Goal: Task Accomplishment & Management: Use online tool/utility

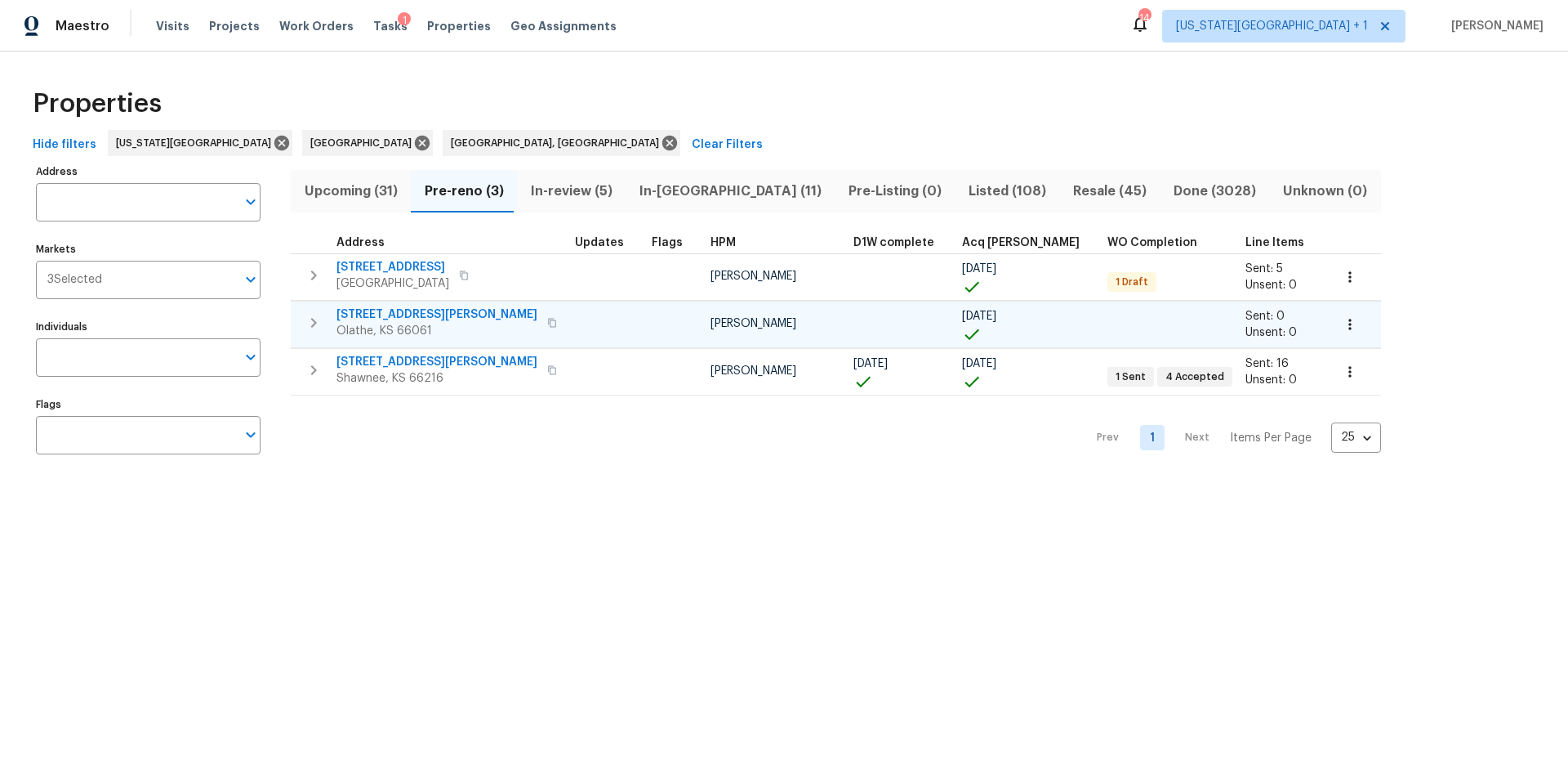
click at [354, 311] on span "[STREET_ADDRESS][PERSON_NAME]" at bounding box center [437, 314] width 201 height 16
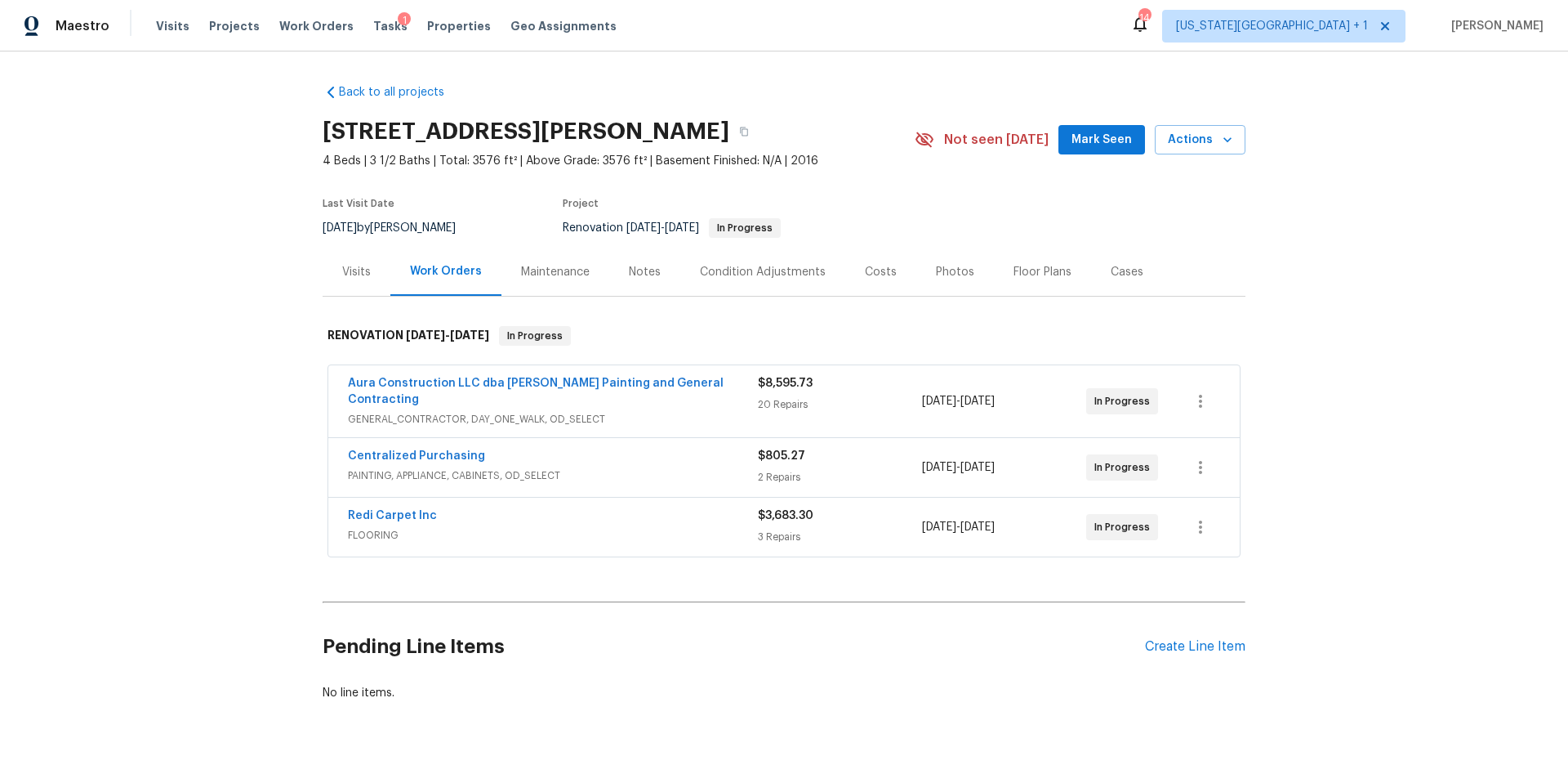
click at [373, 32] on div "Tasks 1" at bounding box center [391, 26] width 34 height 17
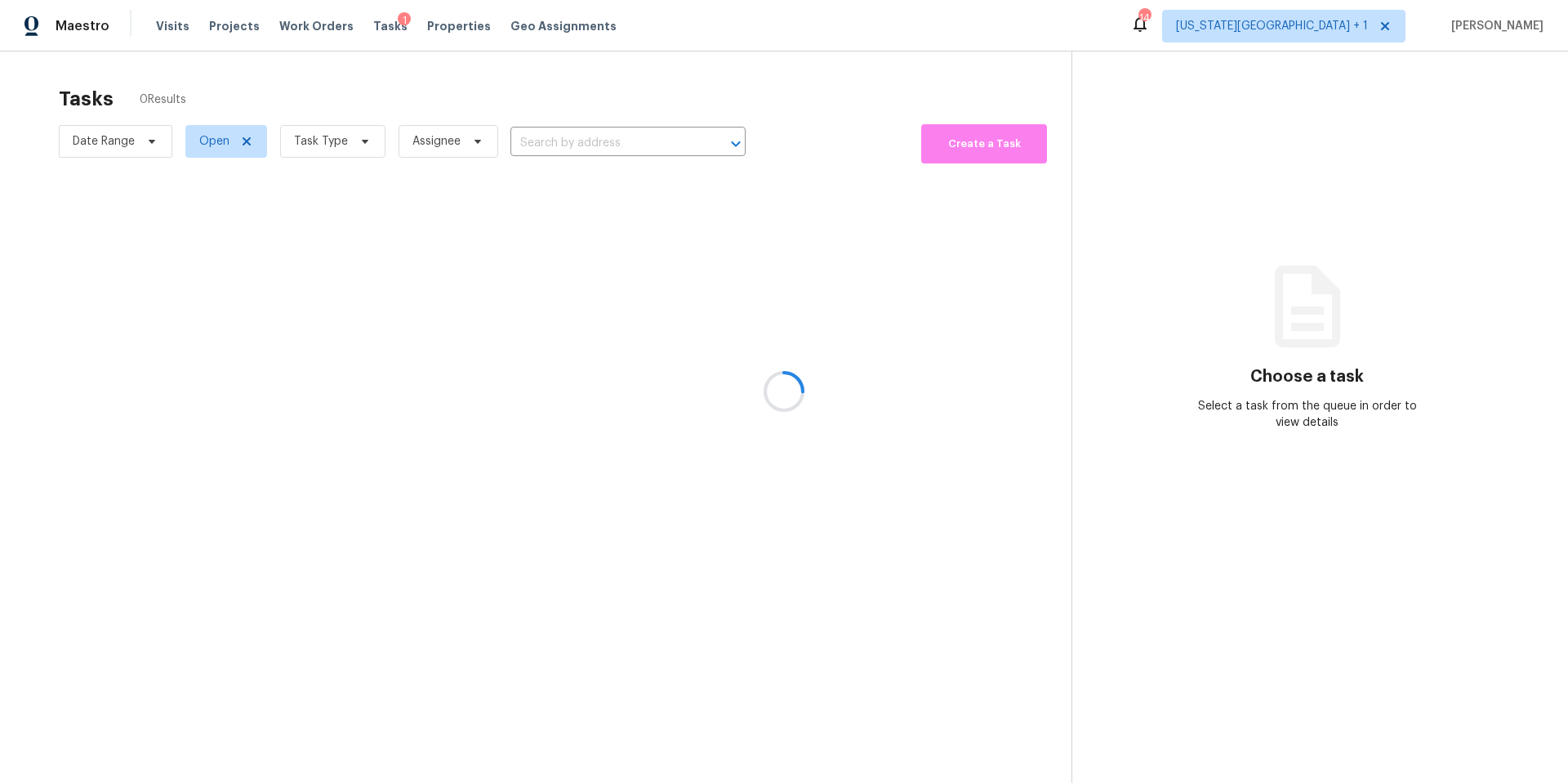
click at [345, 136] on div at bounding box center [784, 392] width 1568 height 783
click at [344, 140] on div at bounding box center [784, 392] width 1568 height 783
click at [344, 145] on span "Task Type" at bounding box center [332, 141] width 105 height 32
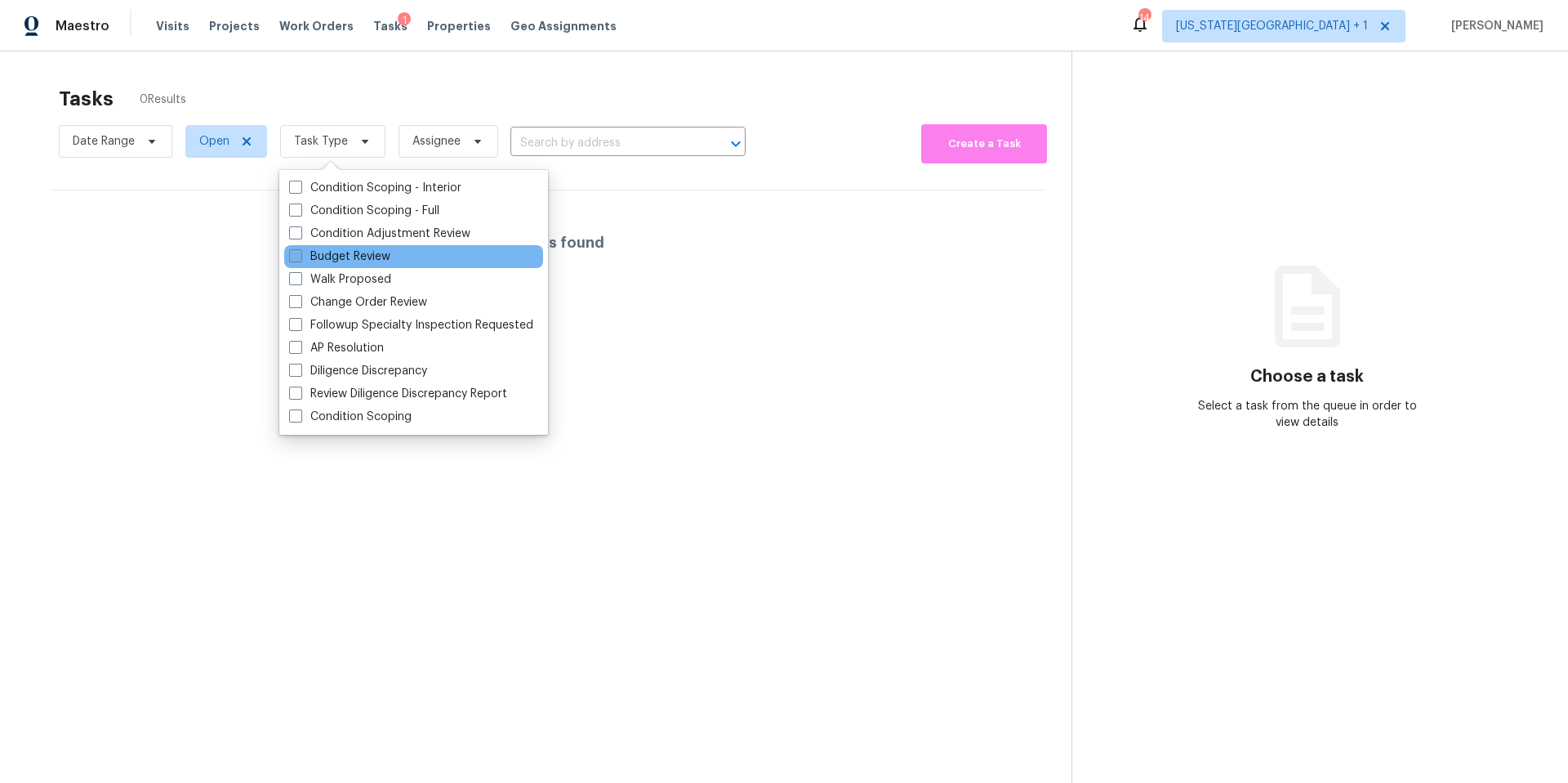
click at [329, 250] on label "Budget Review" at bounding box center [339, 256] width 102 height 16
click at [300, 250] on input "Budget Review" at bounding box center [294, 254] width 10 height 10
checkbox input "true"
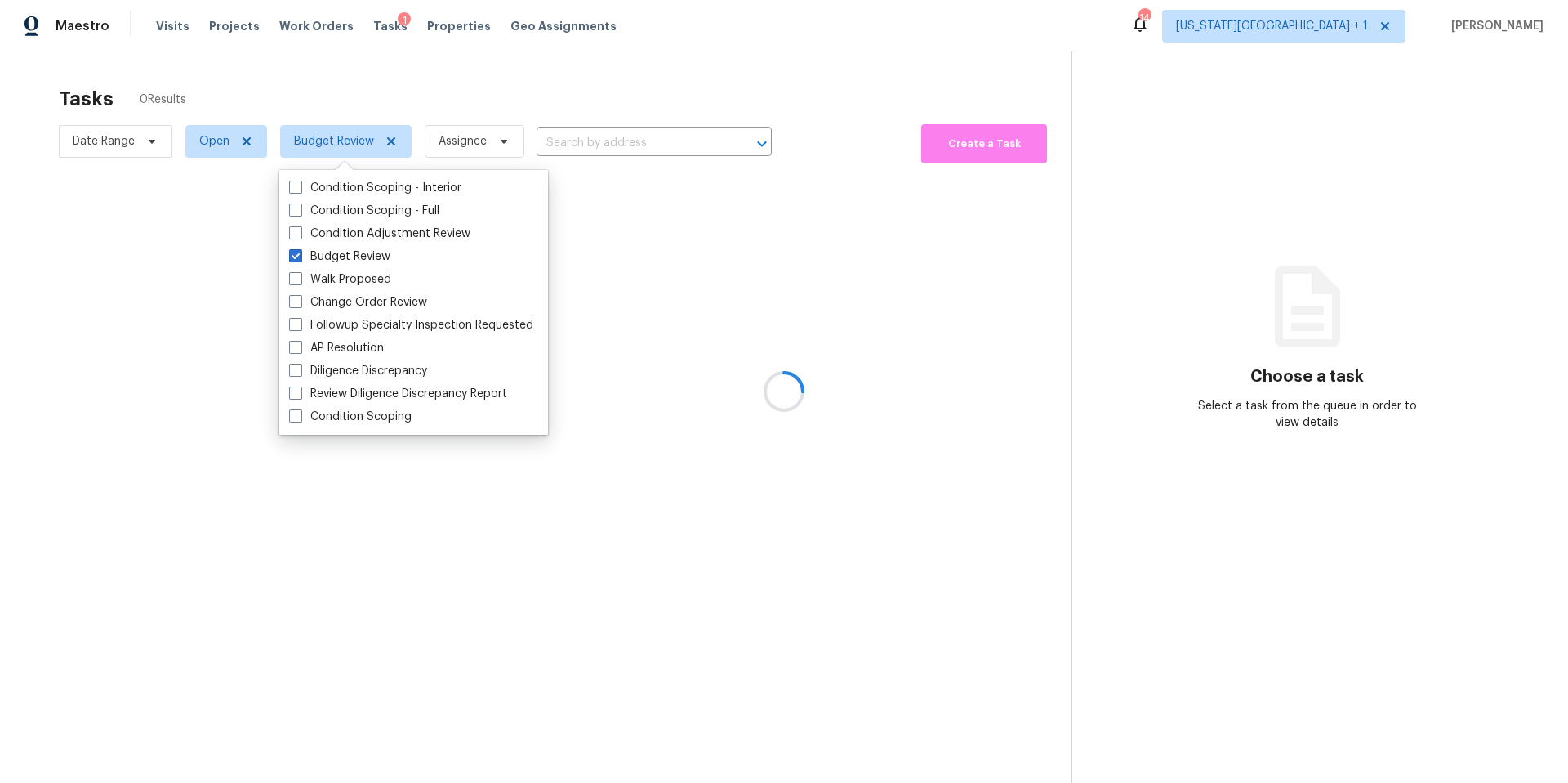
click at [391, 54] on div at bounding box center [784, 392] width 1568 height 783
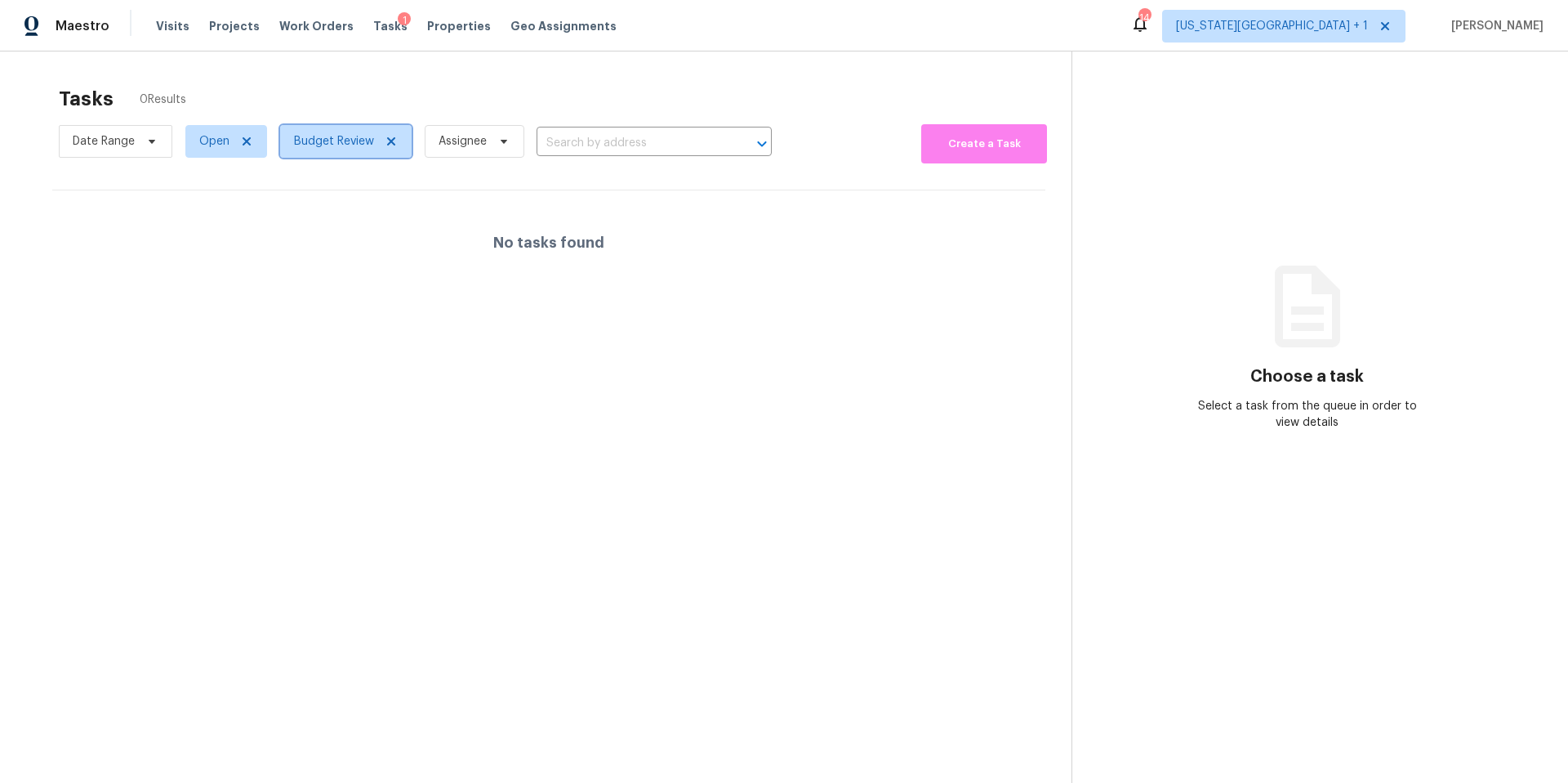
click at [325, 138] on span "Budget Review" at bounding box center [334, 141] width 80 height 16
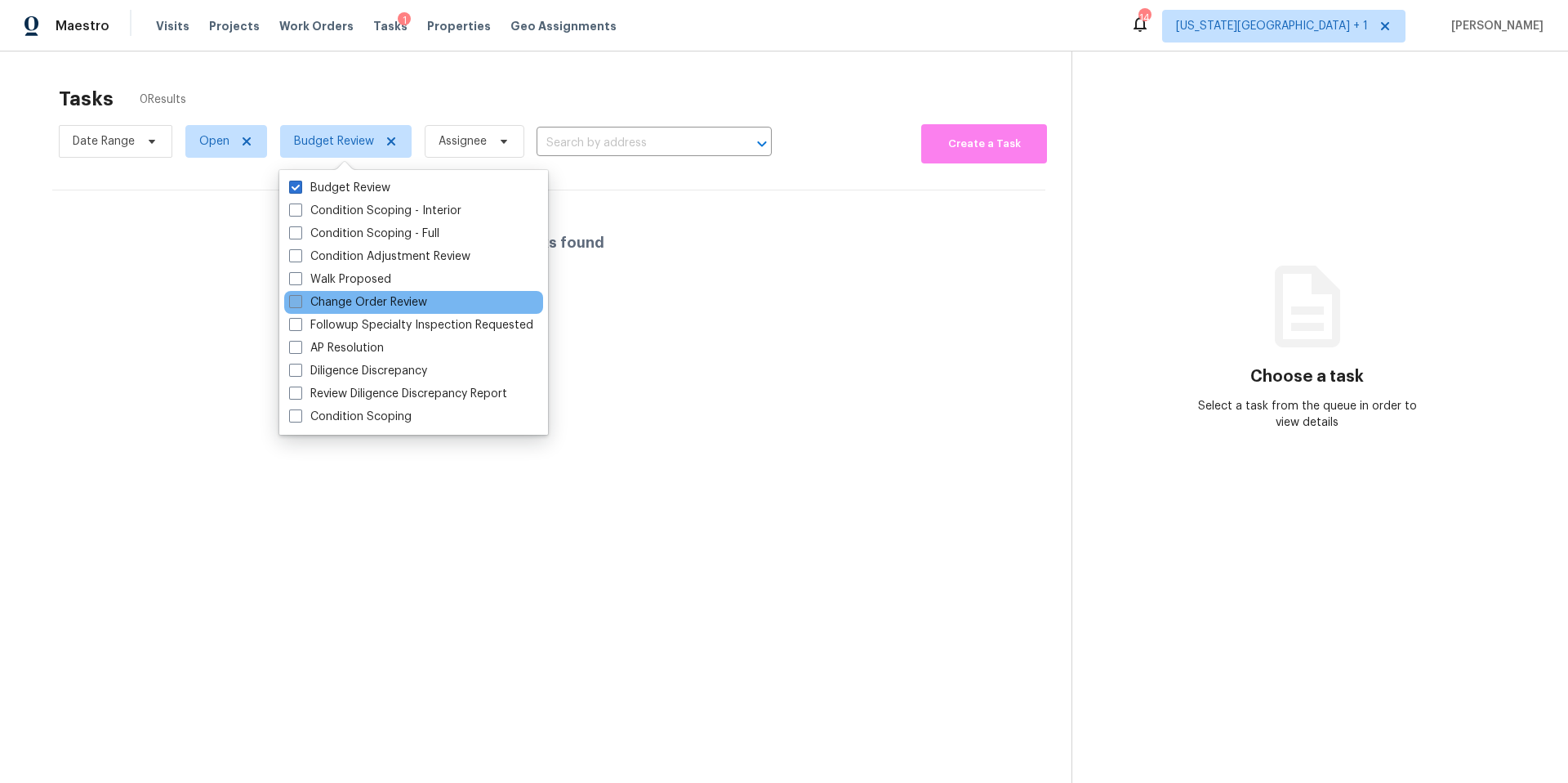
click at [306, 298] on label "Change Order Review" at bounding box center [358, 302] width 138 height 16
click at [300, 298] on input "Change Order Review" at bounding box center [294, 299] width 10 height 10
checkbox input "true"
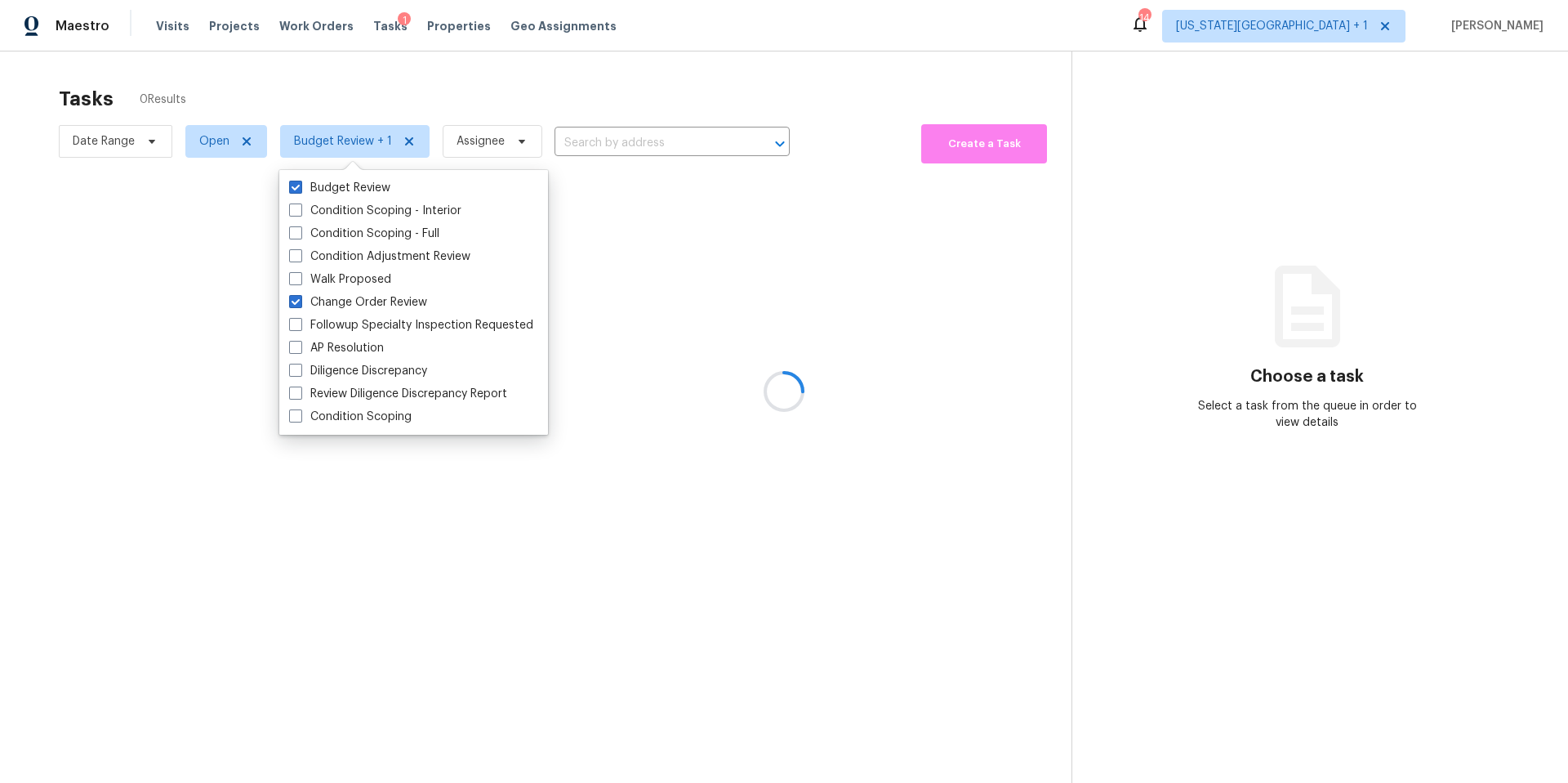
click at [389, 102] on div at bounding box center [784, 392] width 1568 height 783
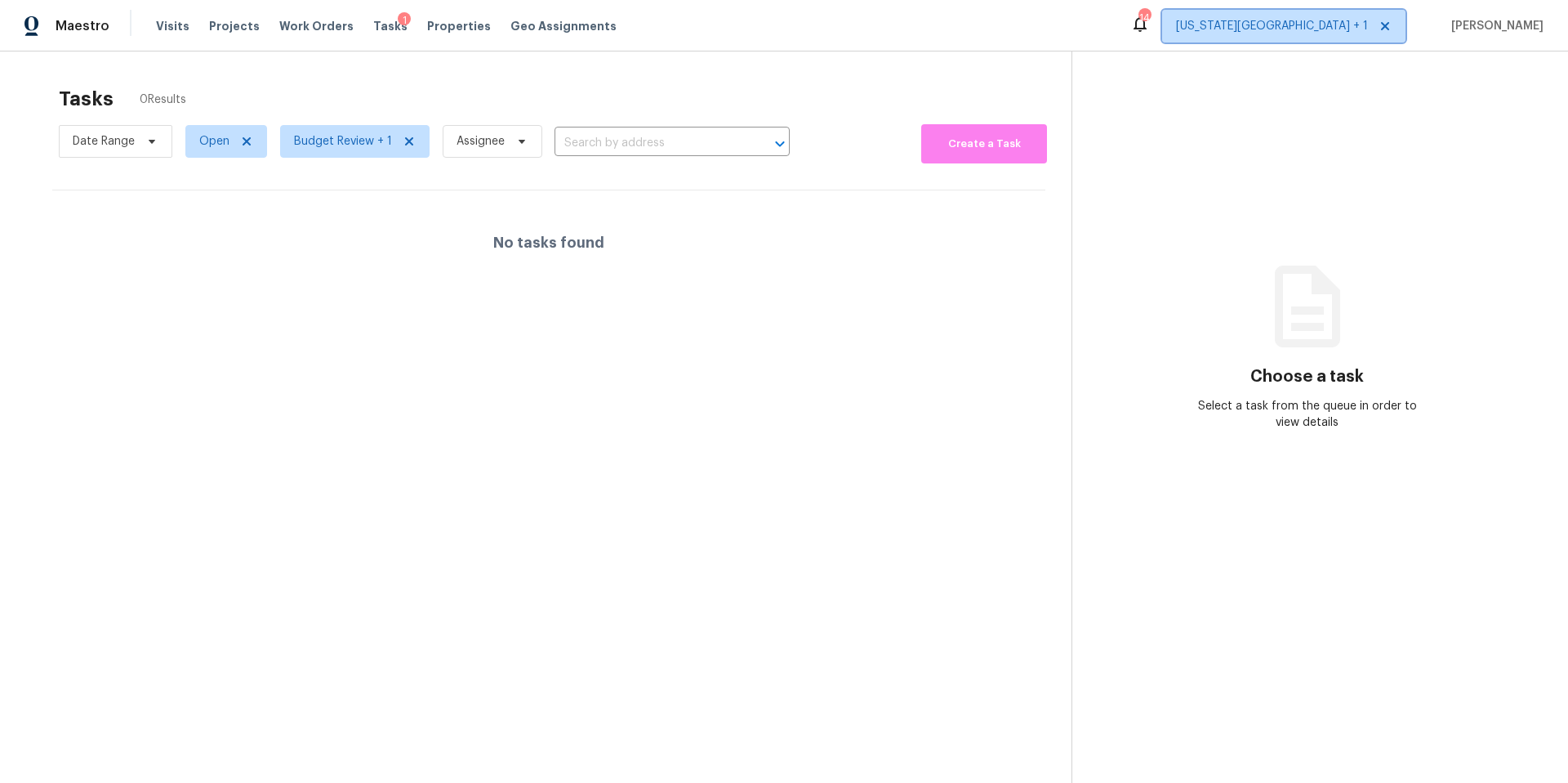
click at [1340, 32] on span "[US_STATE][GEOGRAPHIC_DATA] + 1" at bounding box center [1272, 26] width 192 height 16
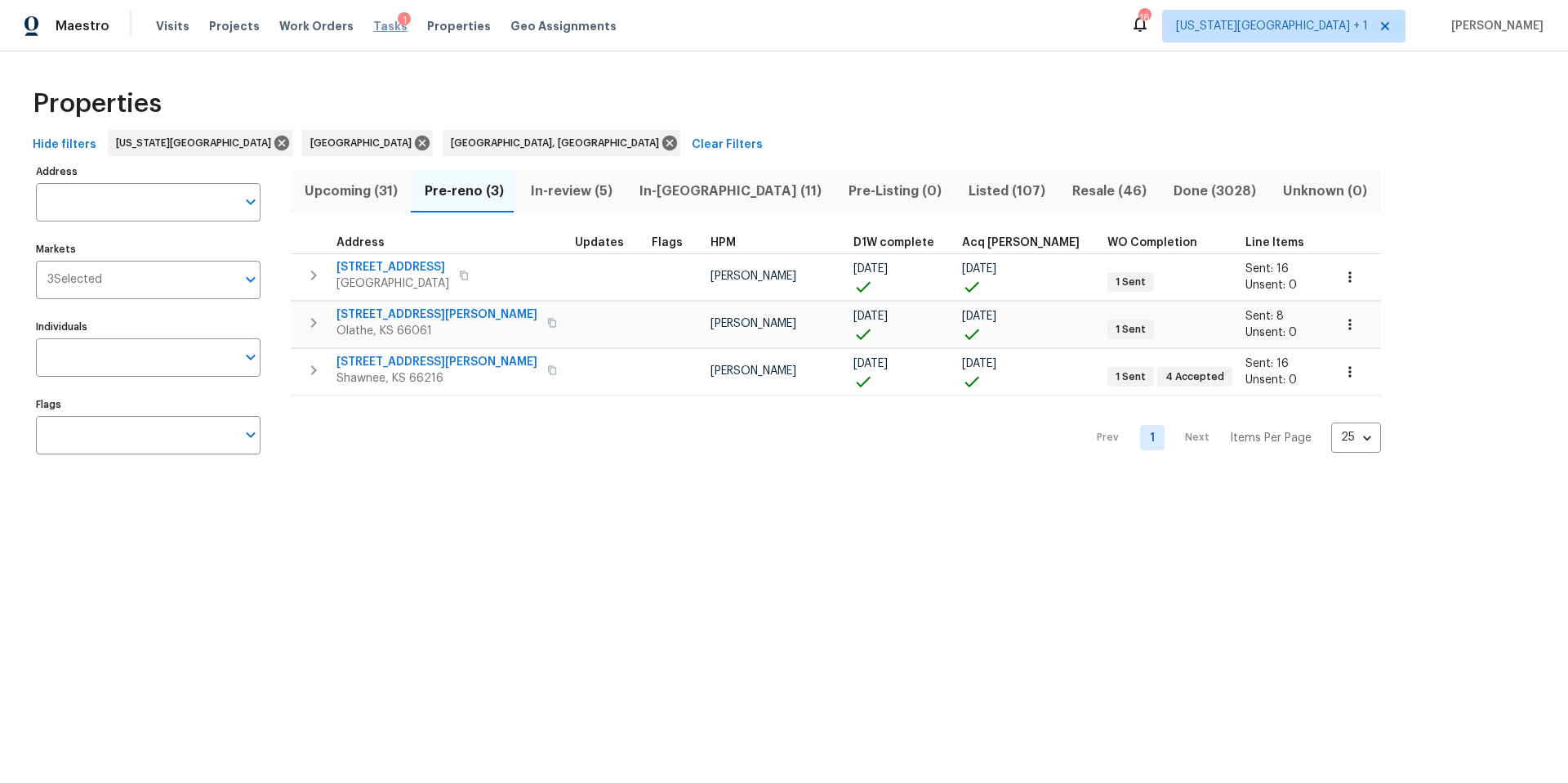
click at [373, 31] on span "Tasks" at bounding box center [391, 26] width 34 height 11
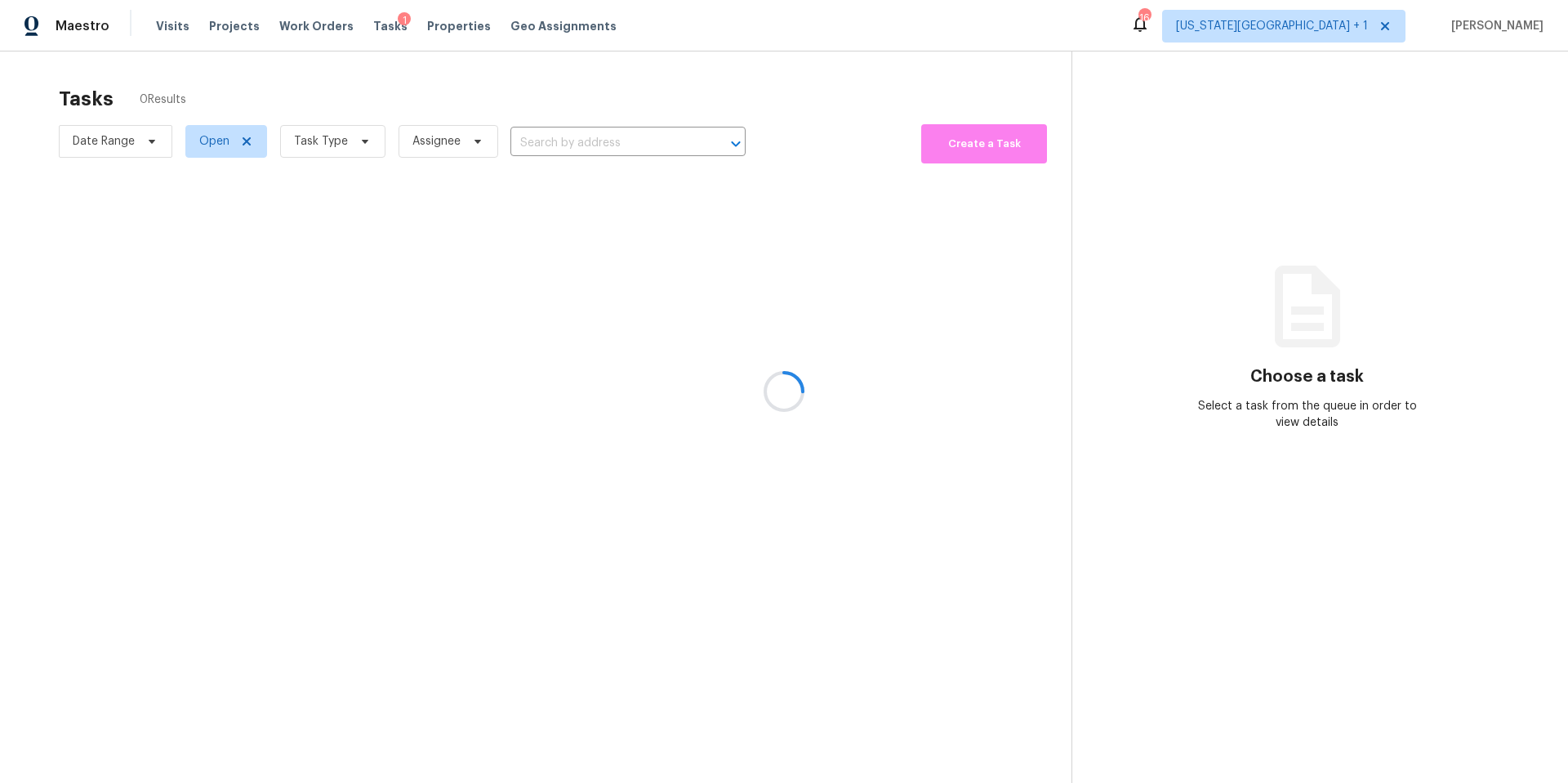
click at [337, 144] on div at bounding box center [784, 392] width 1568 height 783
click at [364, 140] on icon at bounding box center [365, 141] width 7 height 4
click at [427, 27] on span "Properties" at bounding box center [459, 26] width 64 height 16
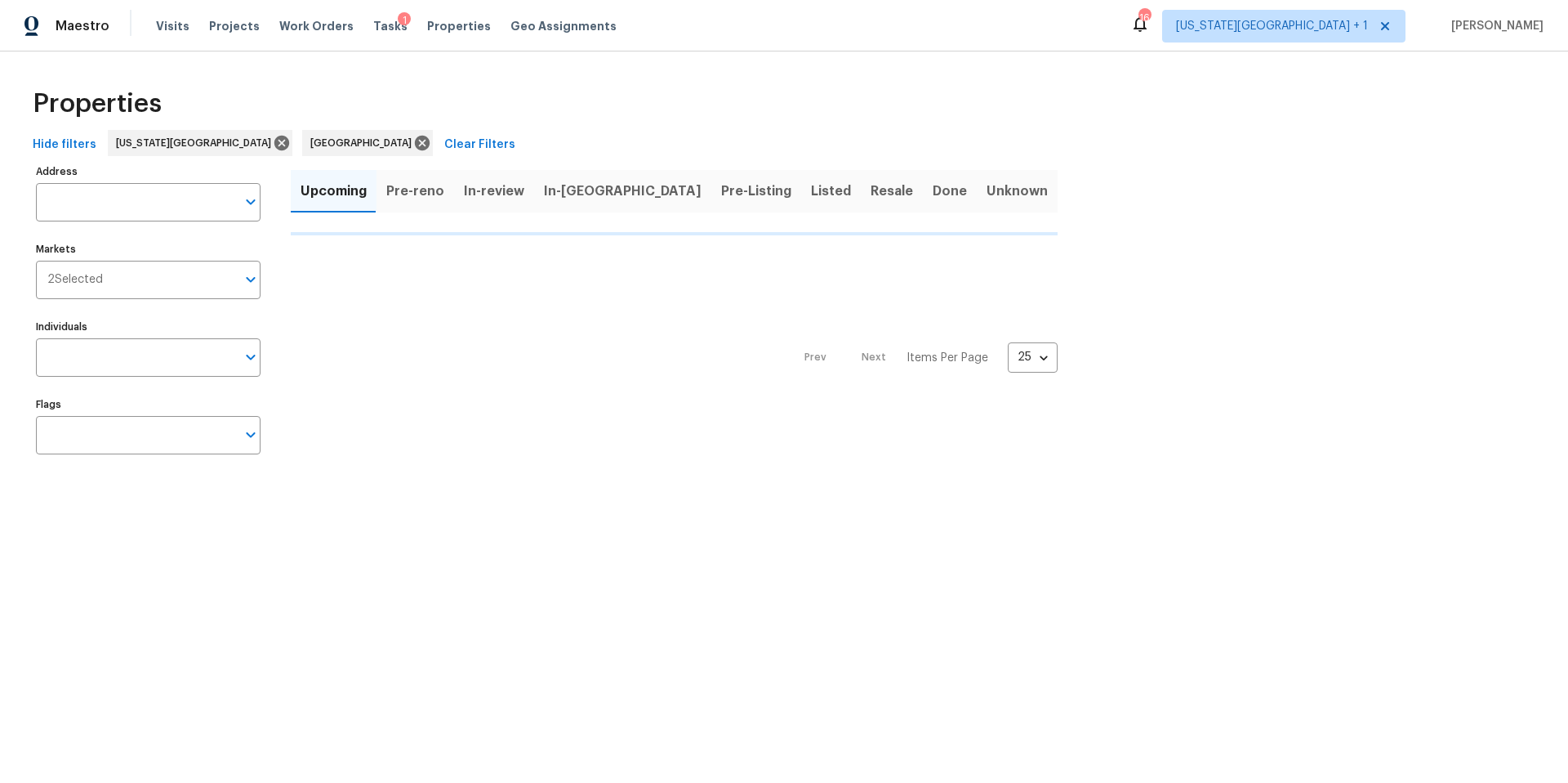
click at [424, 192] on span "Pre-reno" at bounding box center [415, 191] width 58 height 23
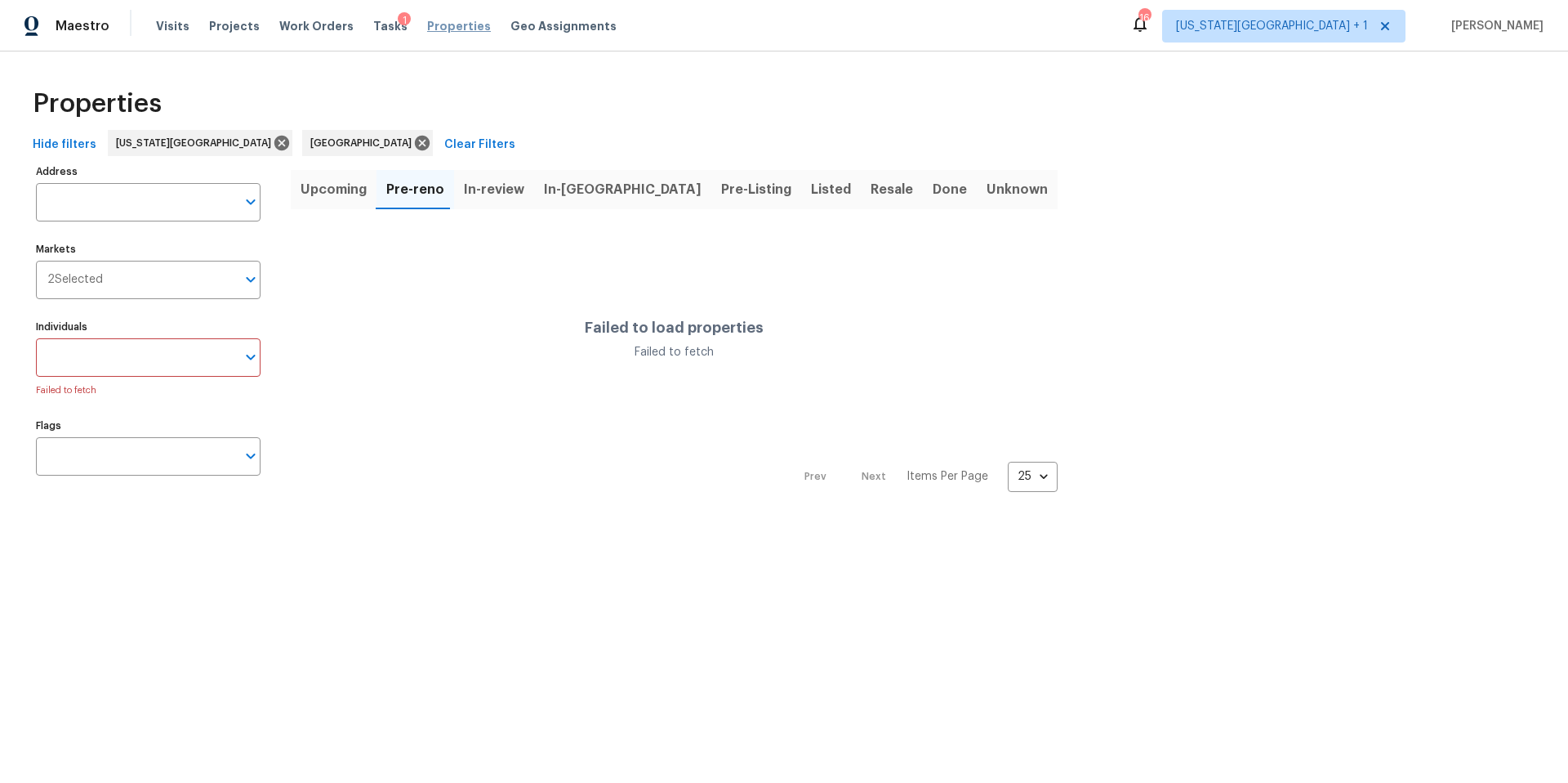
click at [436, 27] on span "Properties" at bounding box center [459, 26] width 64 height 16
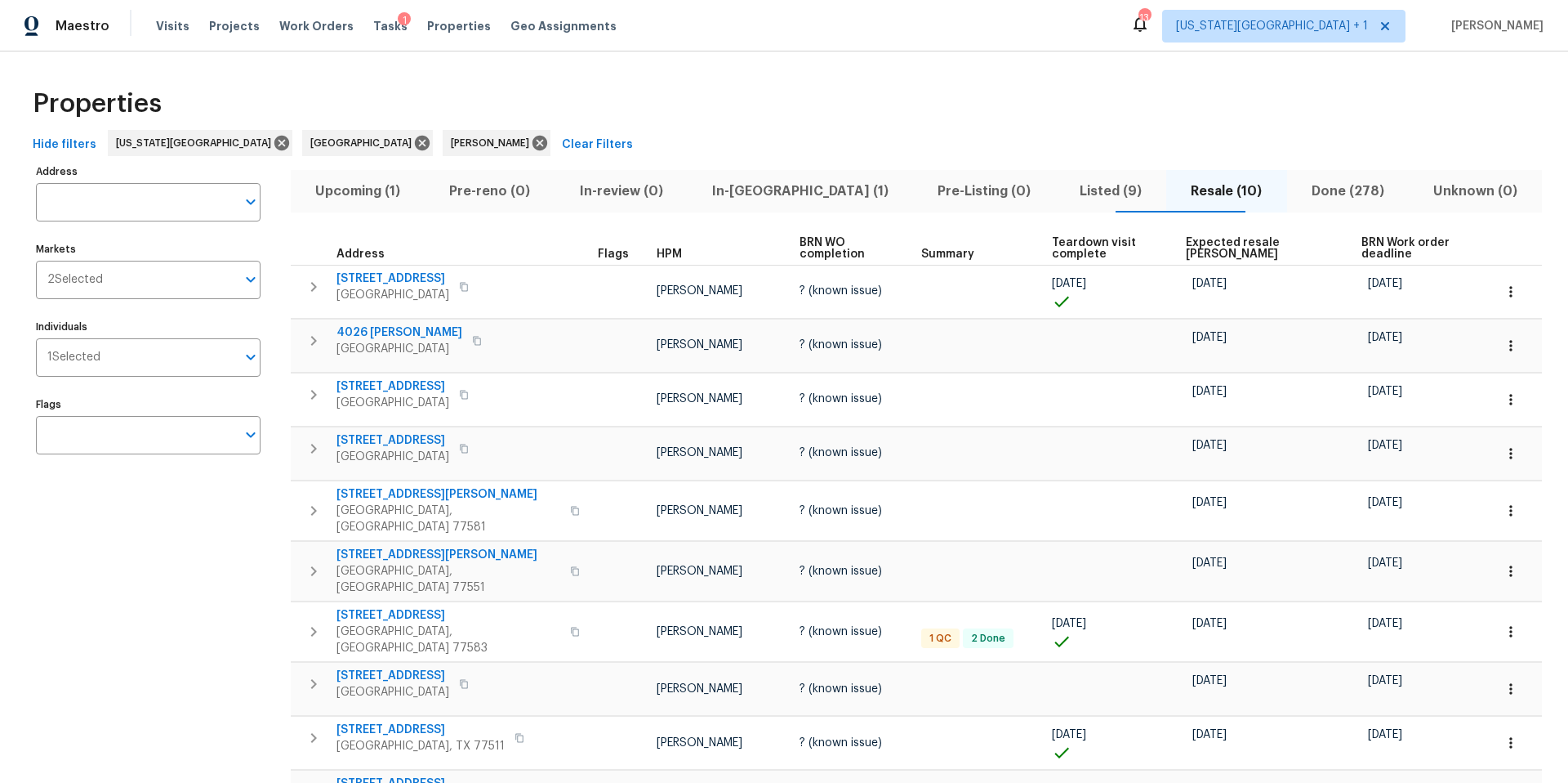
scroll to position [75, 0]
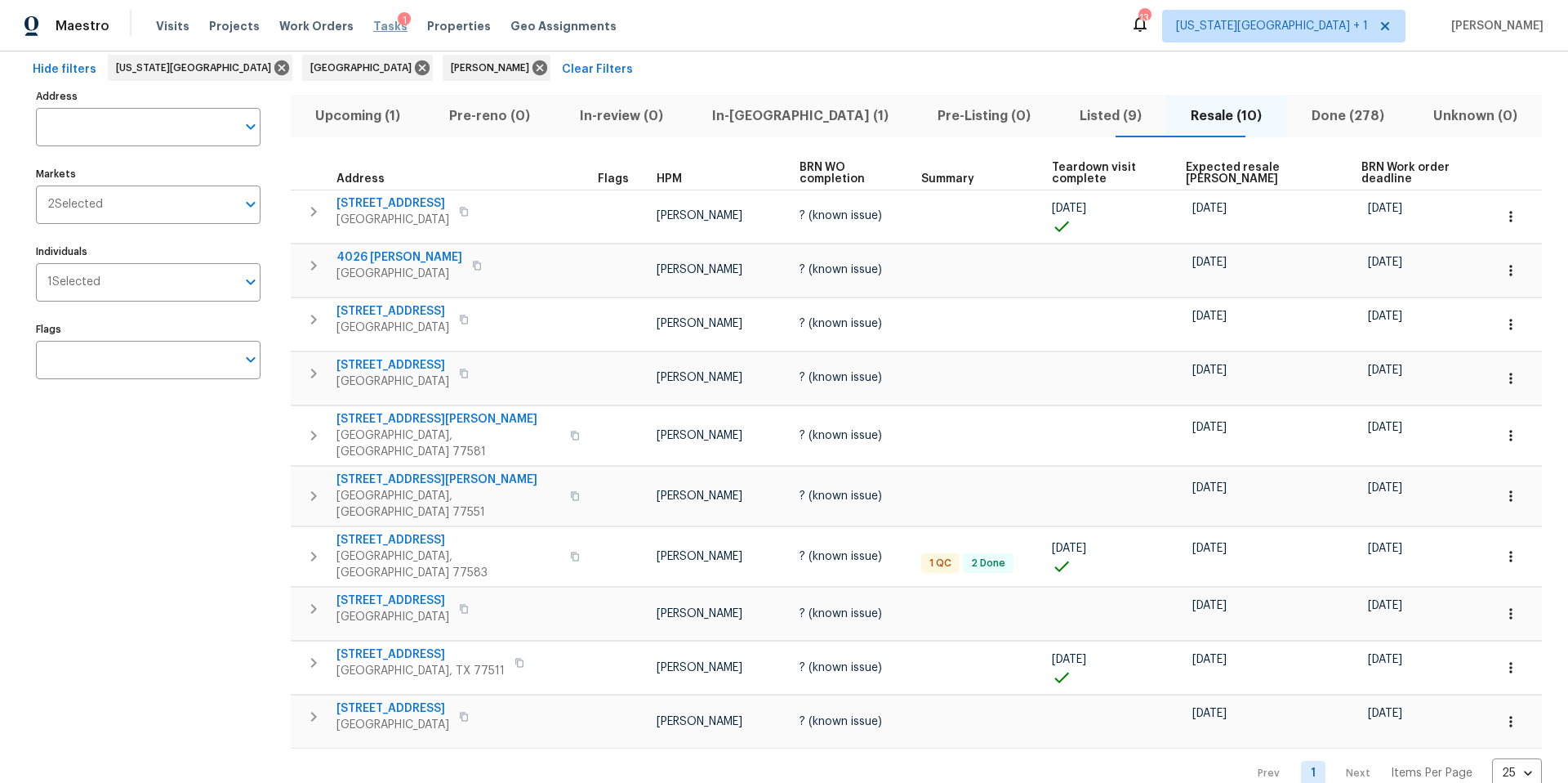
click at [373, 28] on span "Tasks" at bounding box center [391, 26] width 34 height 11
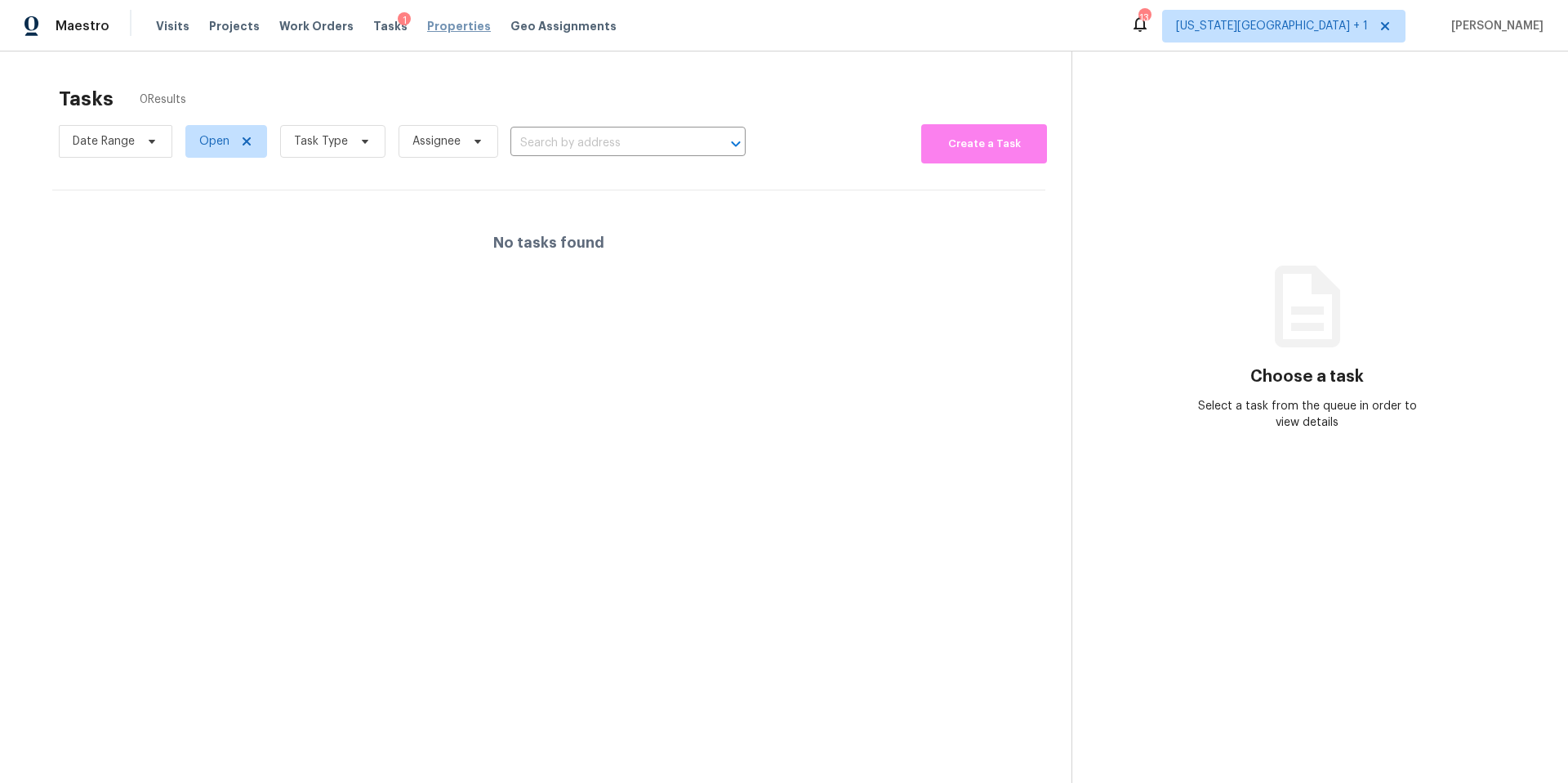
click at [427, 28] on span "Properties" at bounding box center [459, 26] width 64 height 16
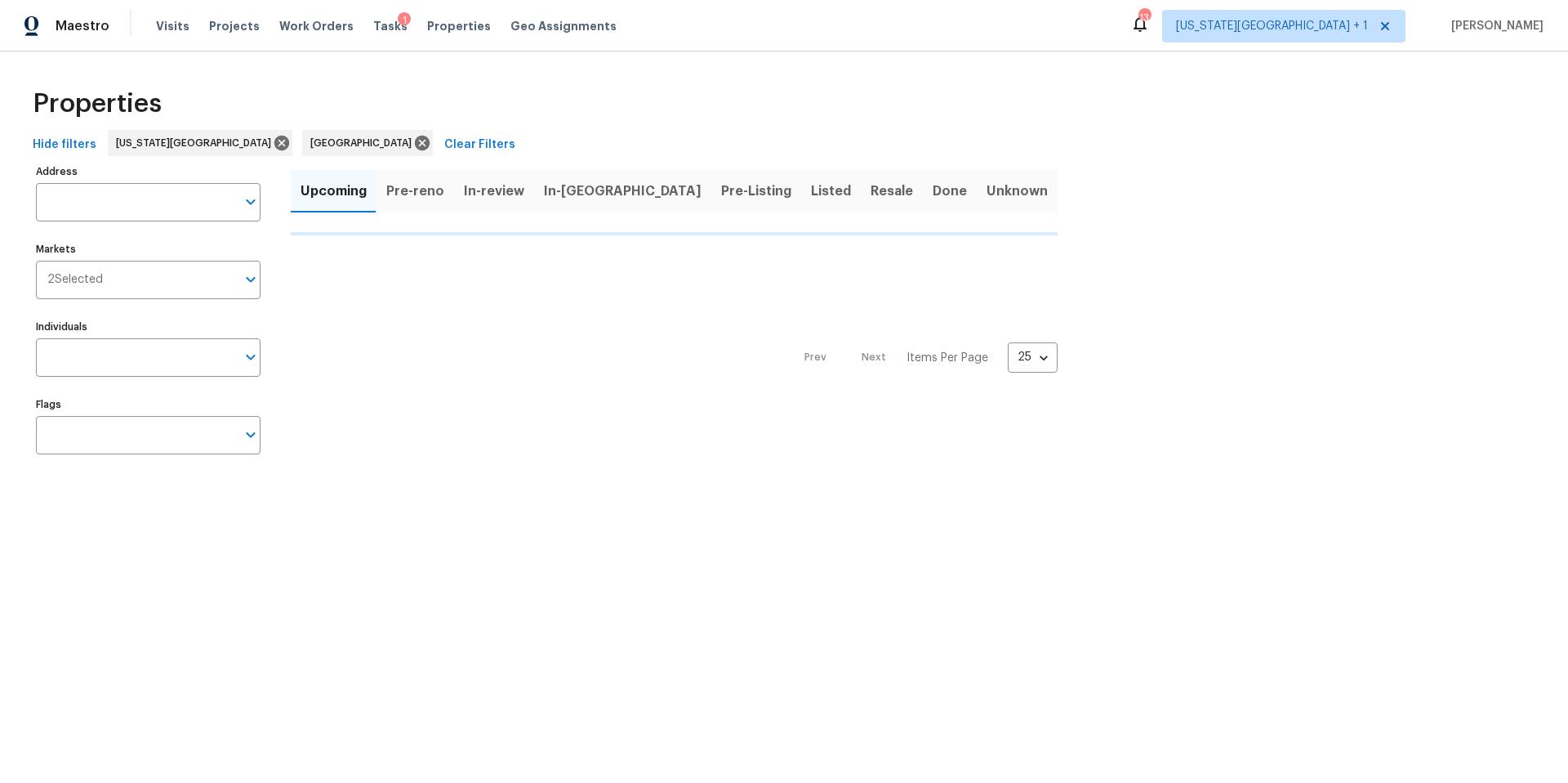
click at [424, 195] on span "Pre-reno" at bounding box center [415, 191] width 58 height 23
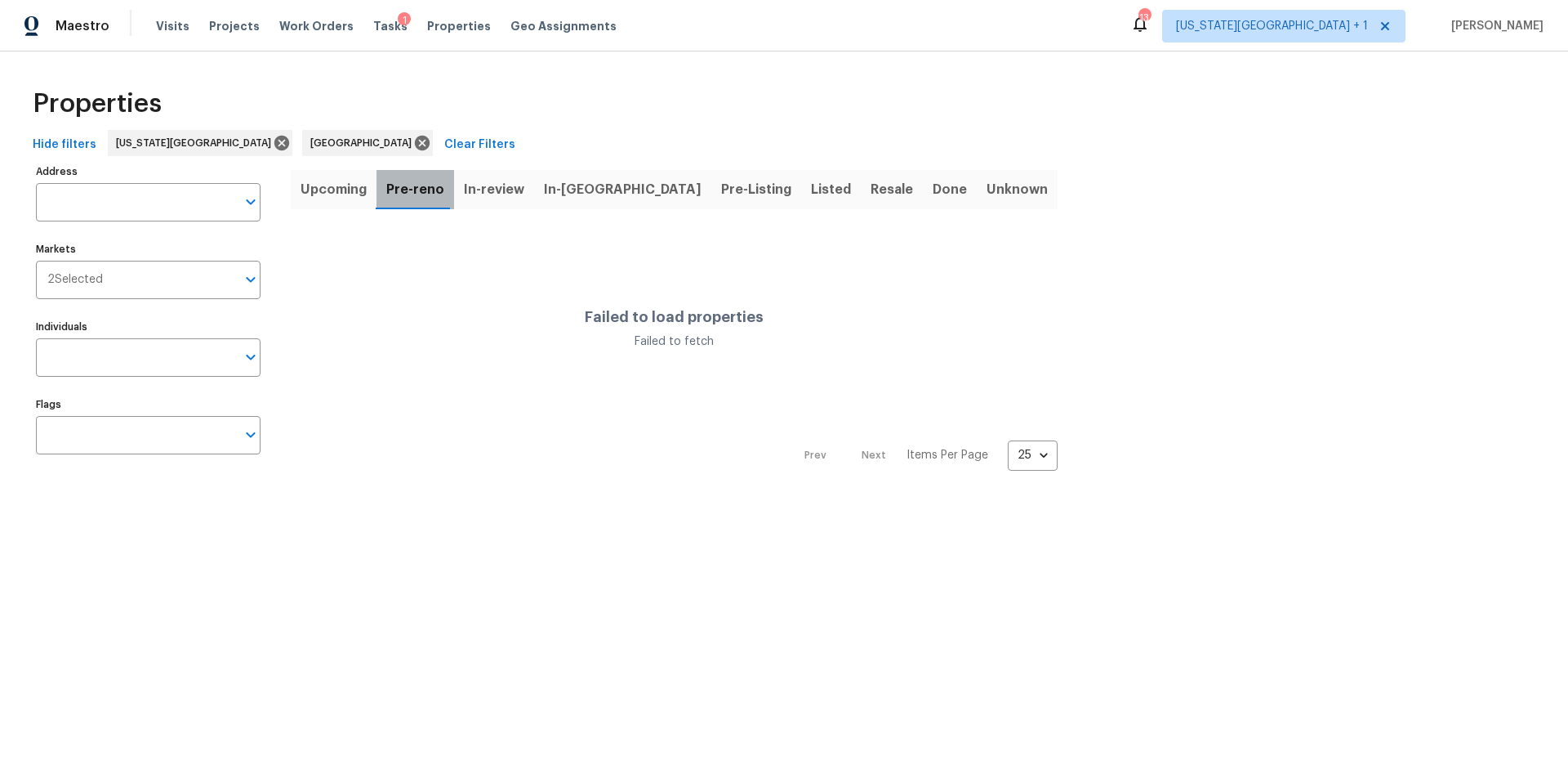
click at [424, 195] on span "Pre-reno" at bounding box center [415, 189] width 58 height 23
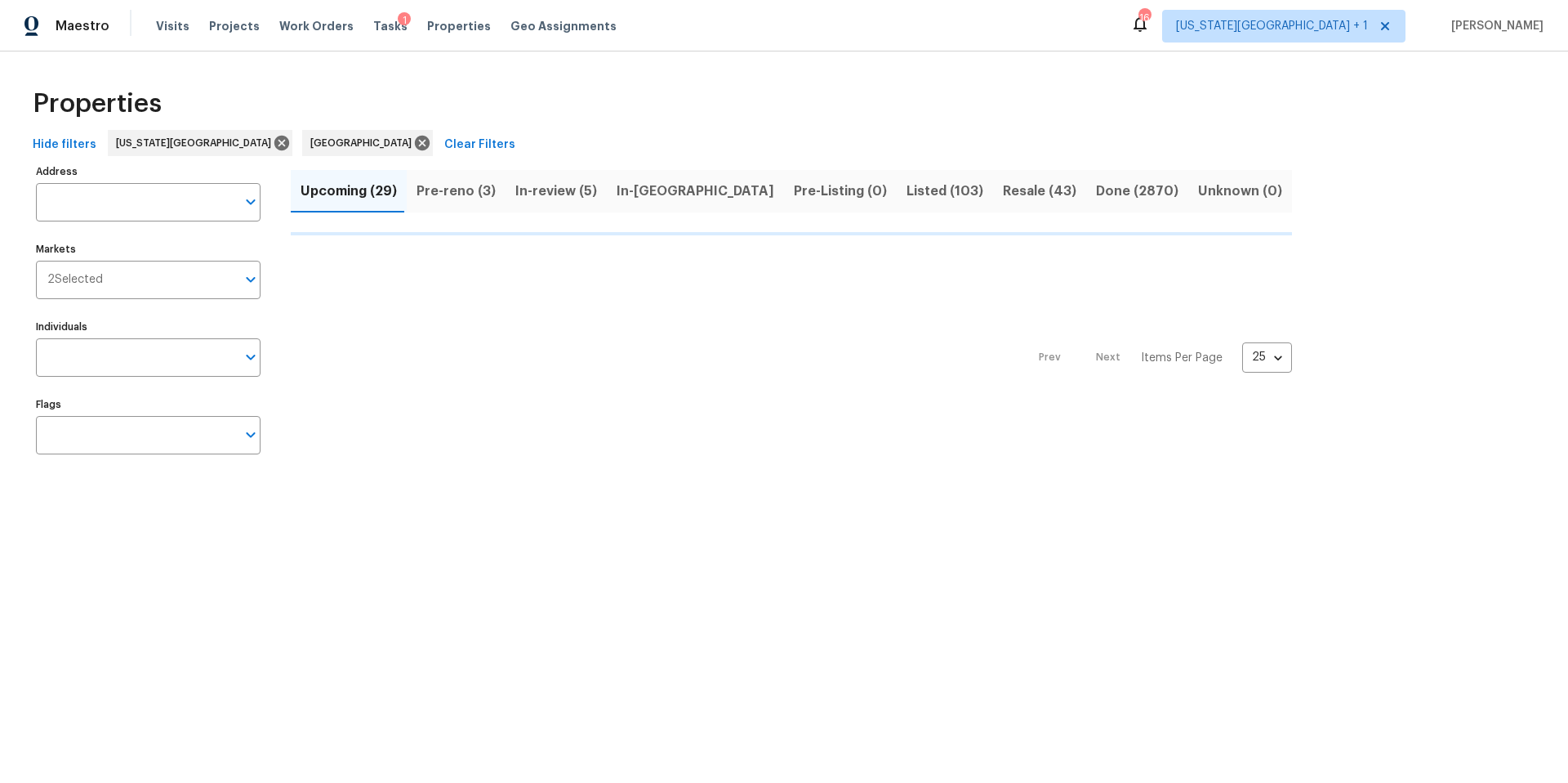
click at [978, 109] on div "Properties" at bounding box center [784, 103] width 1516 height 52
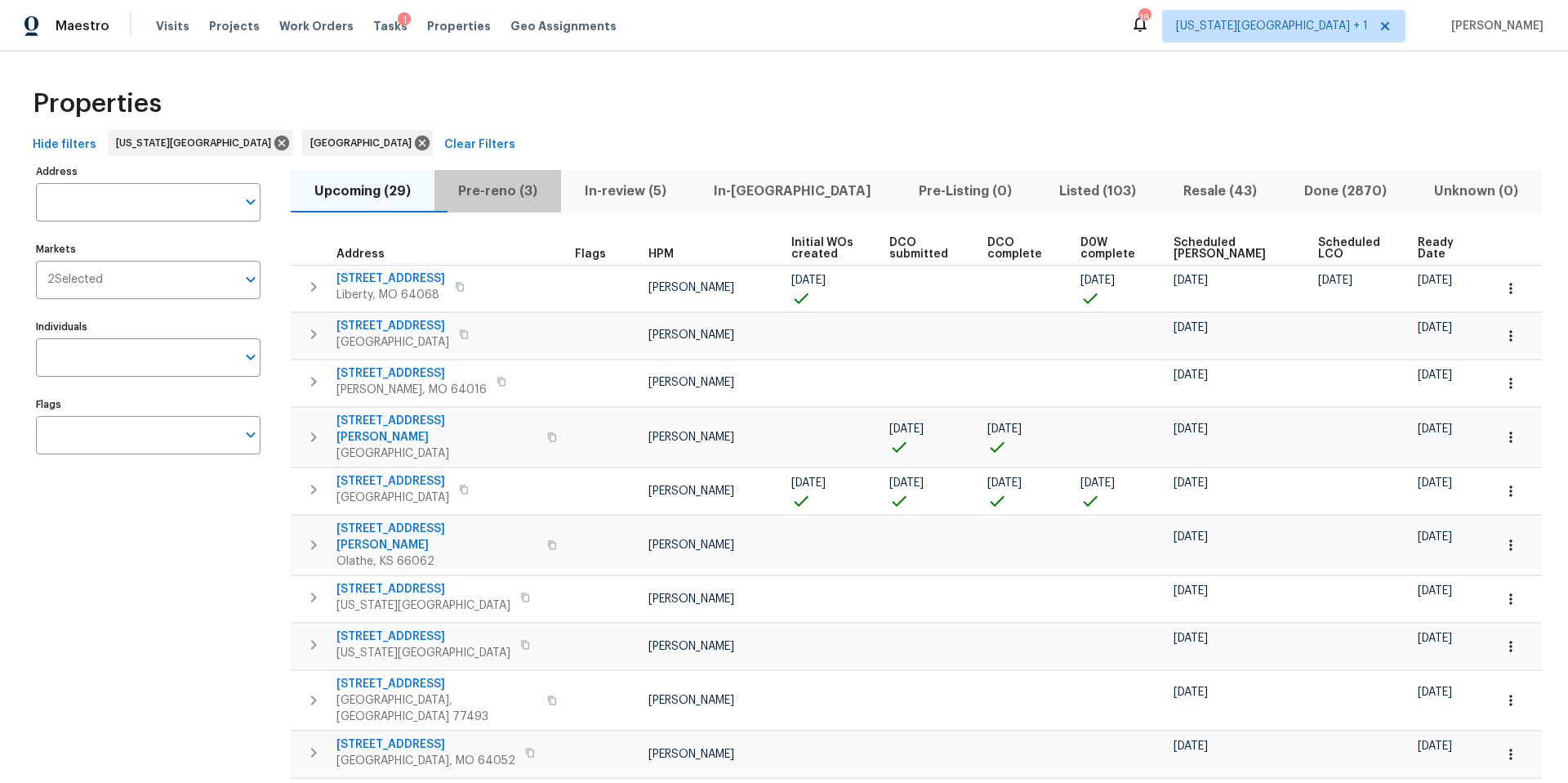
click at [513, 195] on span "Pre-reno (3)" at bounding box center [497, 191] width 107 height 23
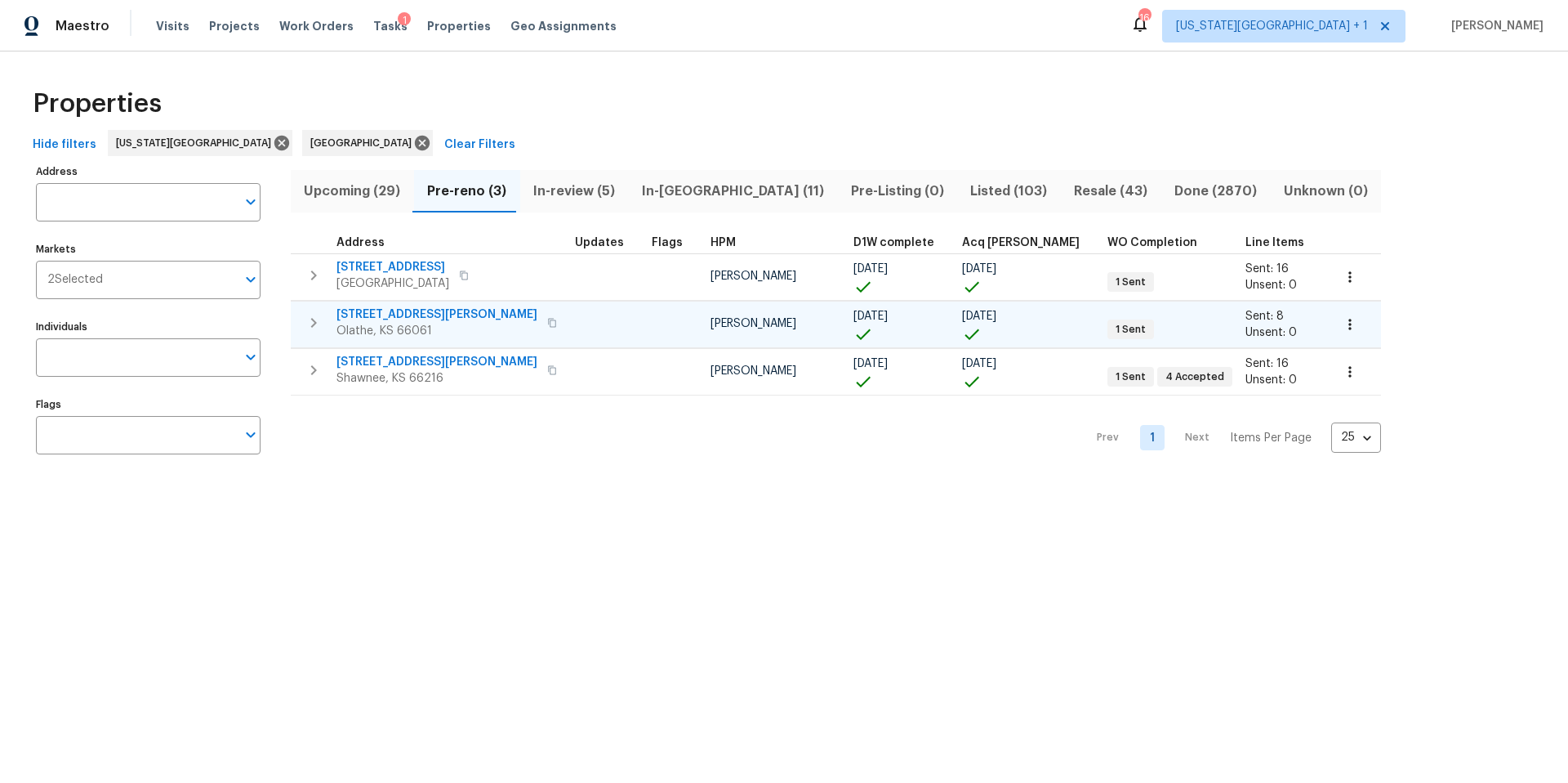
click at [397, 321] on span "612 N Logan St" at bounding box center [437, 314] width 201 height 16
click at [380, 26] on span "Tasks" at bounding box center [391, 26] width 34 height 11
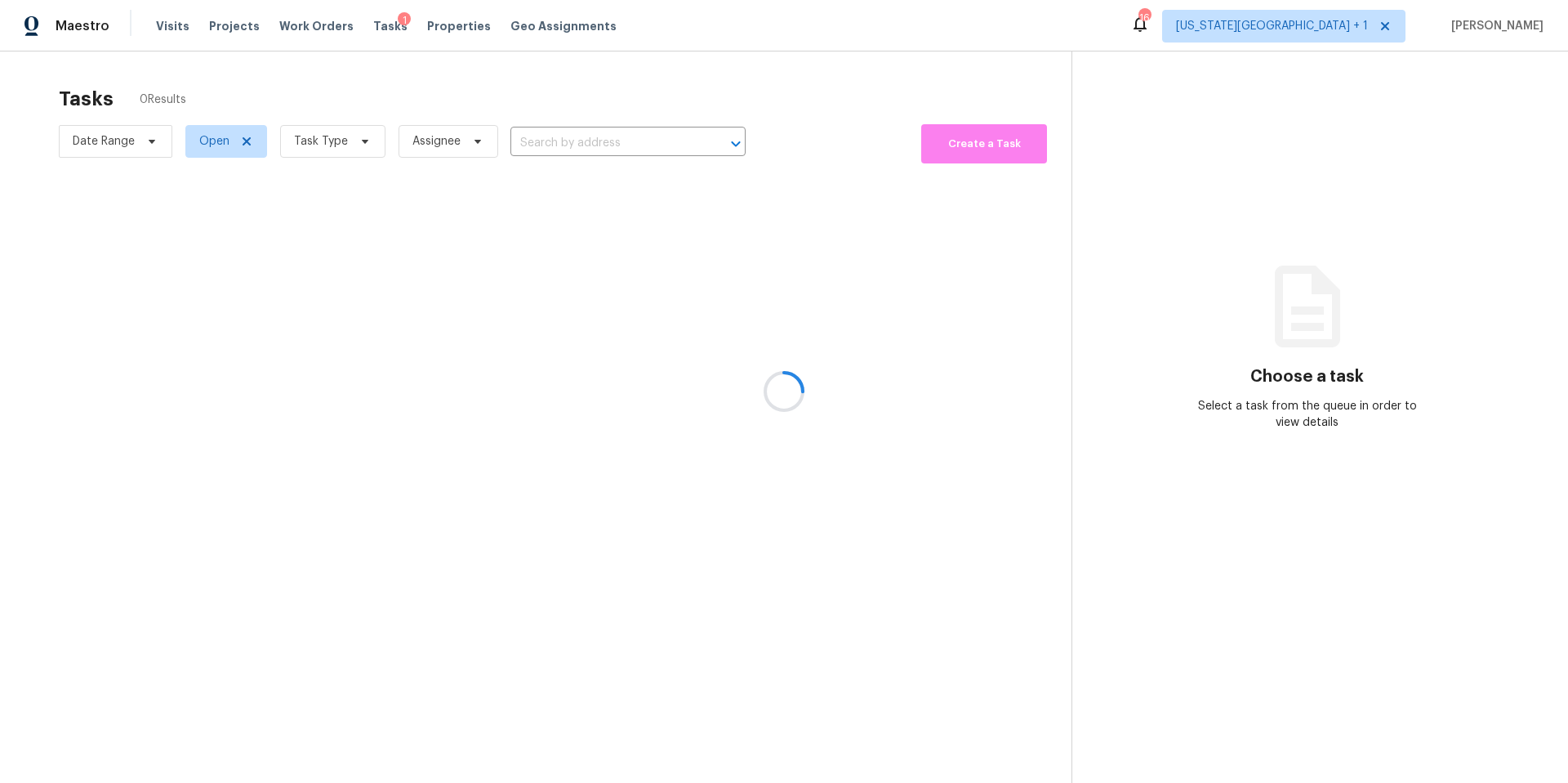
click at [328, 141] on div at bounding box center [784, 392] width 1568 height 783
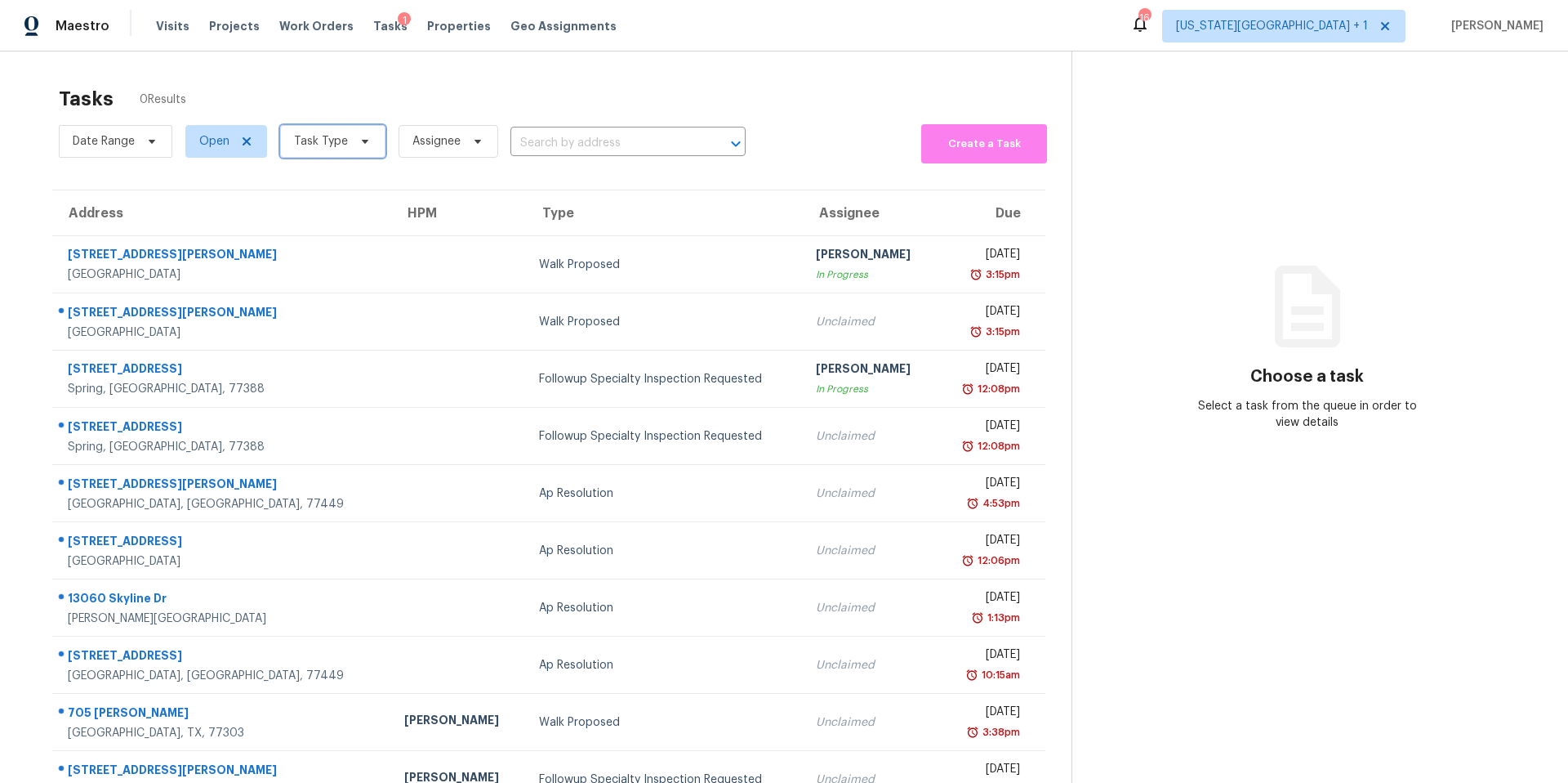
click at [328, 141] on span "Task Type" at bounding box center [320, 141] width 54 height 16
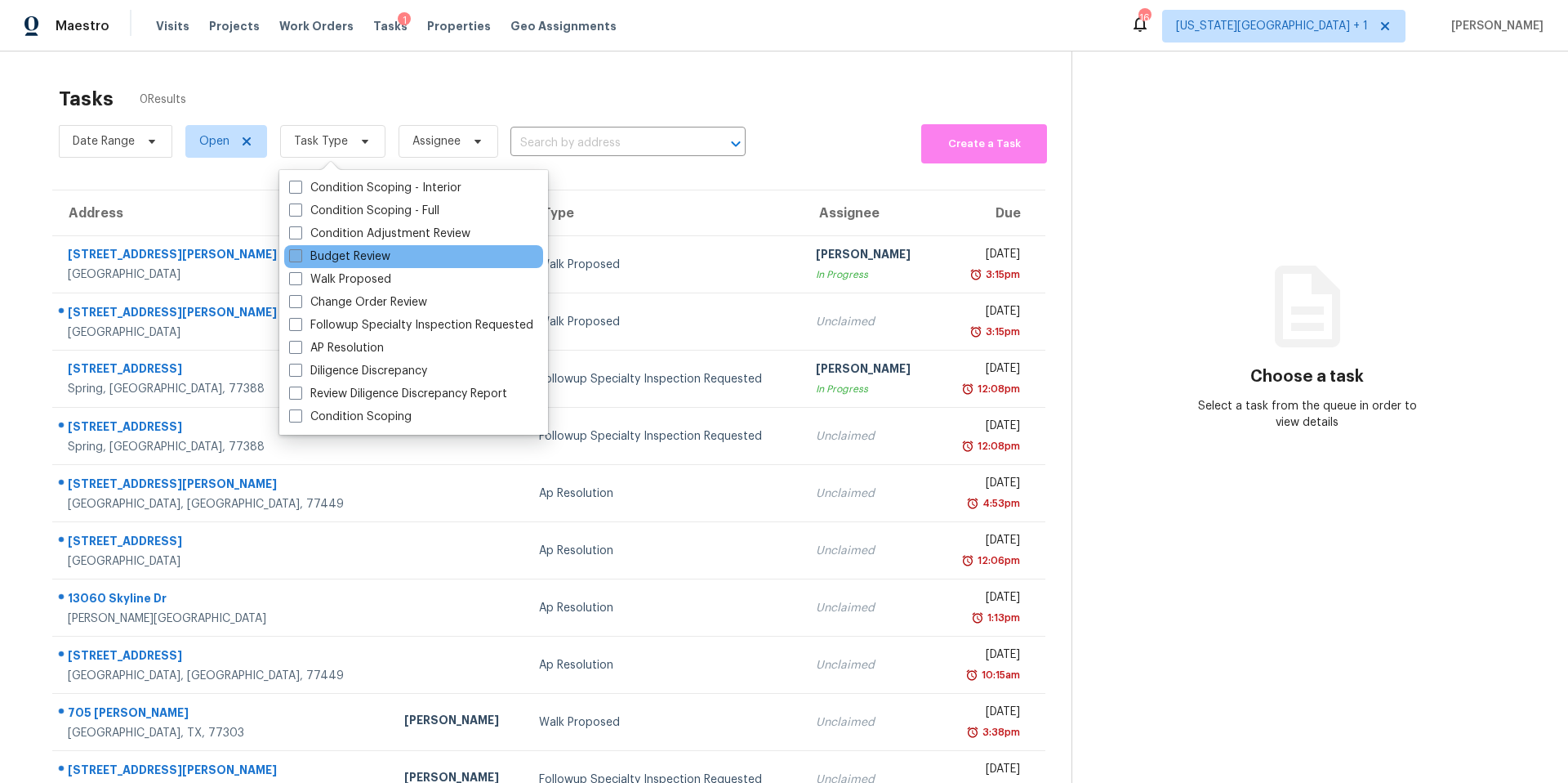
click at [301, 258] on span at bounding box center [295, 256] width 13 height 13
click at [300, 258] on input "Budget Review" at bounding box center [294, 254] width 10 height 10
checkbox input "true"
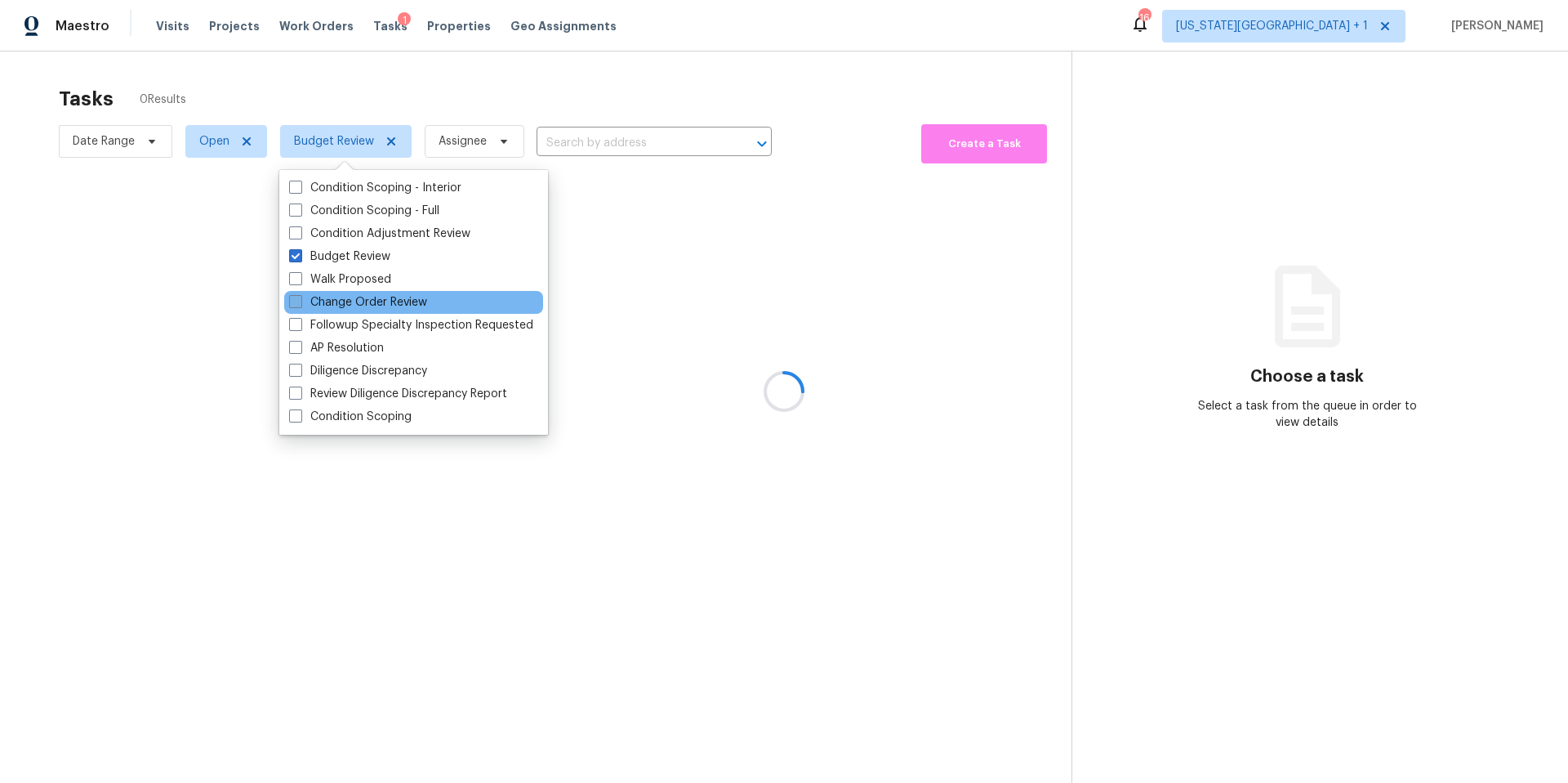
click at [301, 297] on span at bounding box center [295, 301] width 13 height 13
click at [300, 297] on input "Change Order Review" at bounding box center [294, 299] width 10 height 10
checkbox input "true"
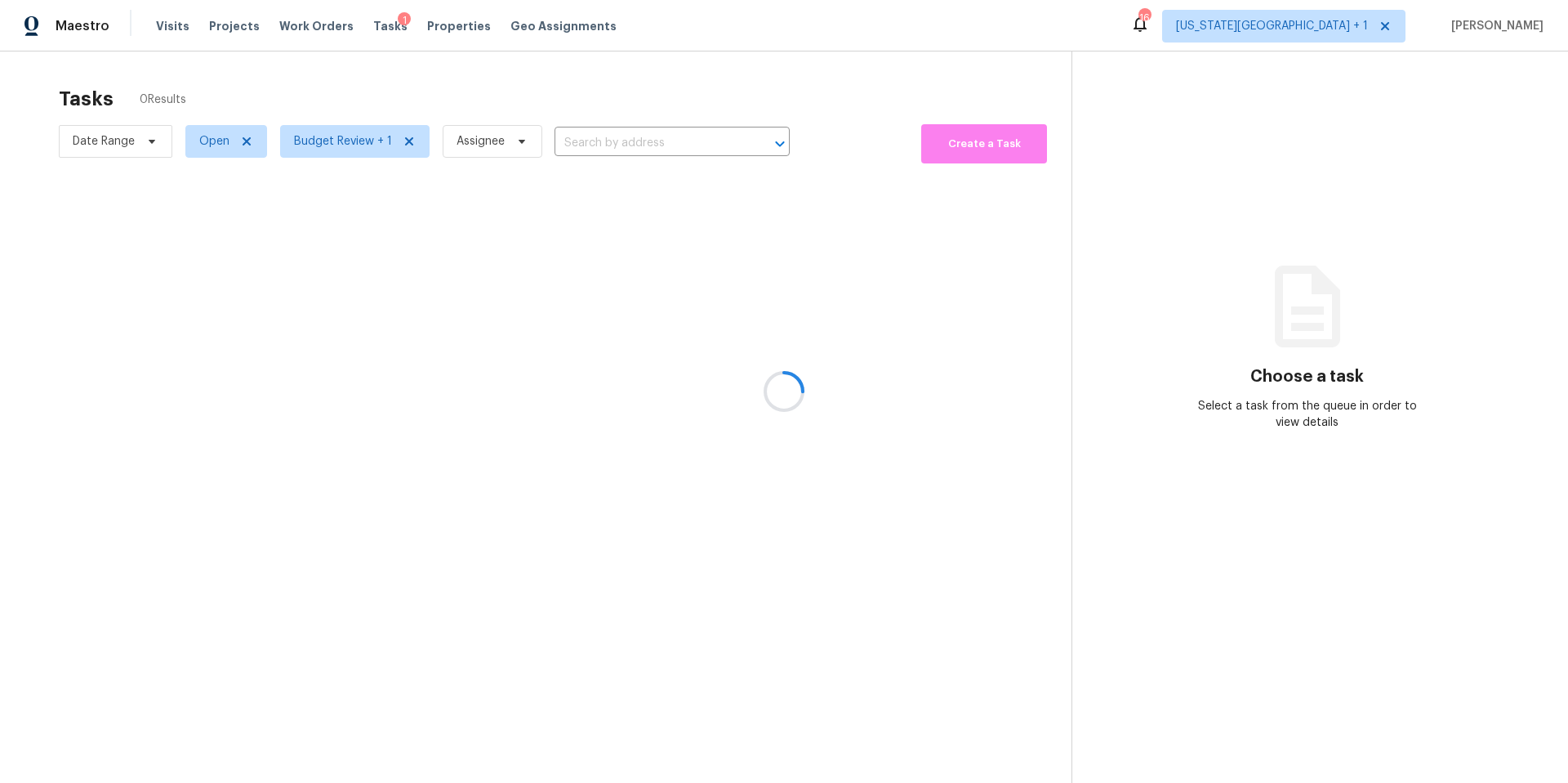
click at [342, 114] on div at bounding box center [784, 392] width 1568 height 783
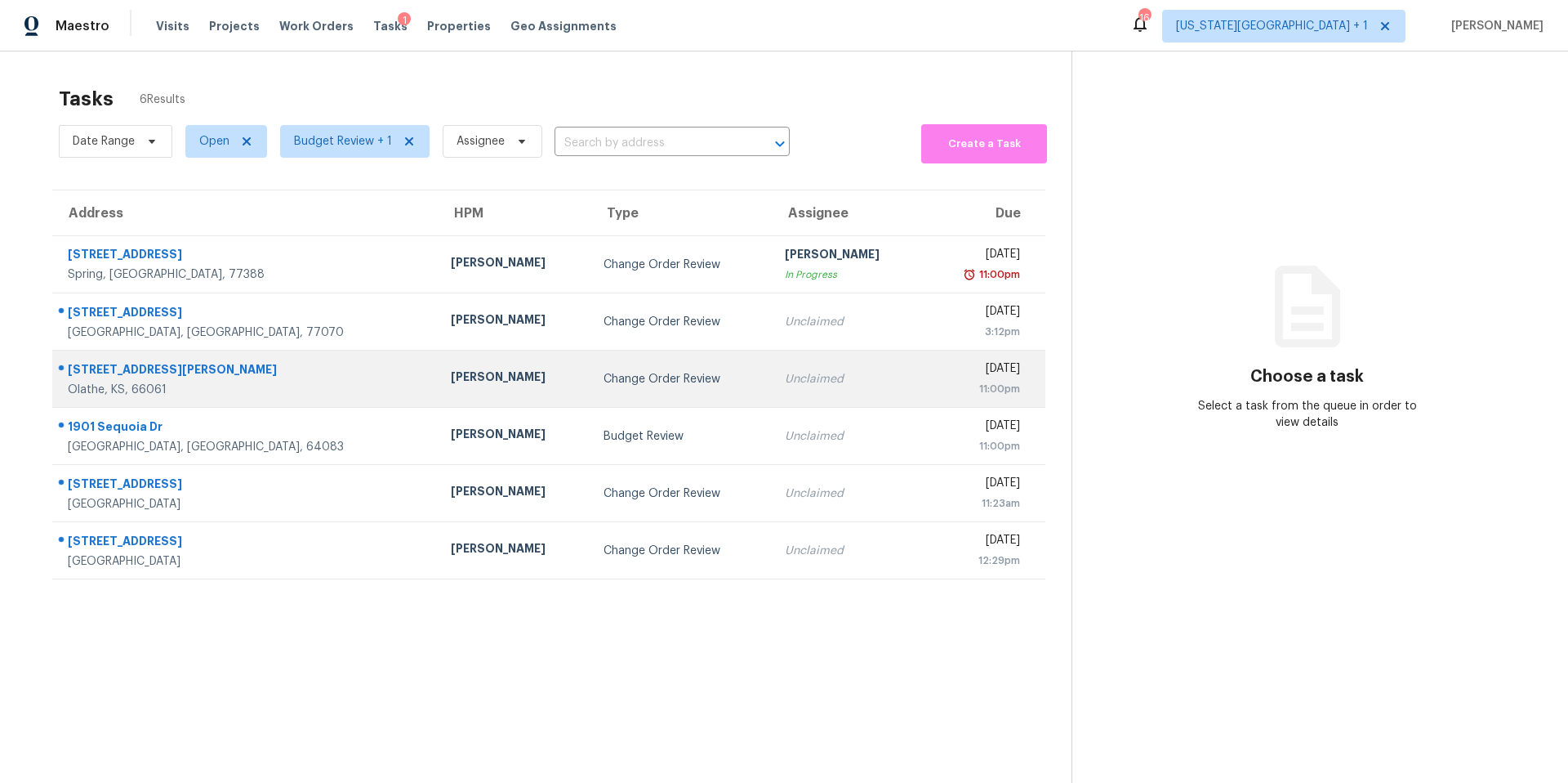
click at [603, 380] on div "Change Order Review" at bounding box center [680, 379] width 155 height 16
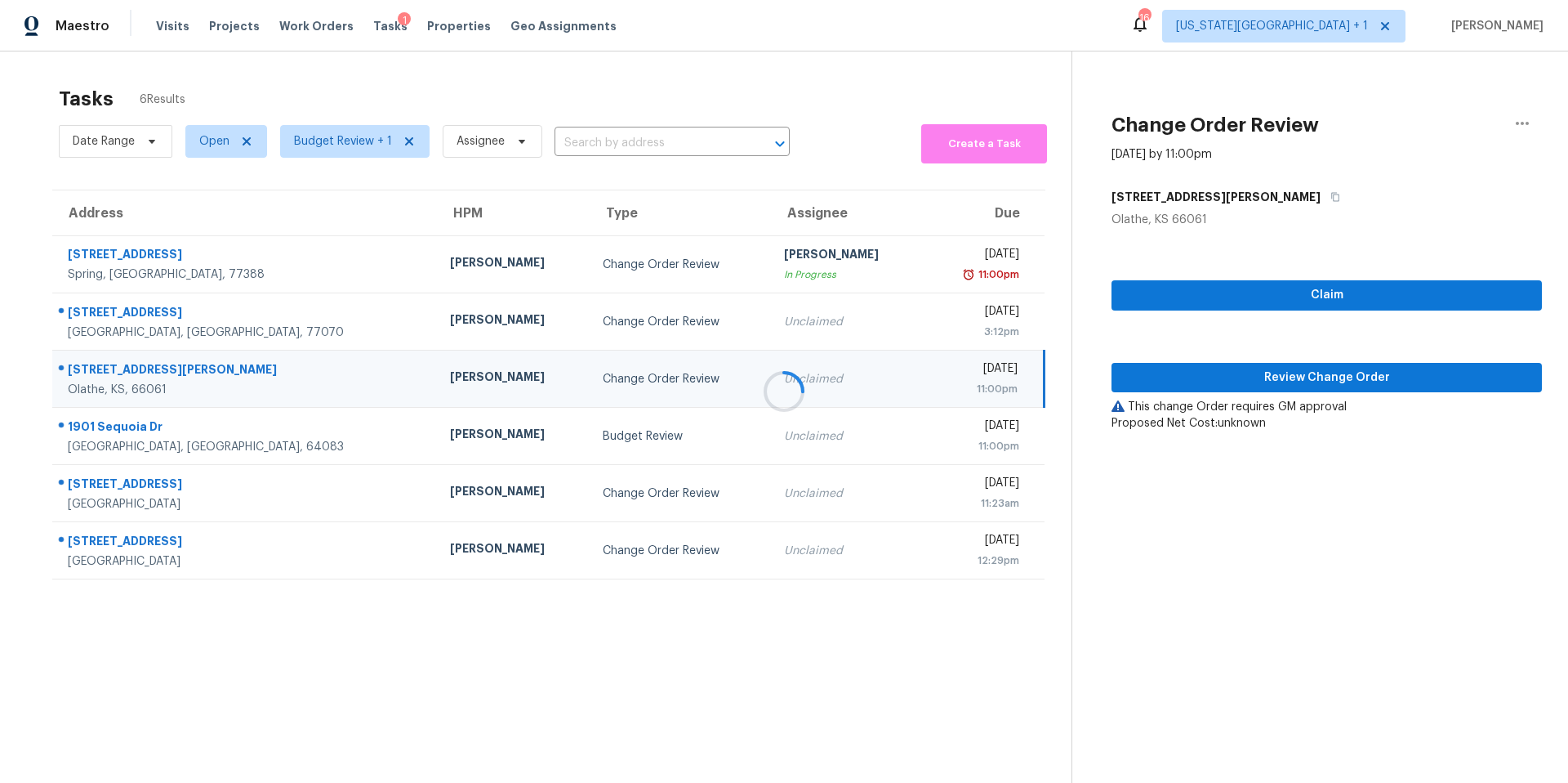
click at [1183, 386] on div at bounding box center [784, 392] width 1568 height 783
click at [1183, 387] on button "Review Change Order" at bounding box center [1327, 377] width 431 height 30
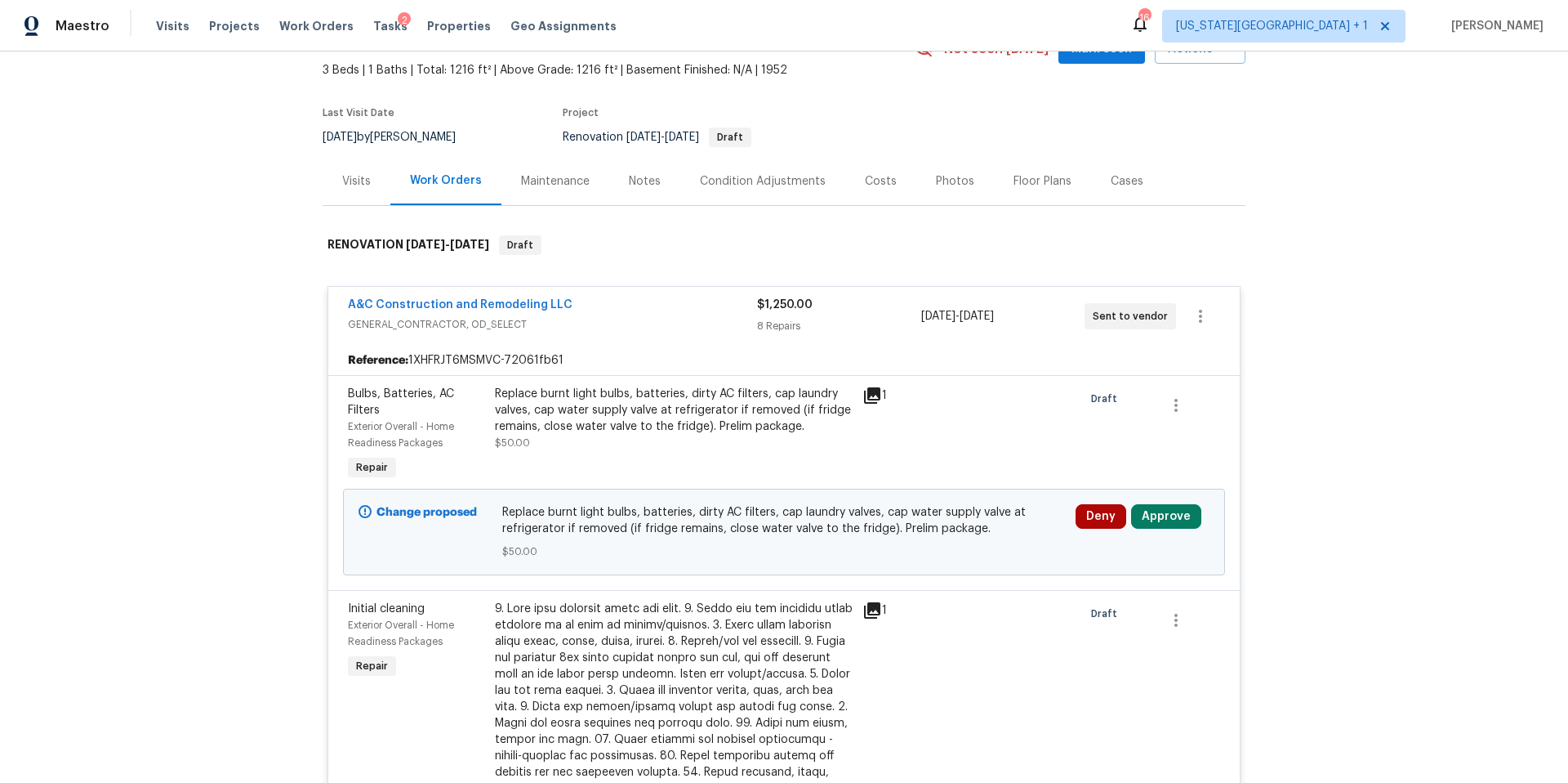
scroll to position [106, 0]
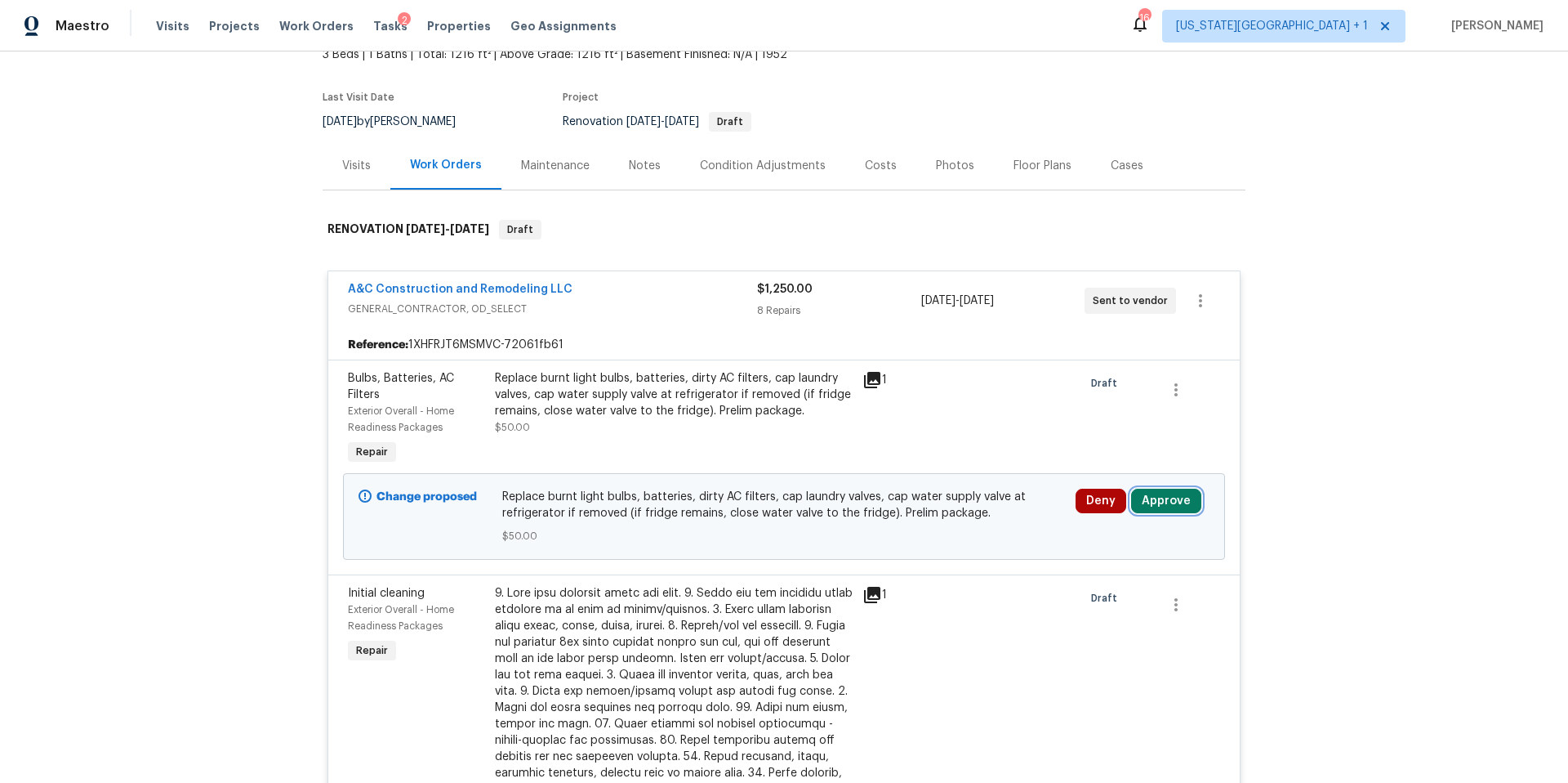
click at [1167, 507] on button "Approve" at bounding box center [1166, 501] width 70 height 25
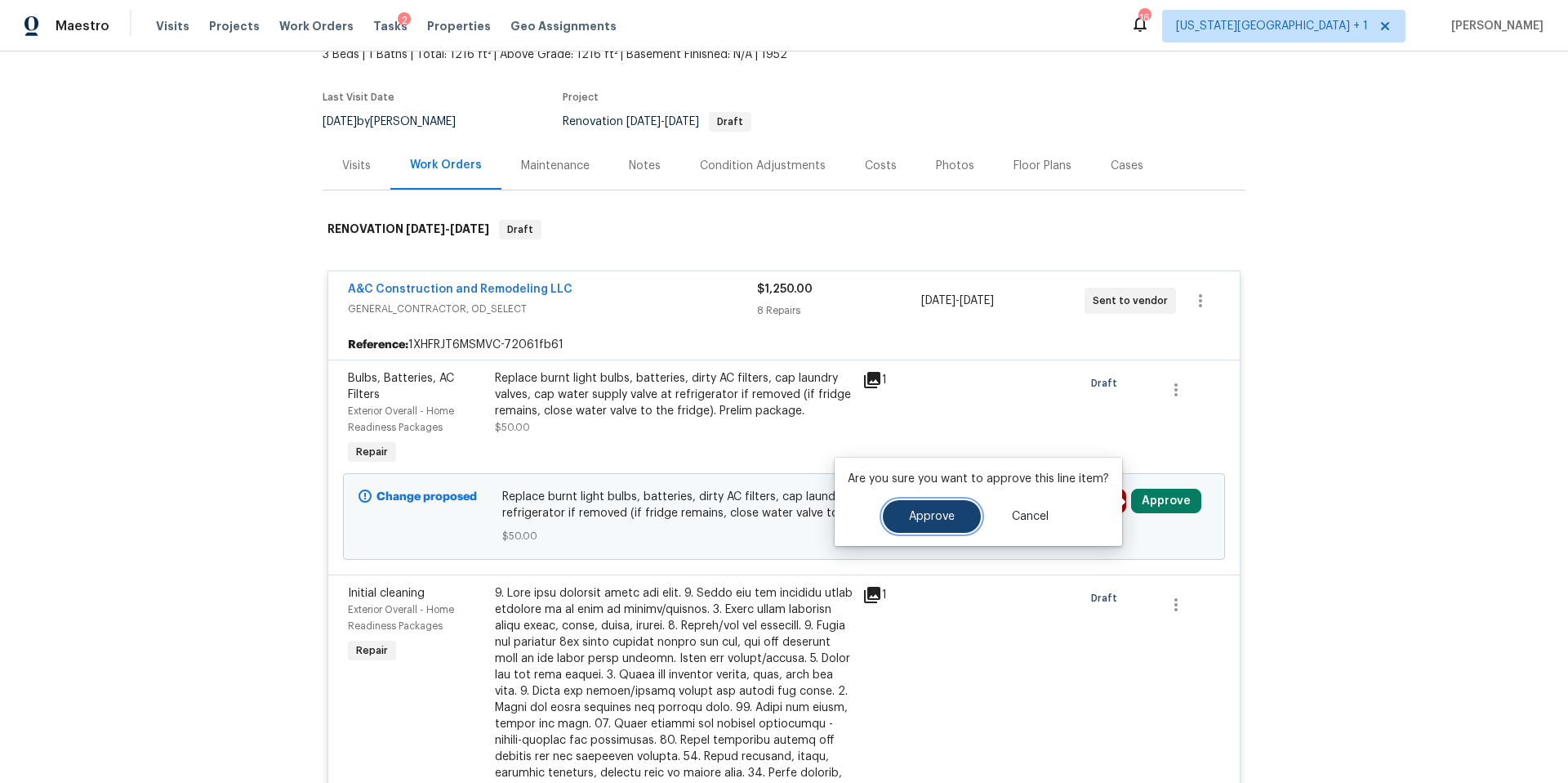
click at [944, 514] on span "Approve" at bounding box center [932, 516] width 46 height 12
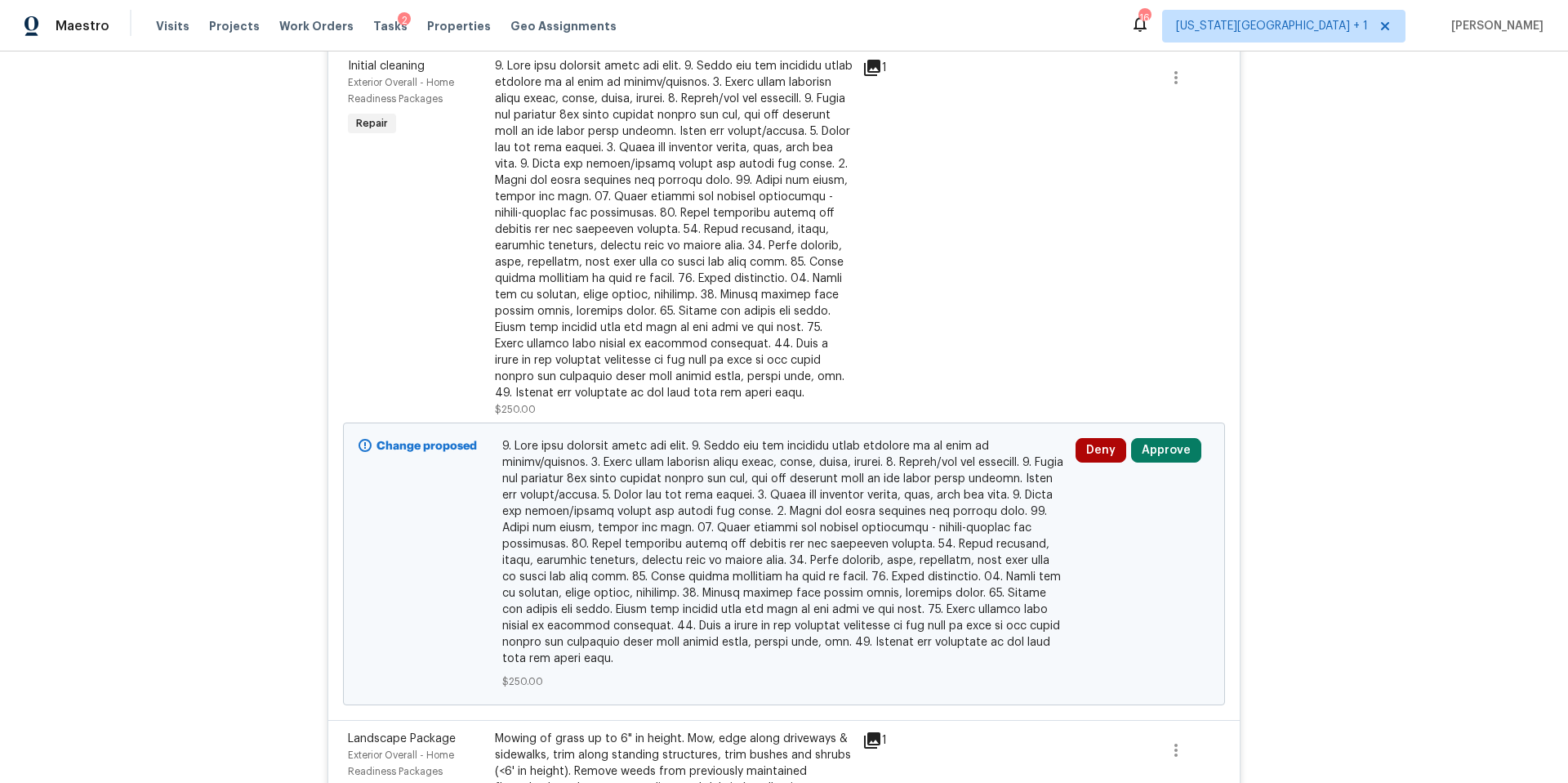
scroll to position [648, 0]
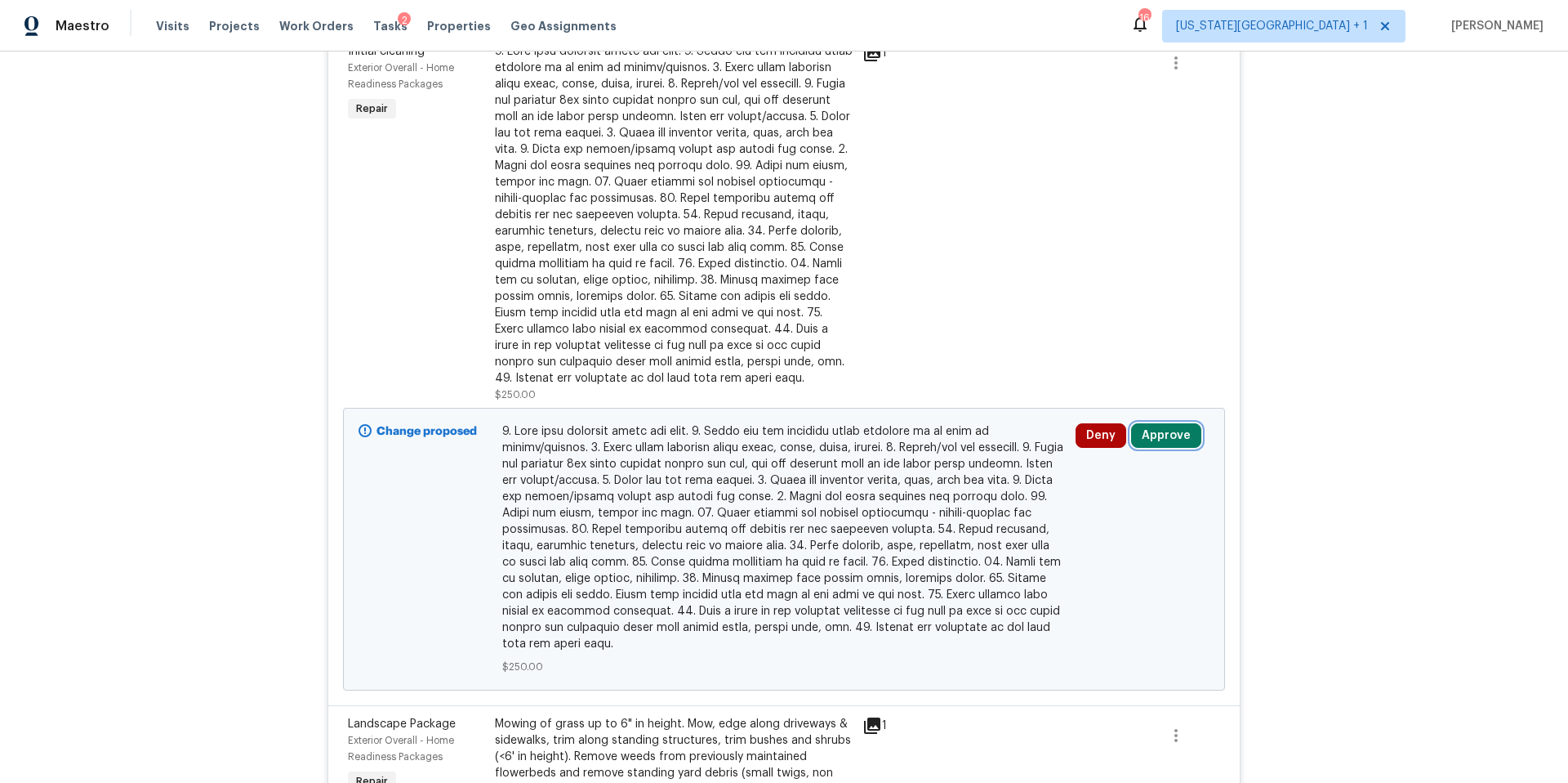
click at [1151, 438] on button "Approve" at bounding box center [1166, 435] width 70 height 25
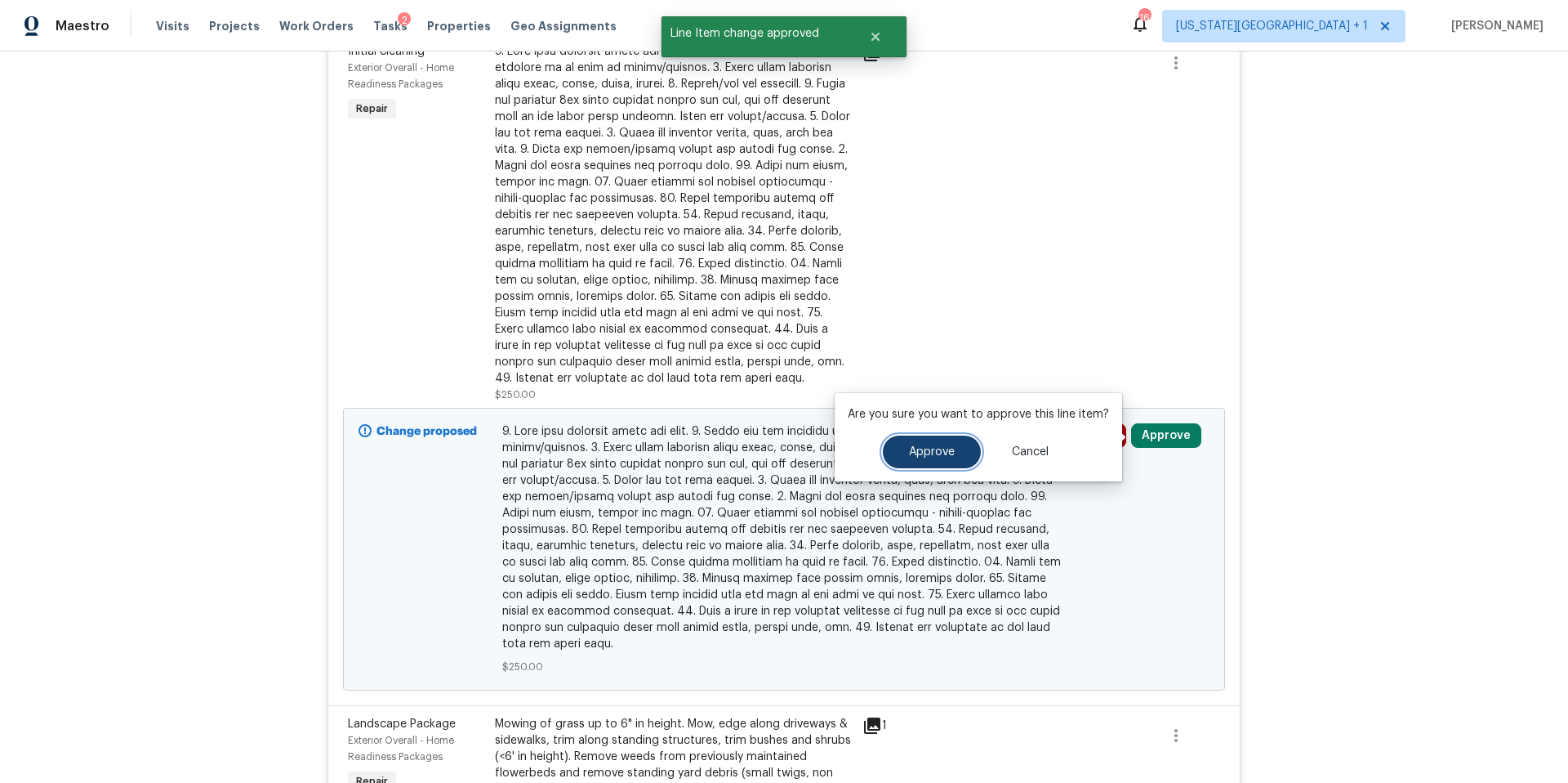
click at [913, 461] on button "Approve" at bounding box center [931, 452] width 98 height 32
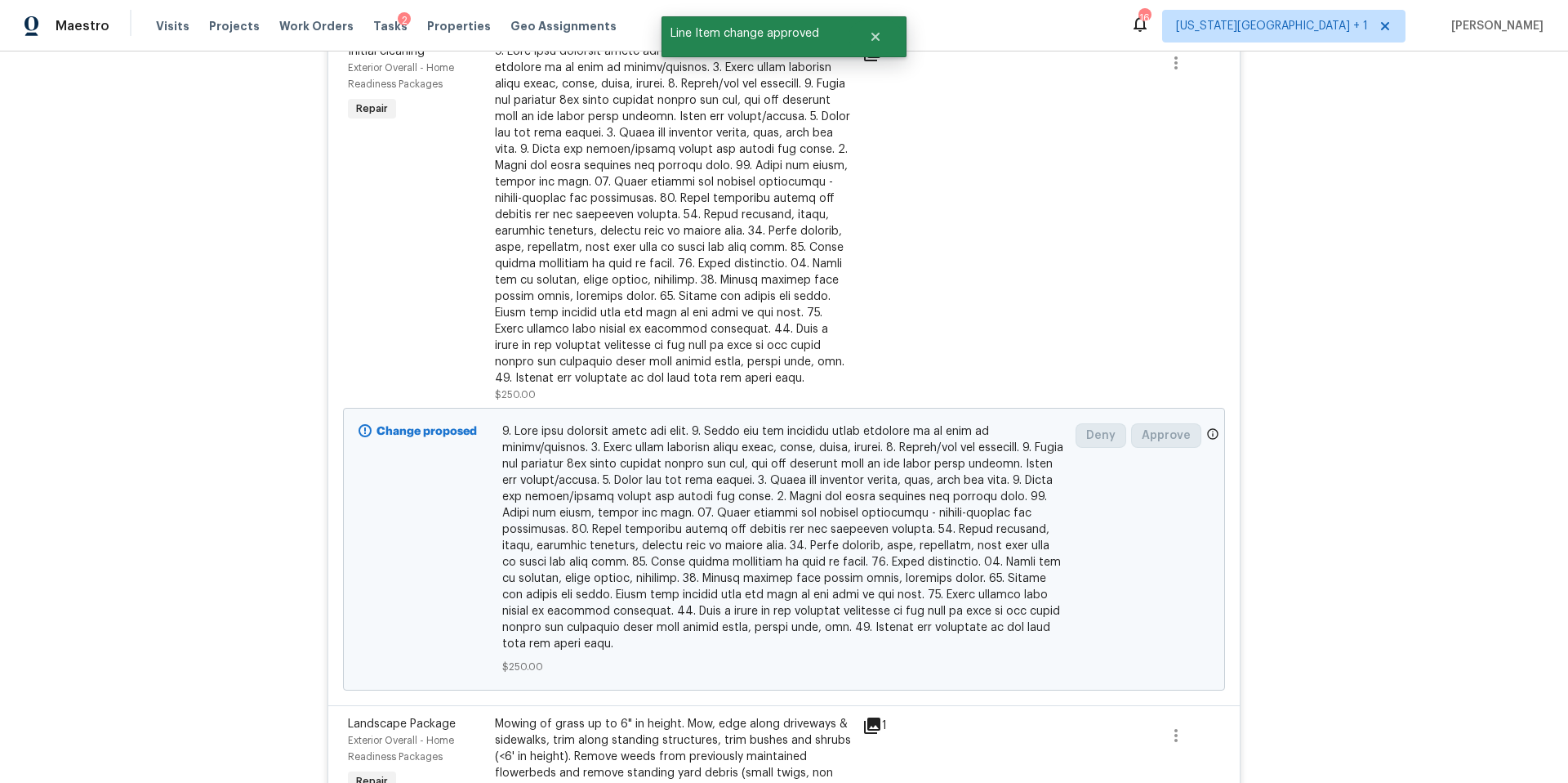
scroll to position [0, 0]
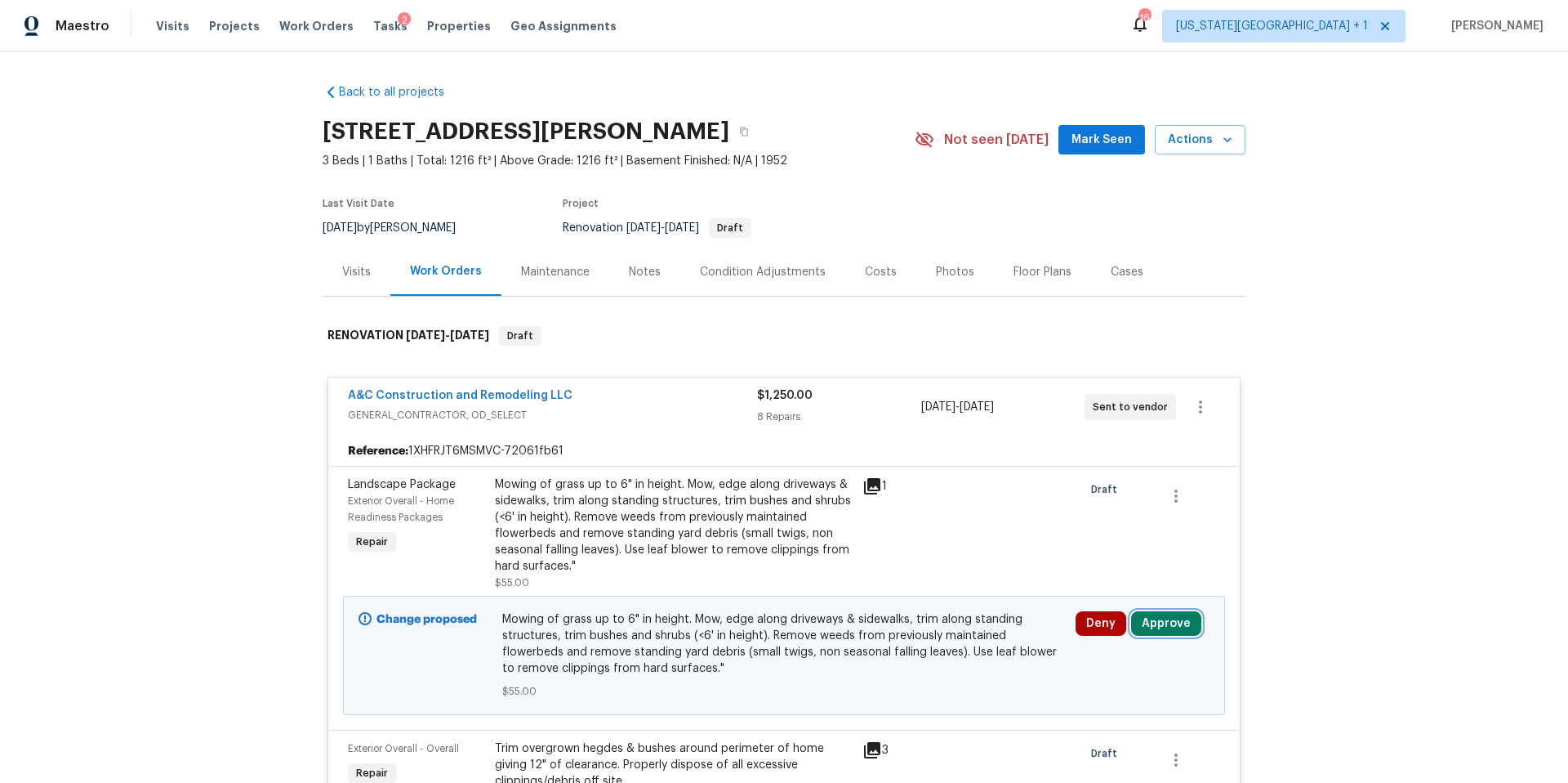
click at [1172, 630] on button "Approve" at bounding box center [1166, 623] width 70 height 25
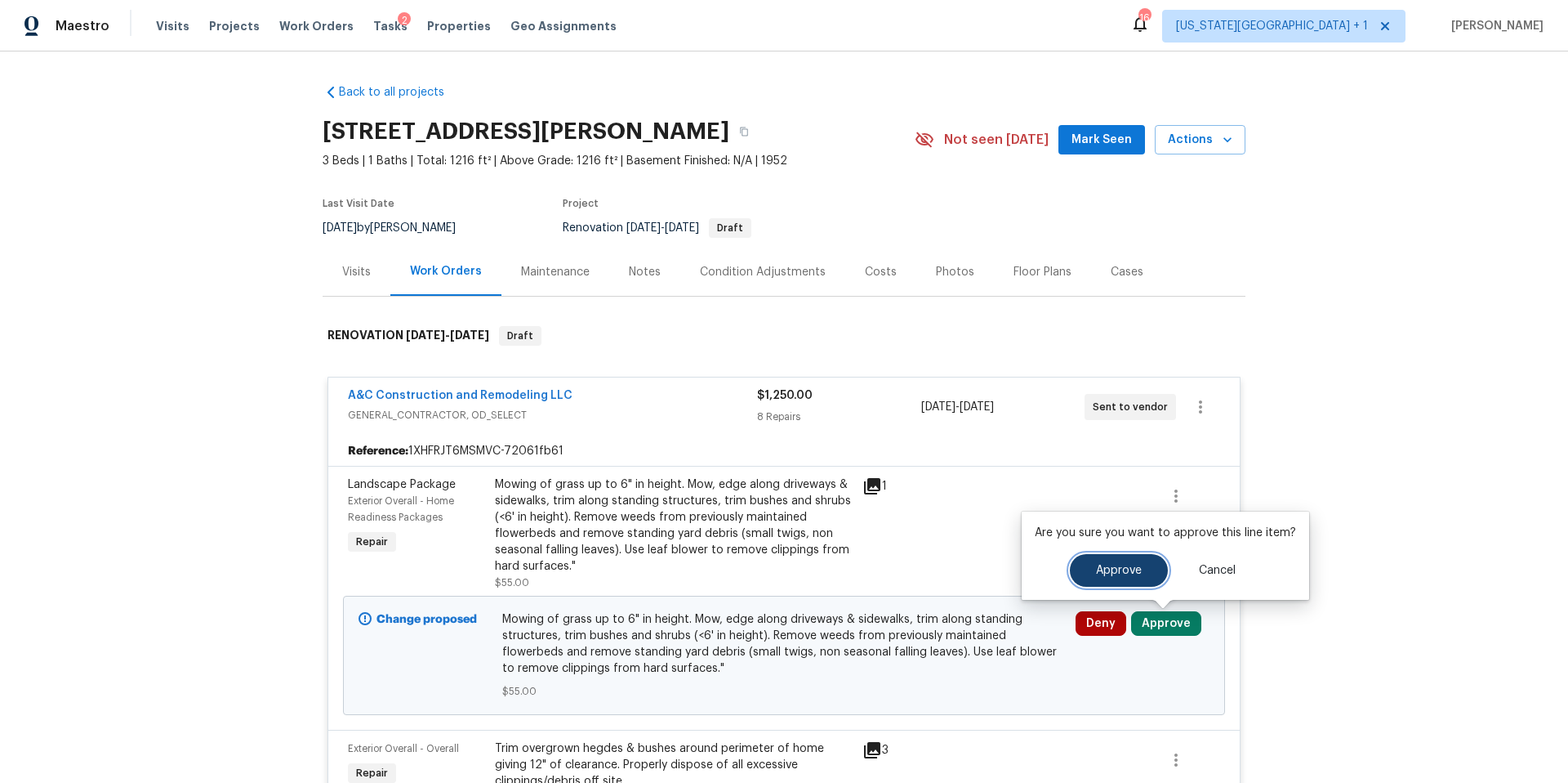
click at [1125, 571] on span "Approve" at bounding box center [1119, 571] width 46 height 12
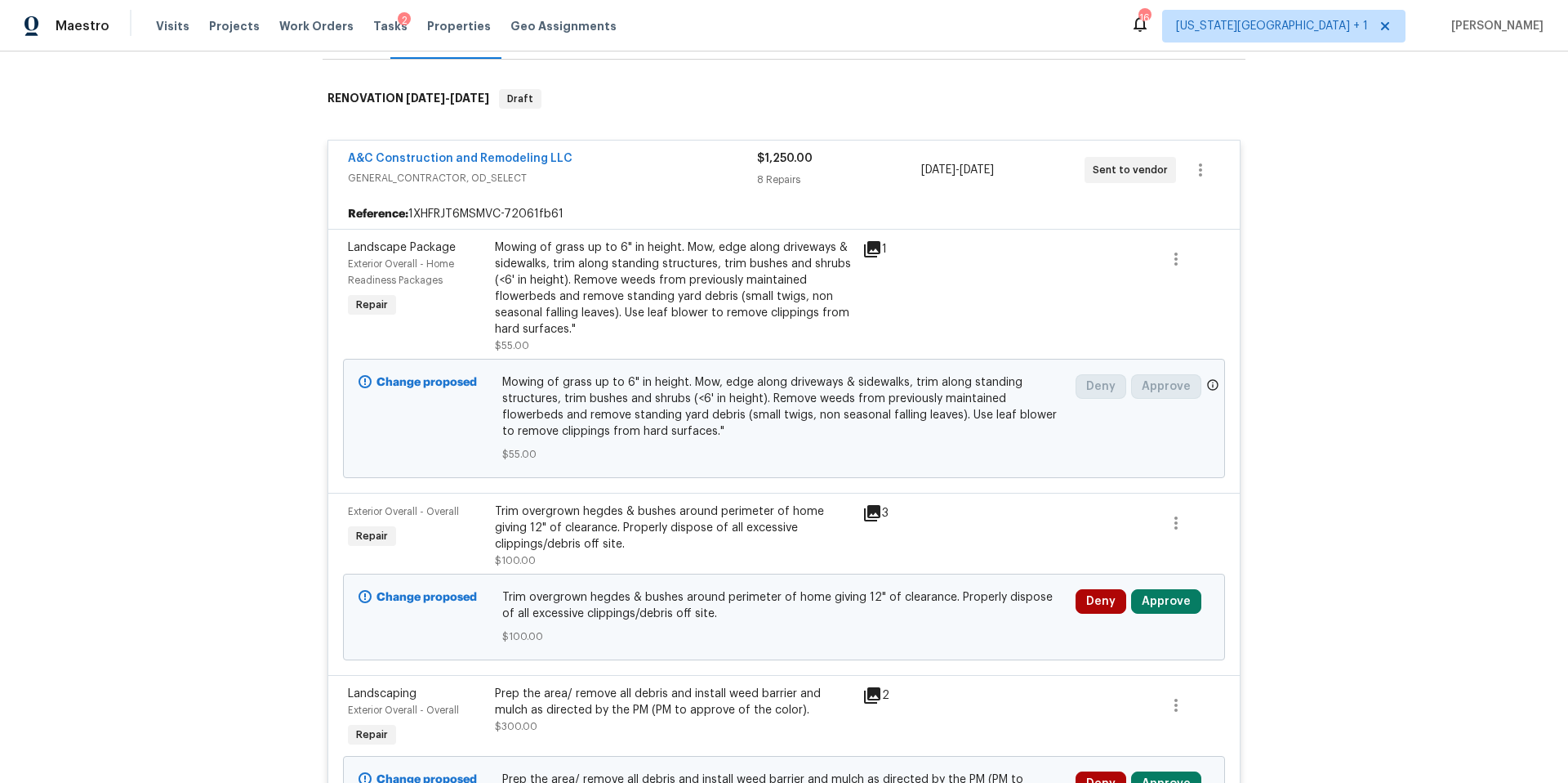
scroll to position [285, 0]
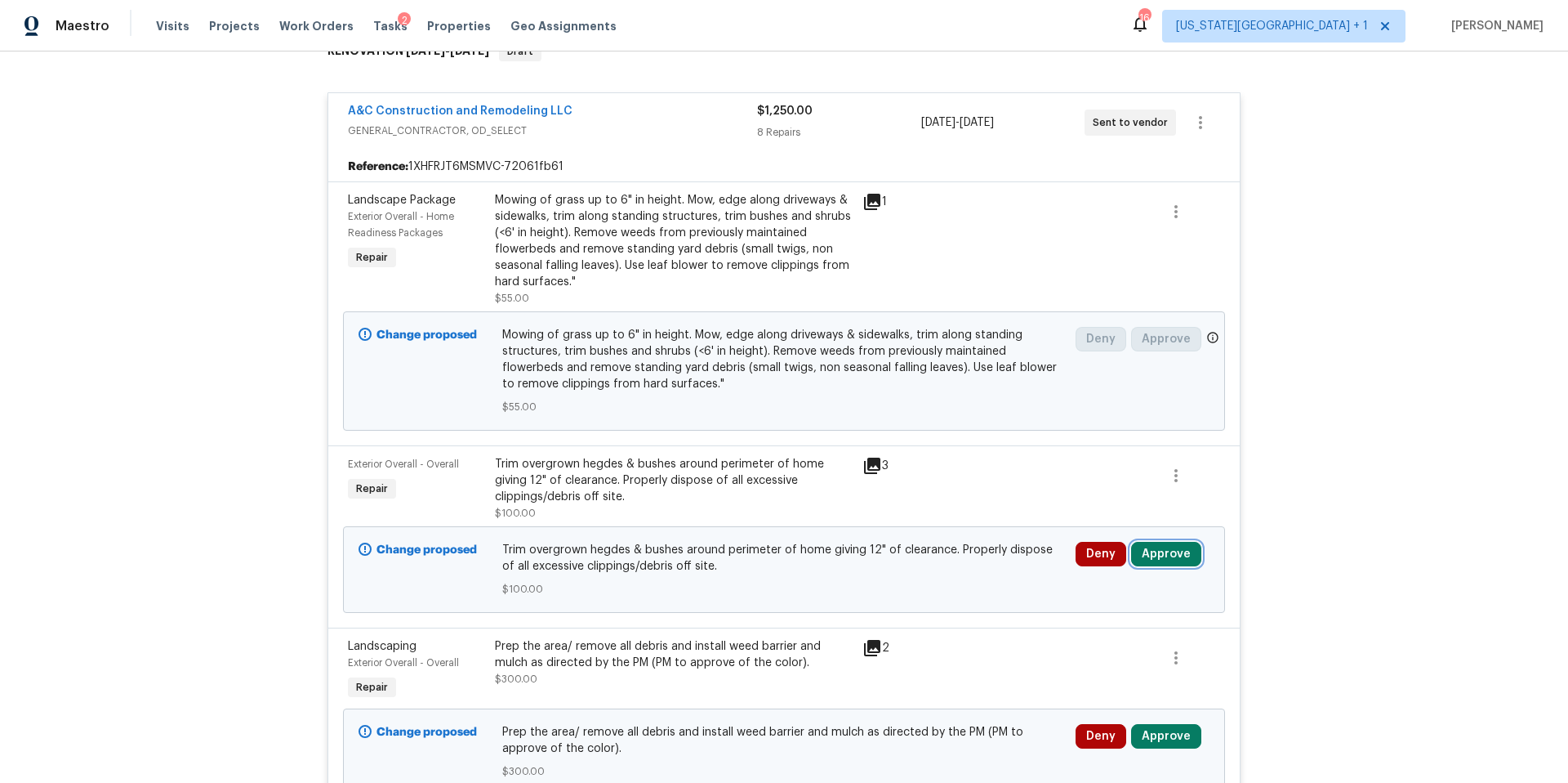
click at [1154, 562] on button "Approve" at bounding box center [1166, 554] width 70 height 25
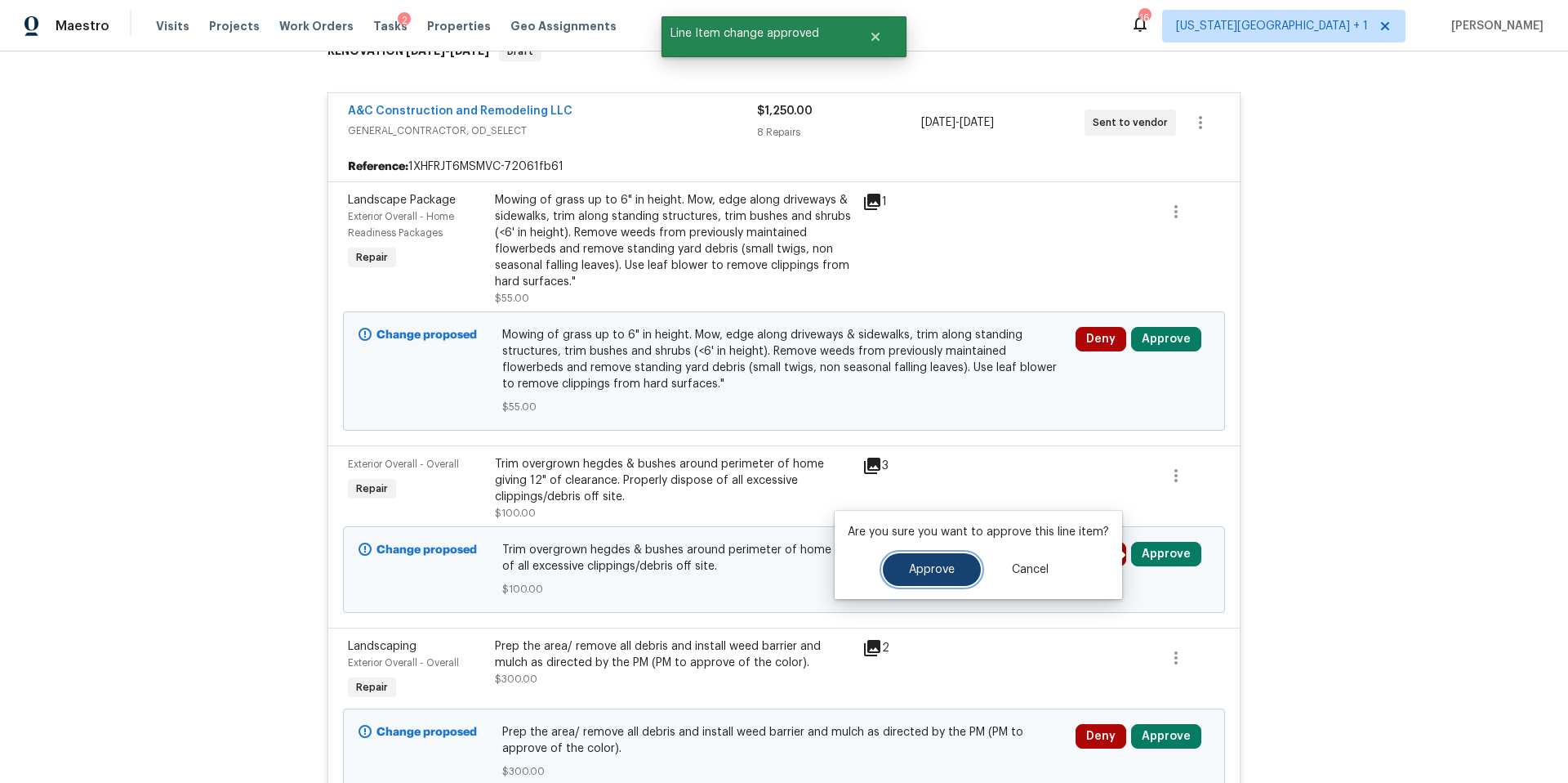
click at [931, 572] on span "Approve" at bounding box center [932, 570] width 46 height 12
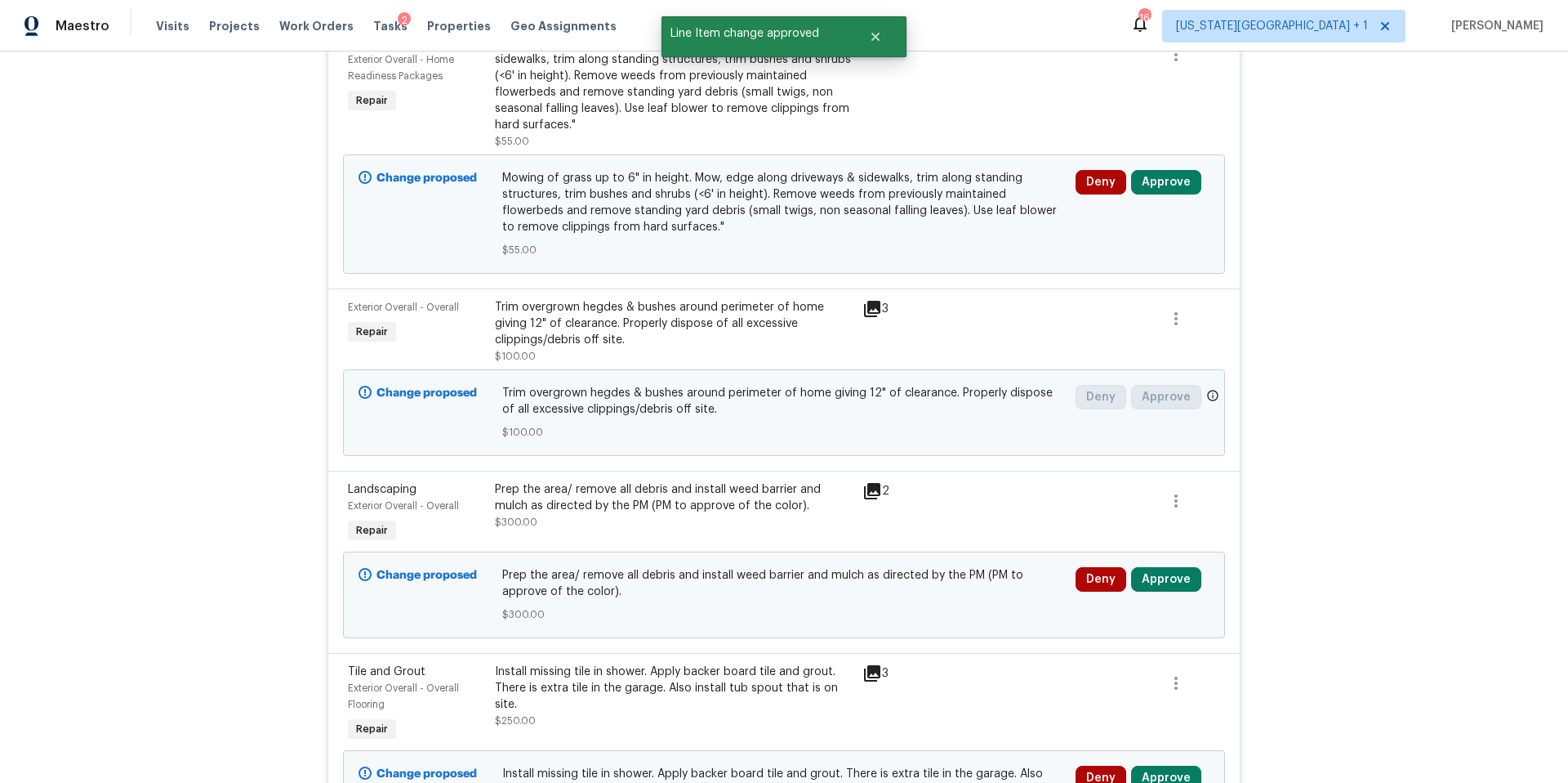
scroll to position [476, 0]
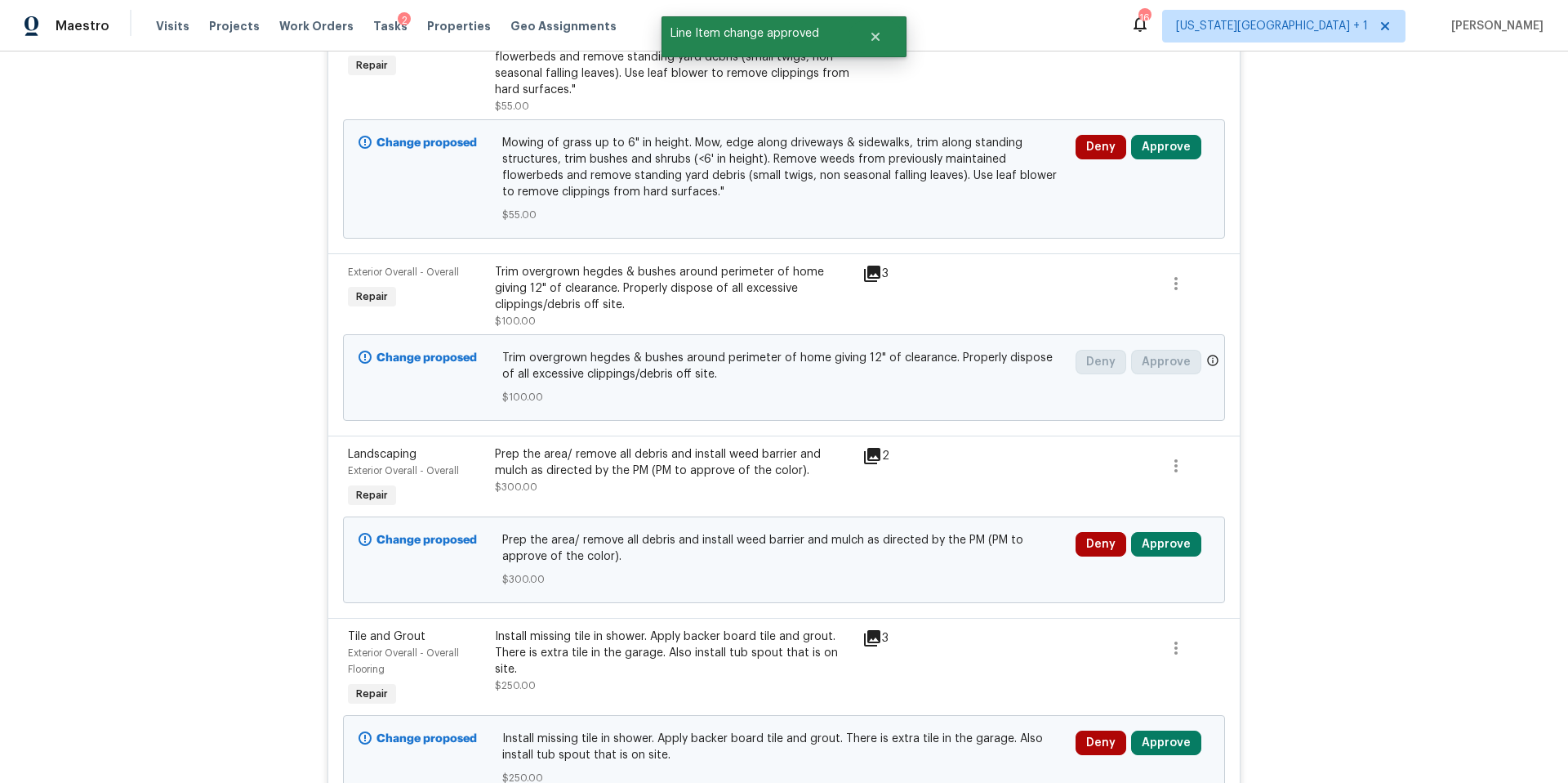
click at [1180, 127] on div "Change proposed Mowing of grass up to 6" in height. Mow, edge along driveways &…" at bounding box center [784, 180] width 882 height 120
click at [1159, 161] on div "Deny Approve" at bounding box center [1142, 179] width 144 height 98
click at [1159, 148] on button "Approve" at bounding box center [1166, 147] width 70 height 25
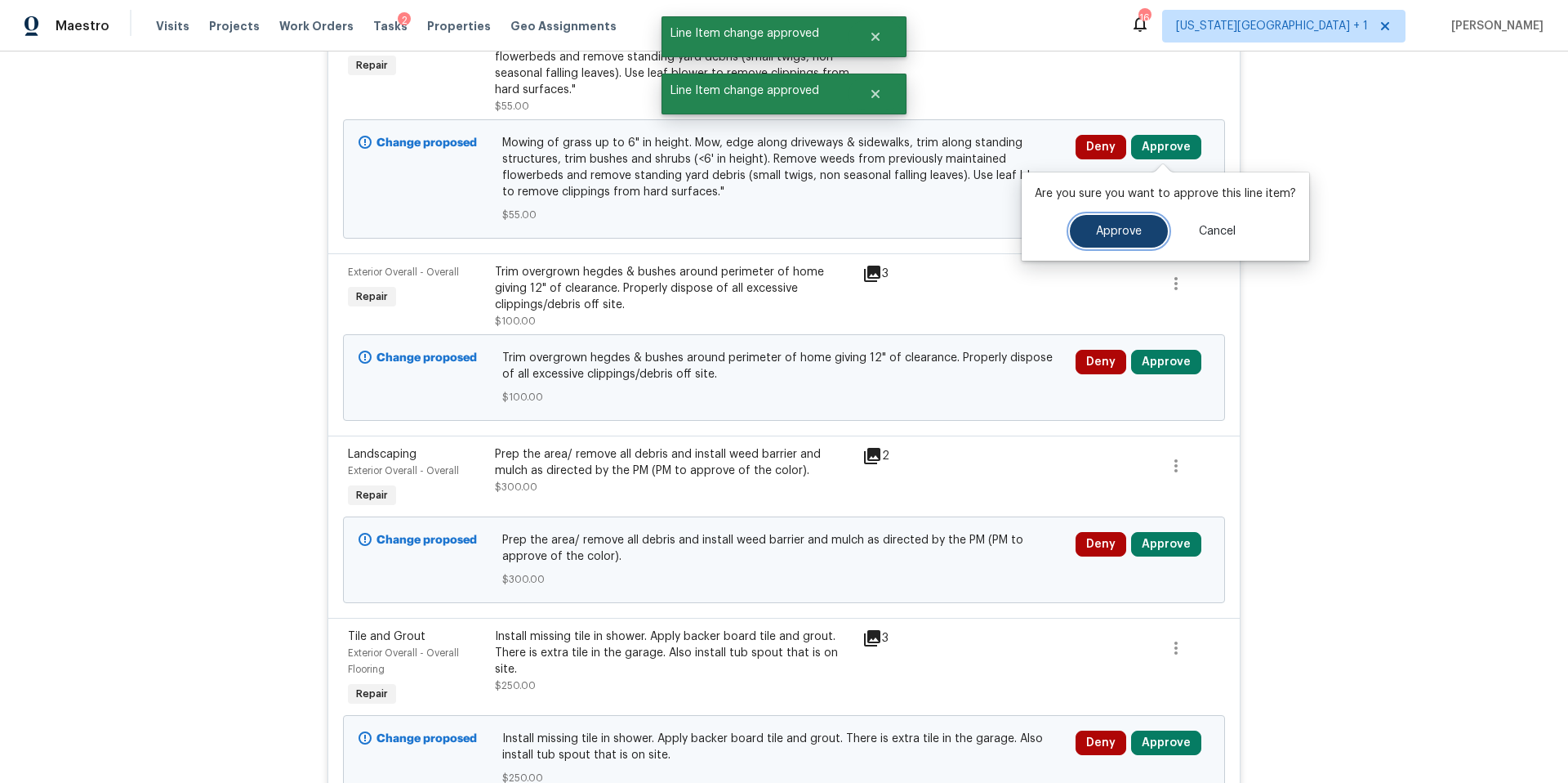
click at [1118, 234] on span "Approve" at bounding box center [1119, 232] width 46 height 12
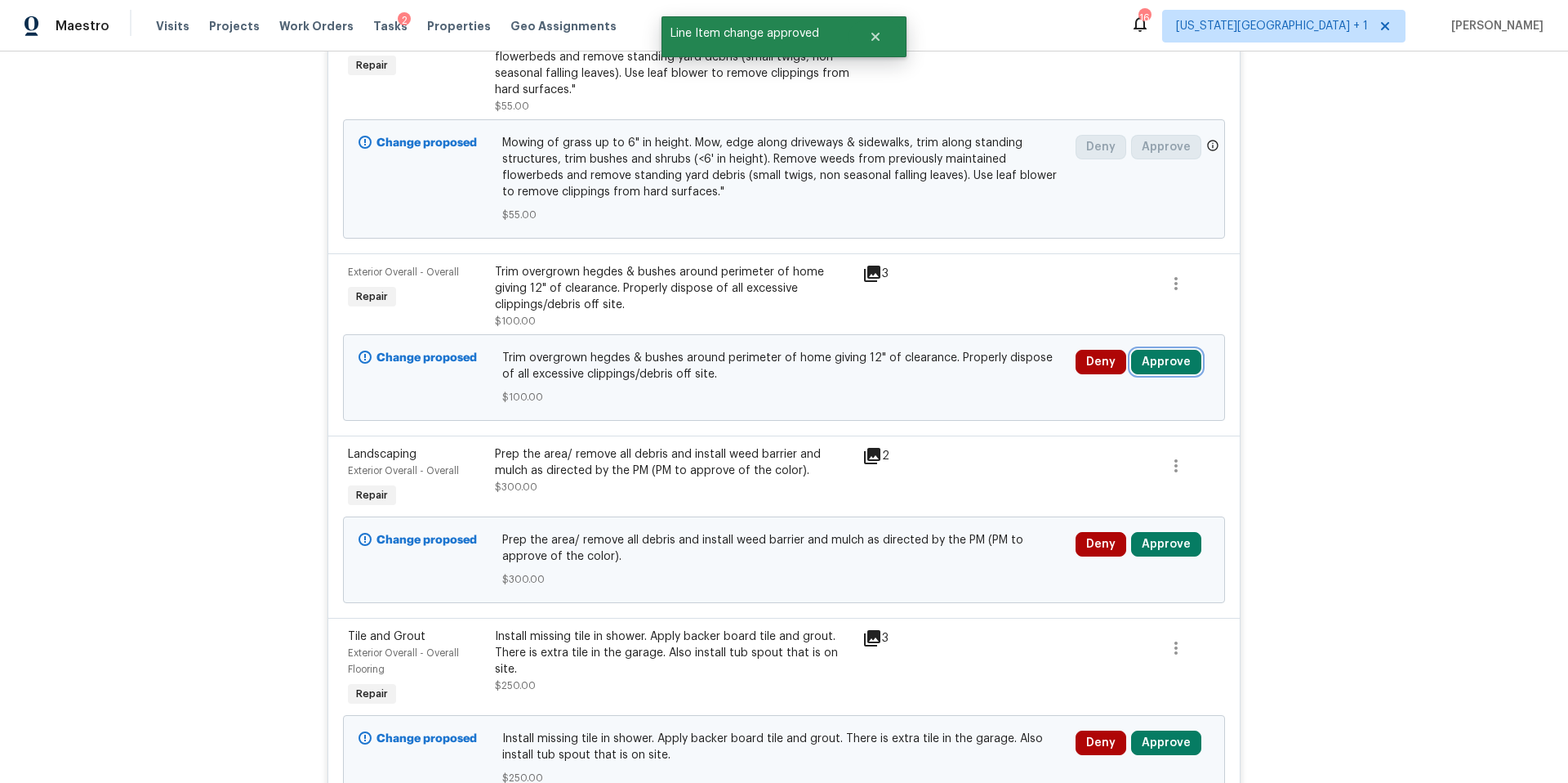
click at [1177, 374] on button "Approve" at bounding box center [1166, 362] width 70 height 25
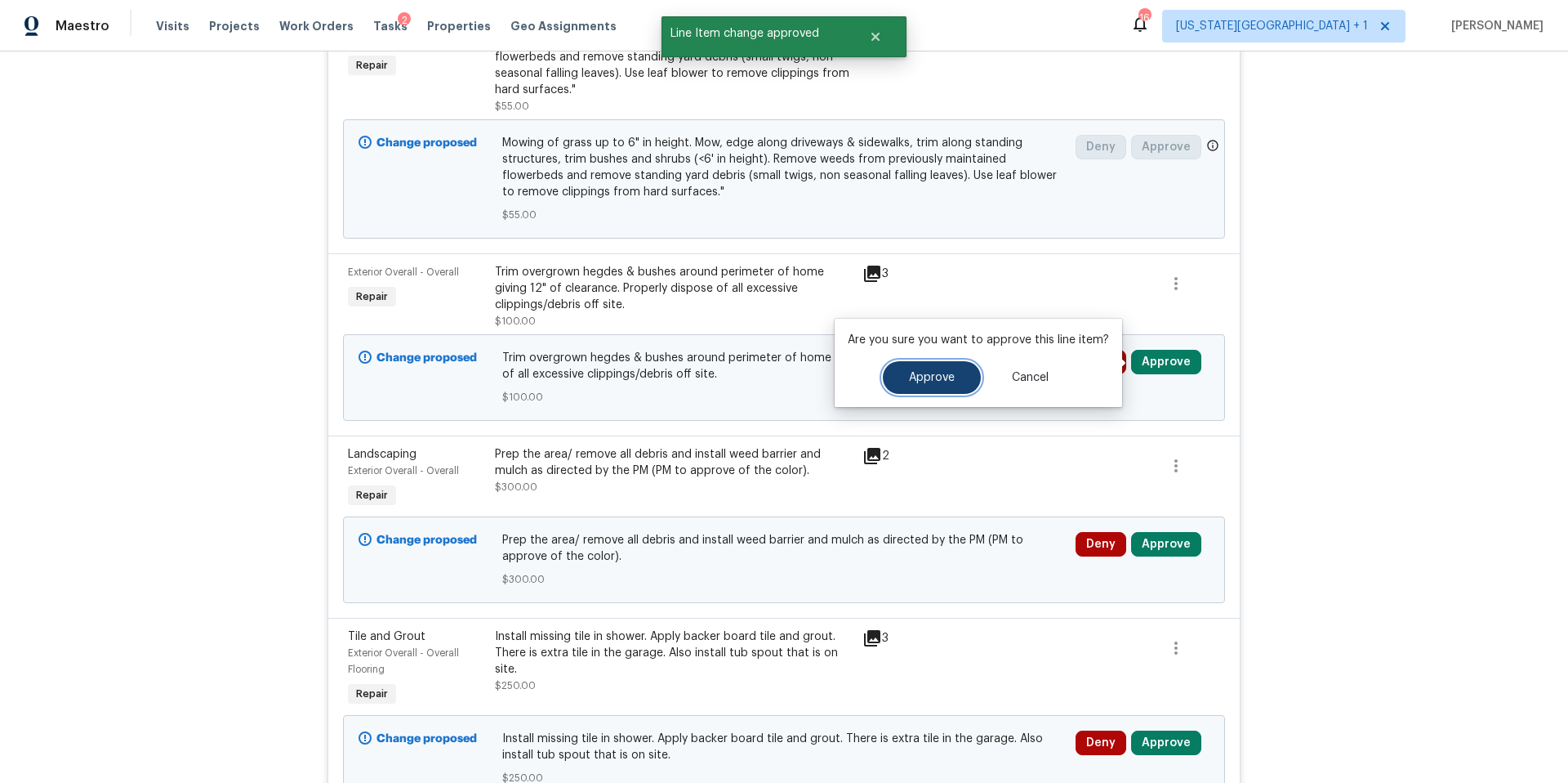
click at [950, 385] on button "Approve" at bounding box center [931, 378] width 98 height 32
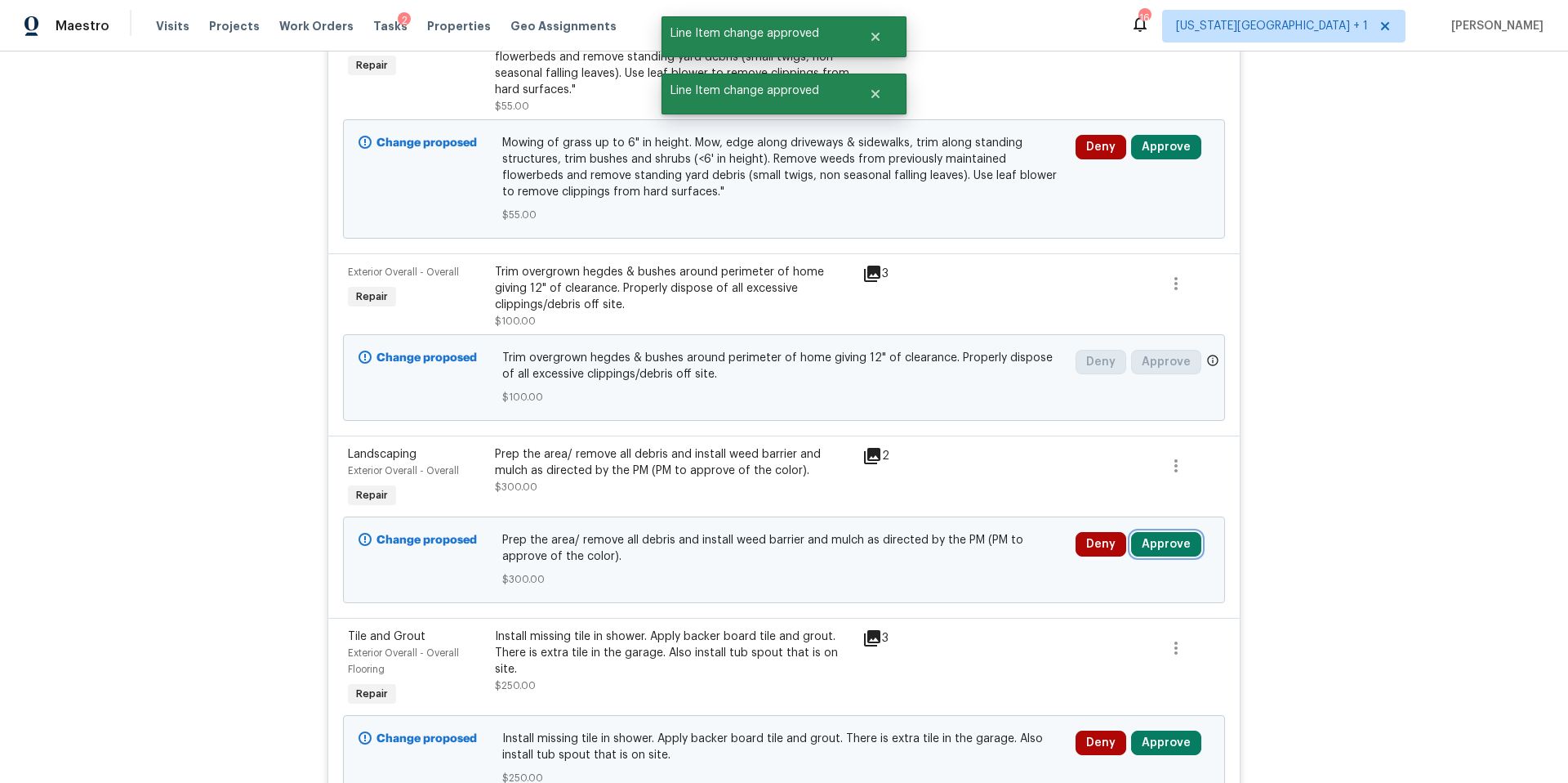
click at [1171, 556] on button "Approve" at bounding box center [1166, 544] width 70 height 25
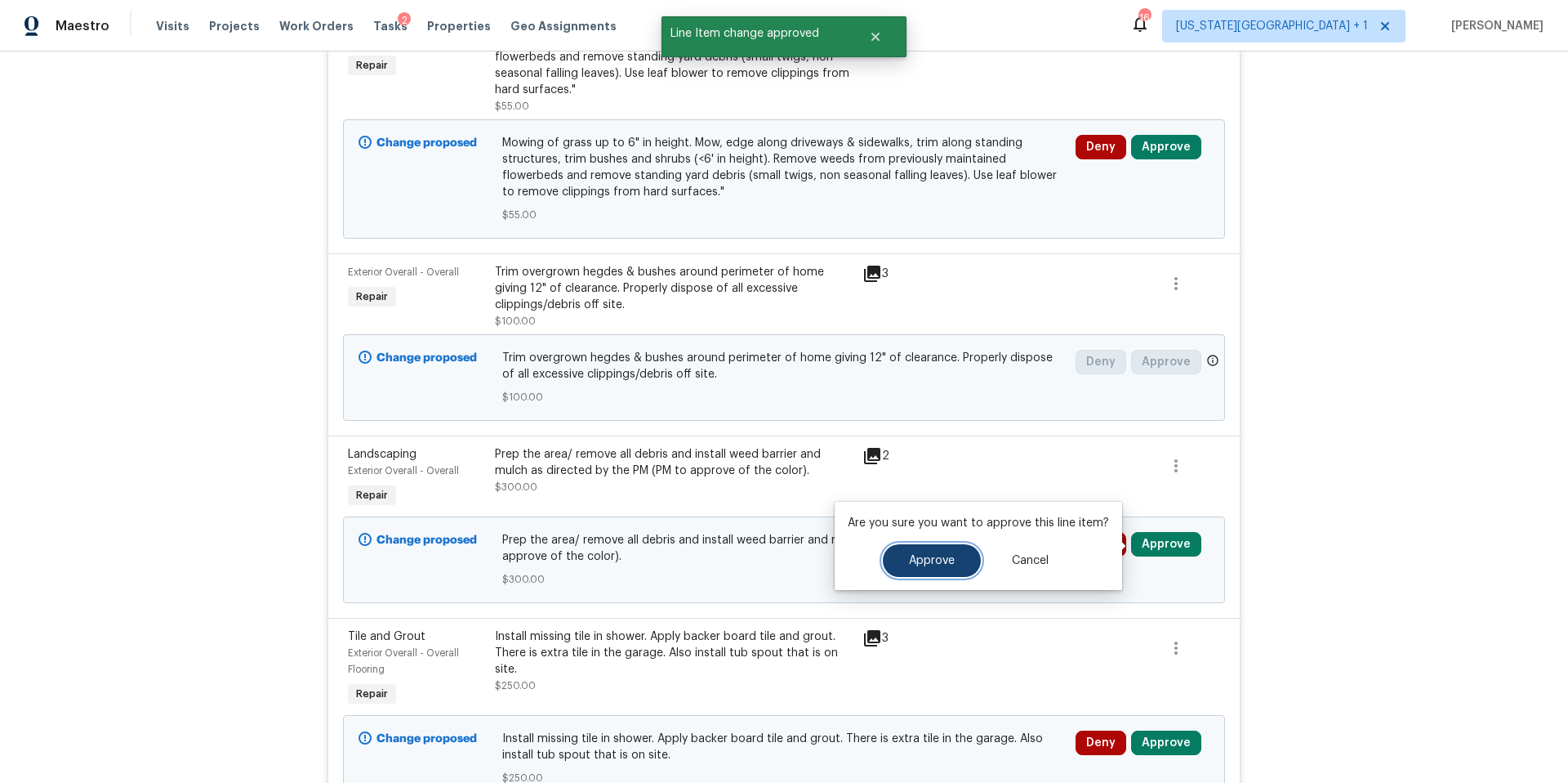
click at [948, 562] on span "Approve" at bounding box center [932, 561] width 46 height 12
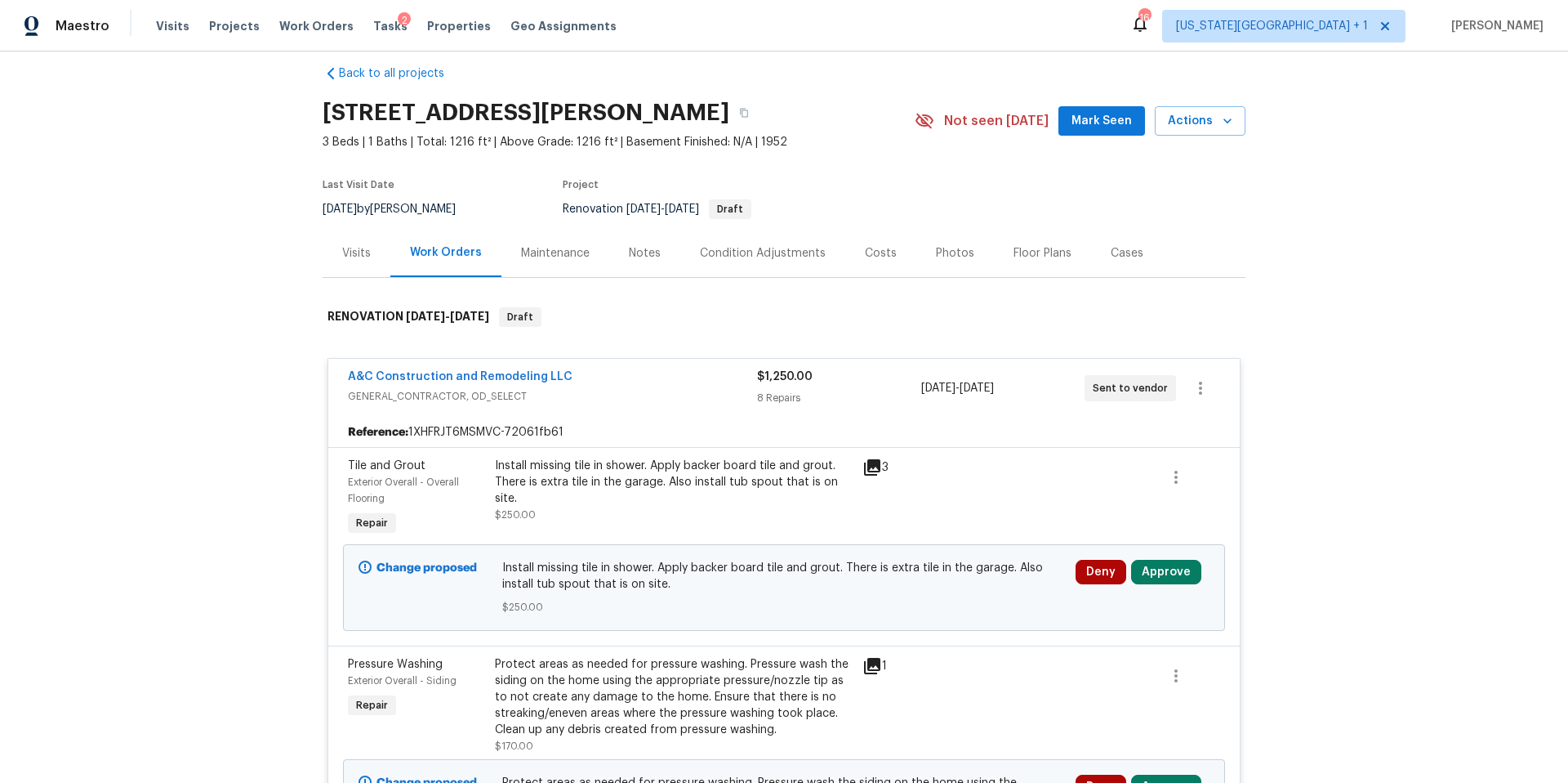
scroll to position [25, 0]
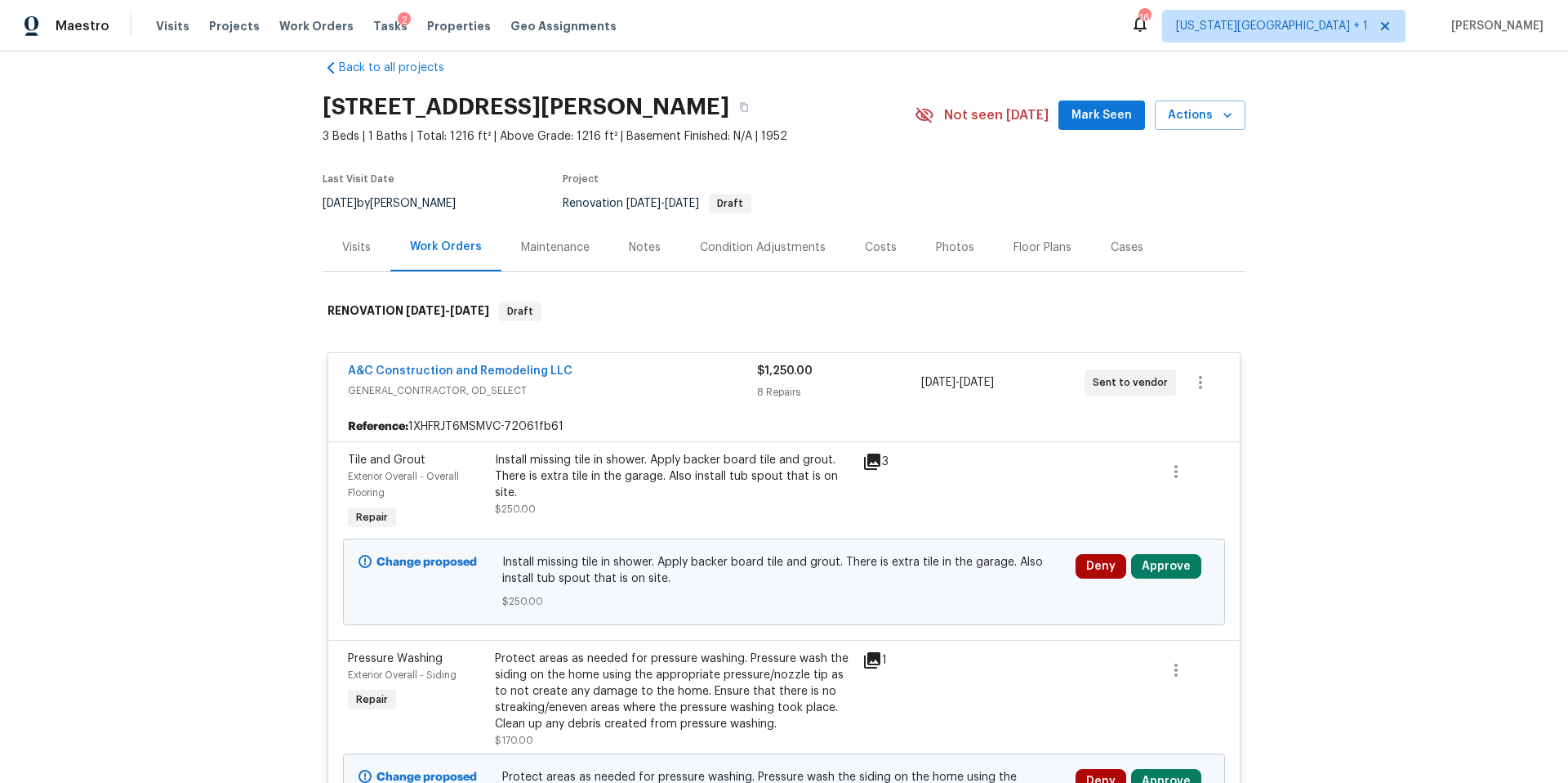
click at [878, 463] on icon at bounding box center [872, 462] width 20 height 20
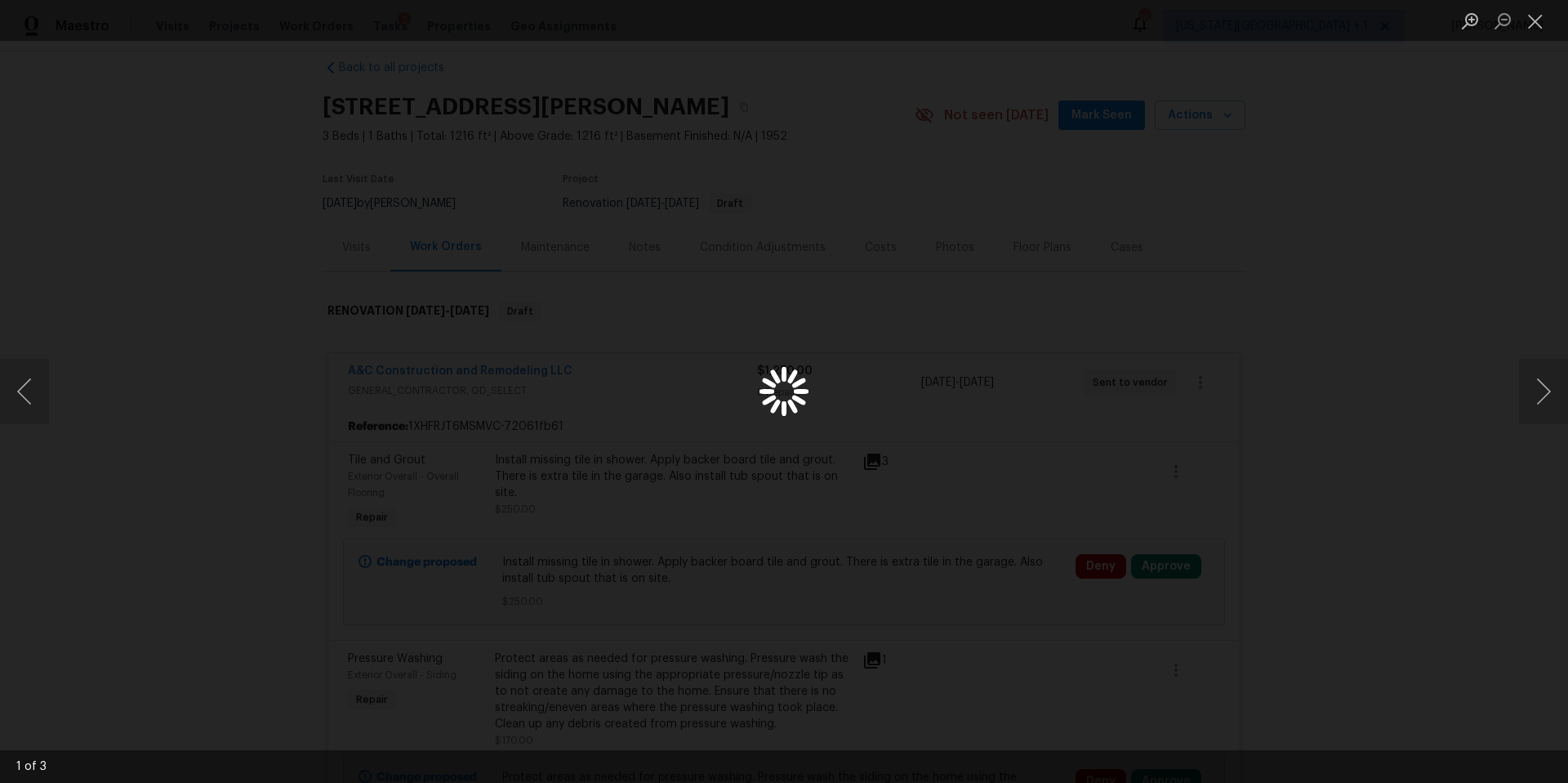
click at [1411, 431] on div "Lightbox" at bounding box center [784, 392] width 1568 height 783
click at [1159, 570] on div "Lightbox" at bounding box center [784, 392] width 1568 height 783
click at [1165, 560] on div "Lightbox" at bounding box center [784, 392] width 1568 height 783
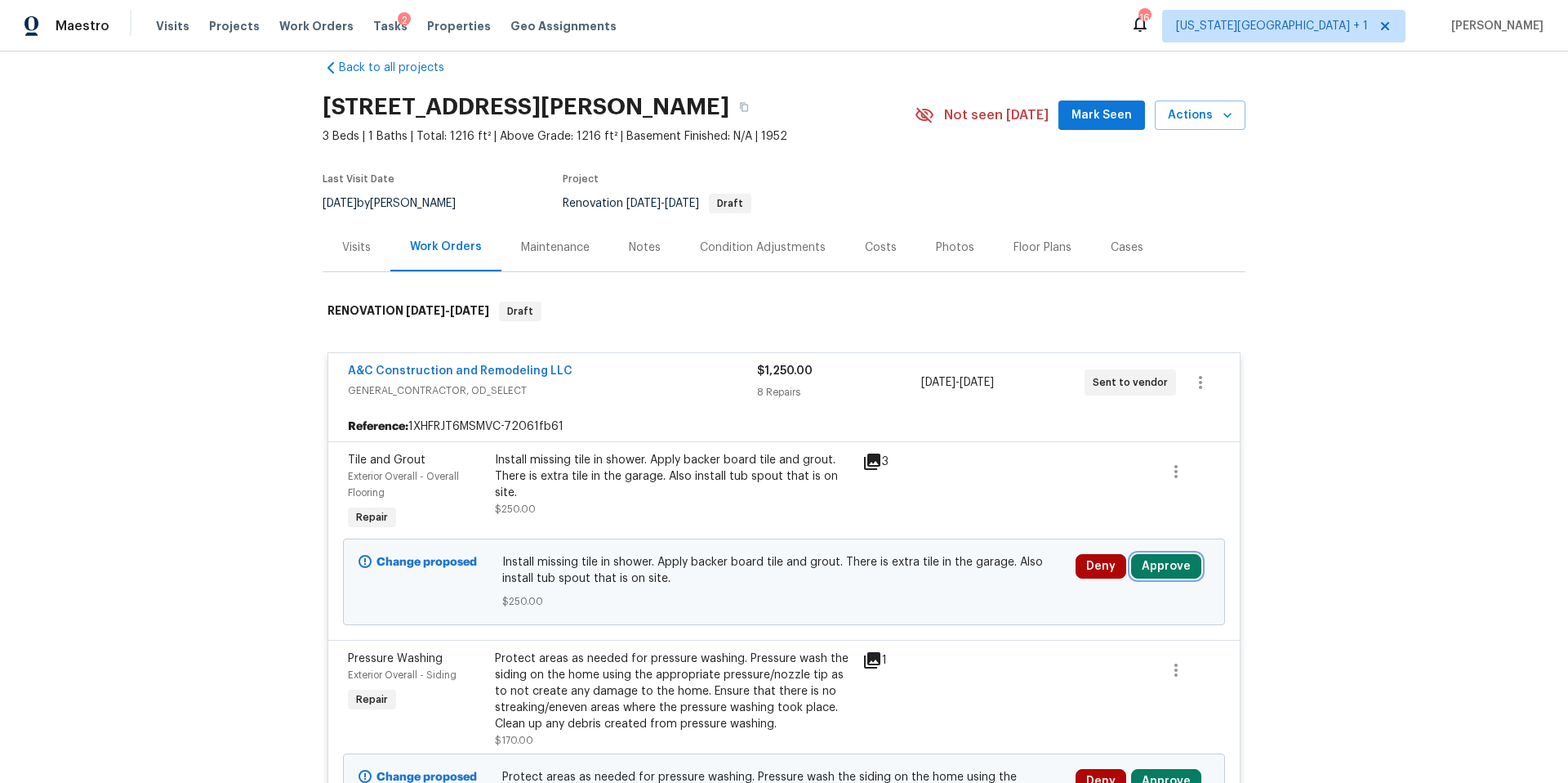
click at [1167, 574] on button "Approve" at bounding box center [1166, 566] width 70 height 25
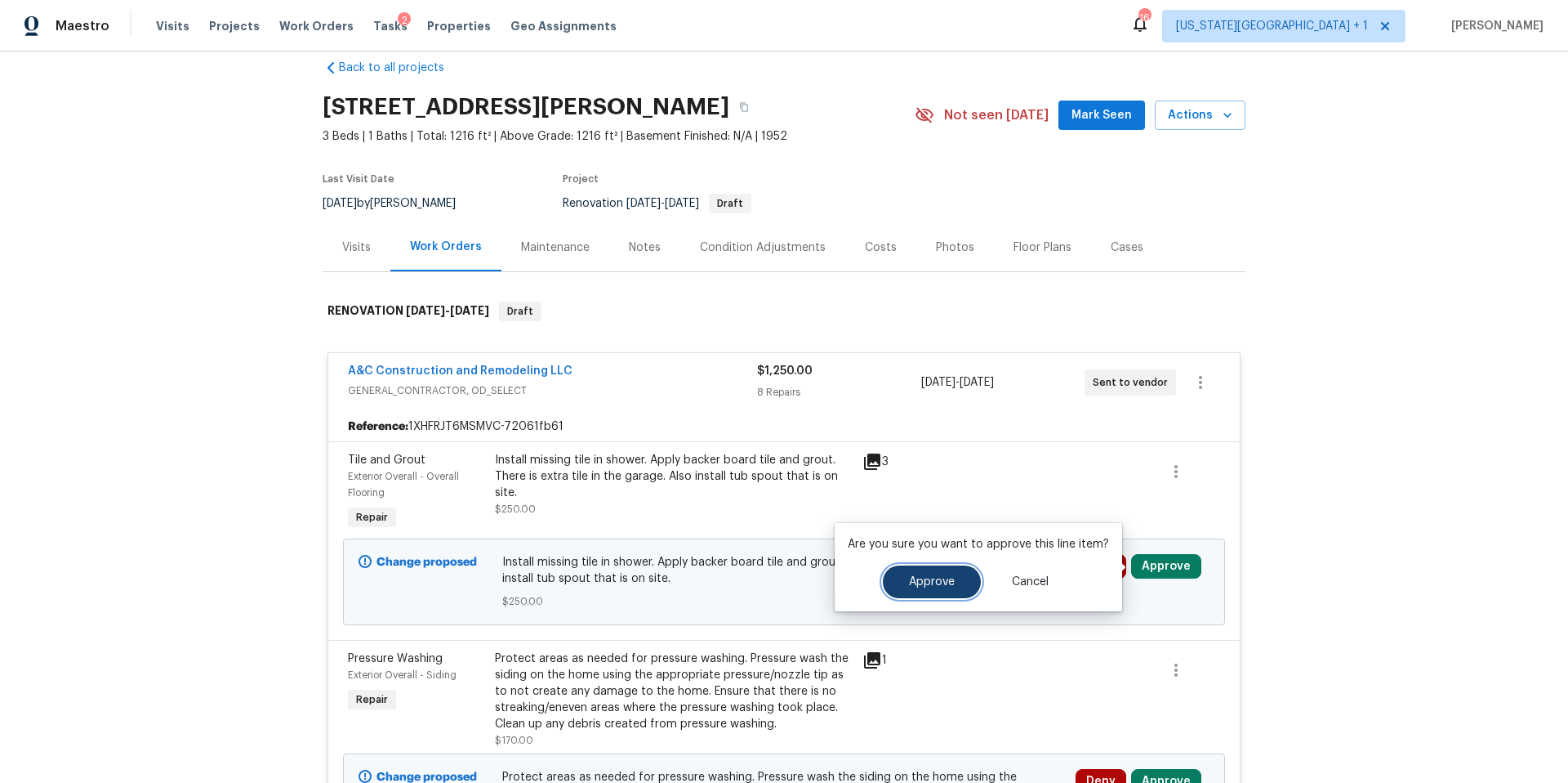
click at [939, 579] on span "Approve" at bounding box center [932, 582] width 46 height 12
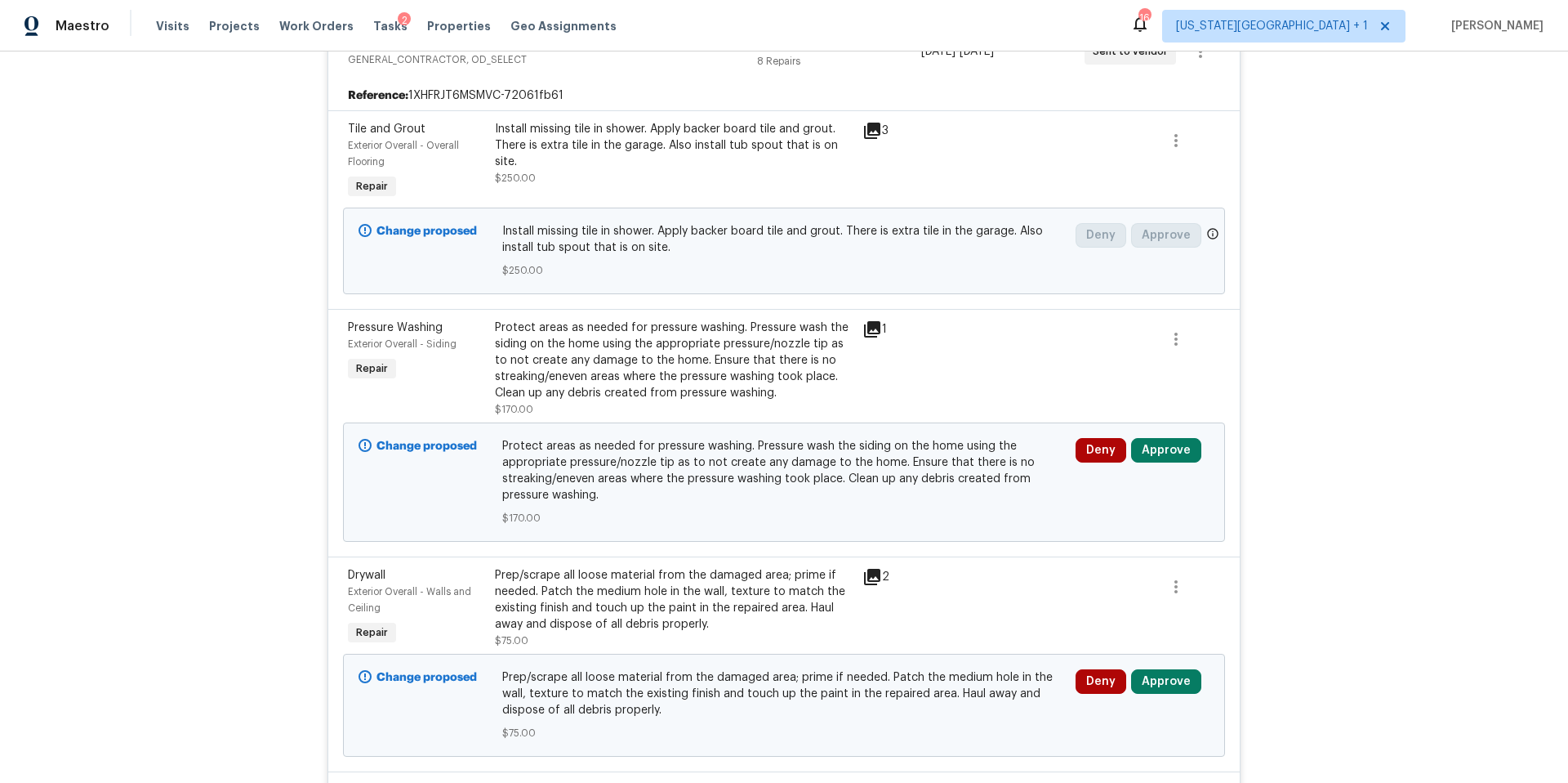
scroll to position [420, 0]
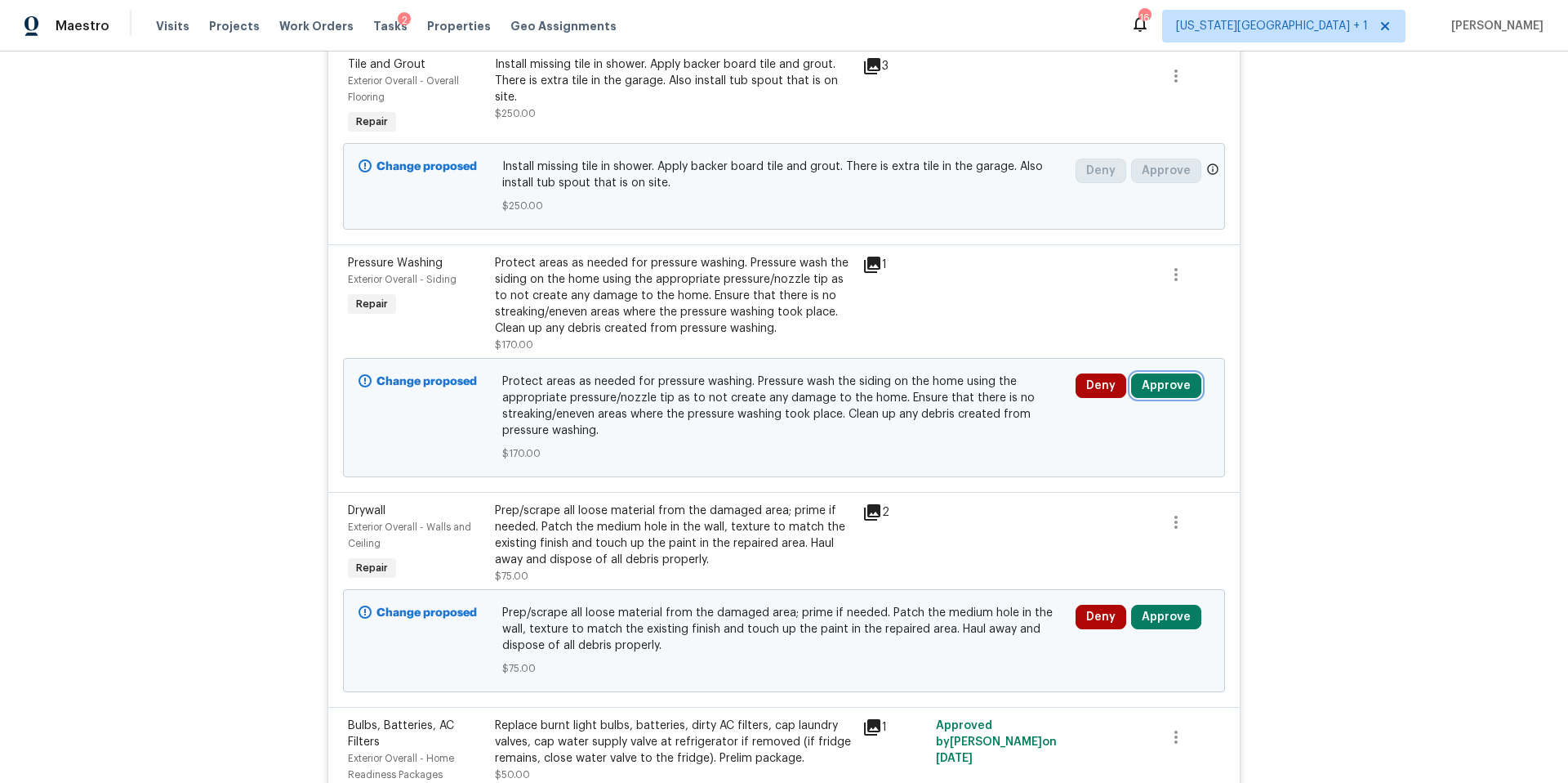
click at [1155, 384] on button "Approve" at bounding box center [1166, 386] width 70 height 25
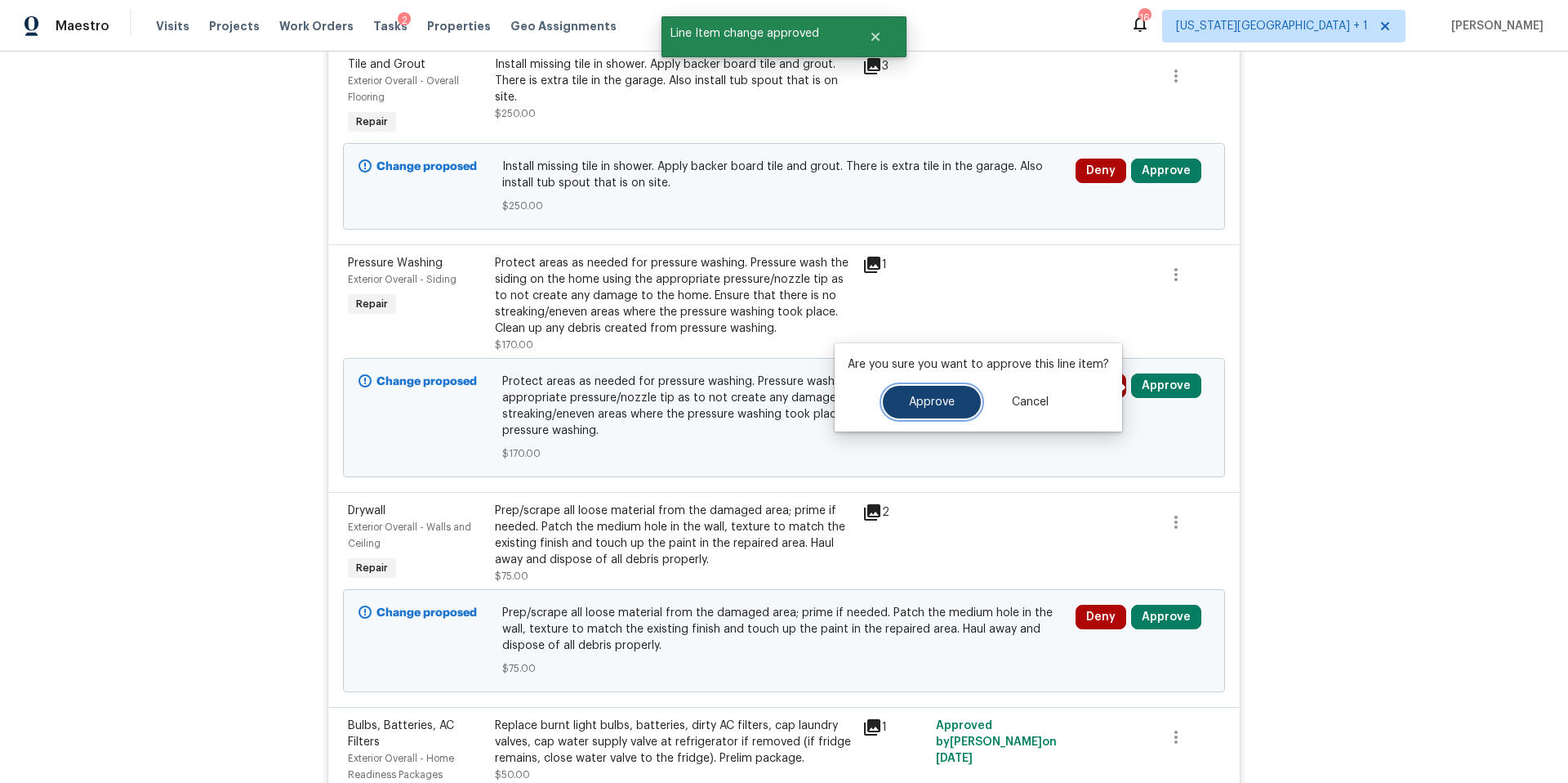
click at [925, 409] on button "Approve" at bounding box center [931, 402] width 98 height 32
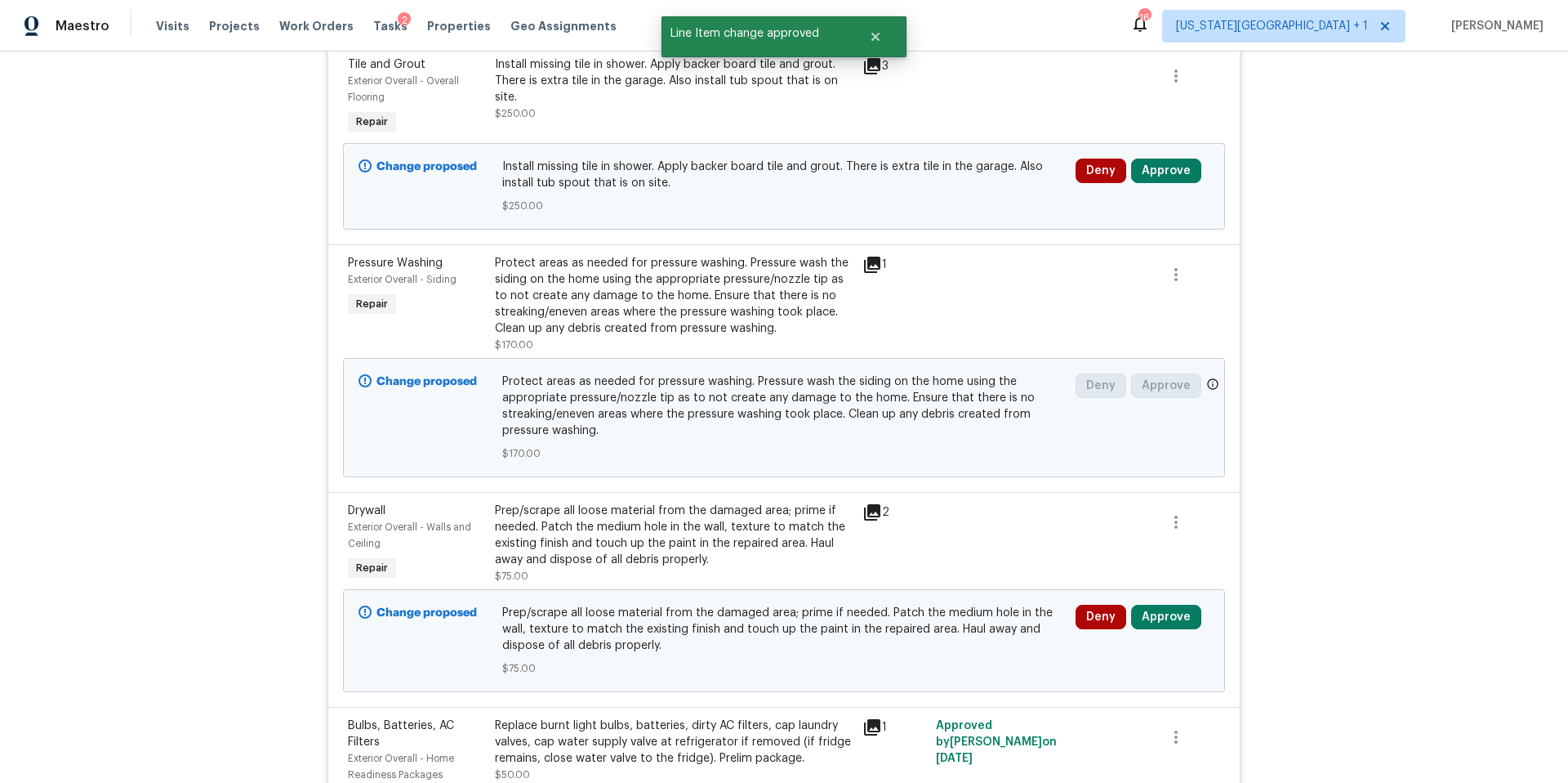
scroll to position [0, 0]
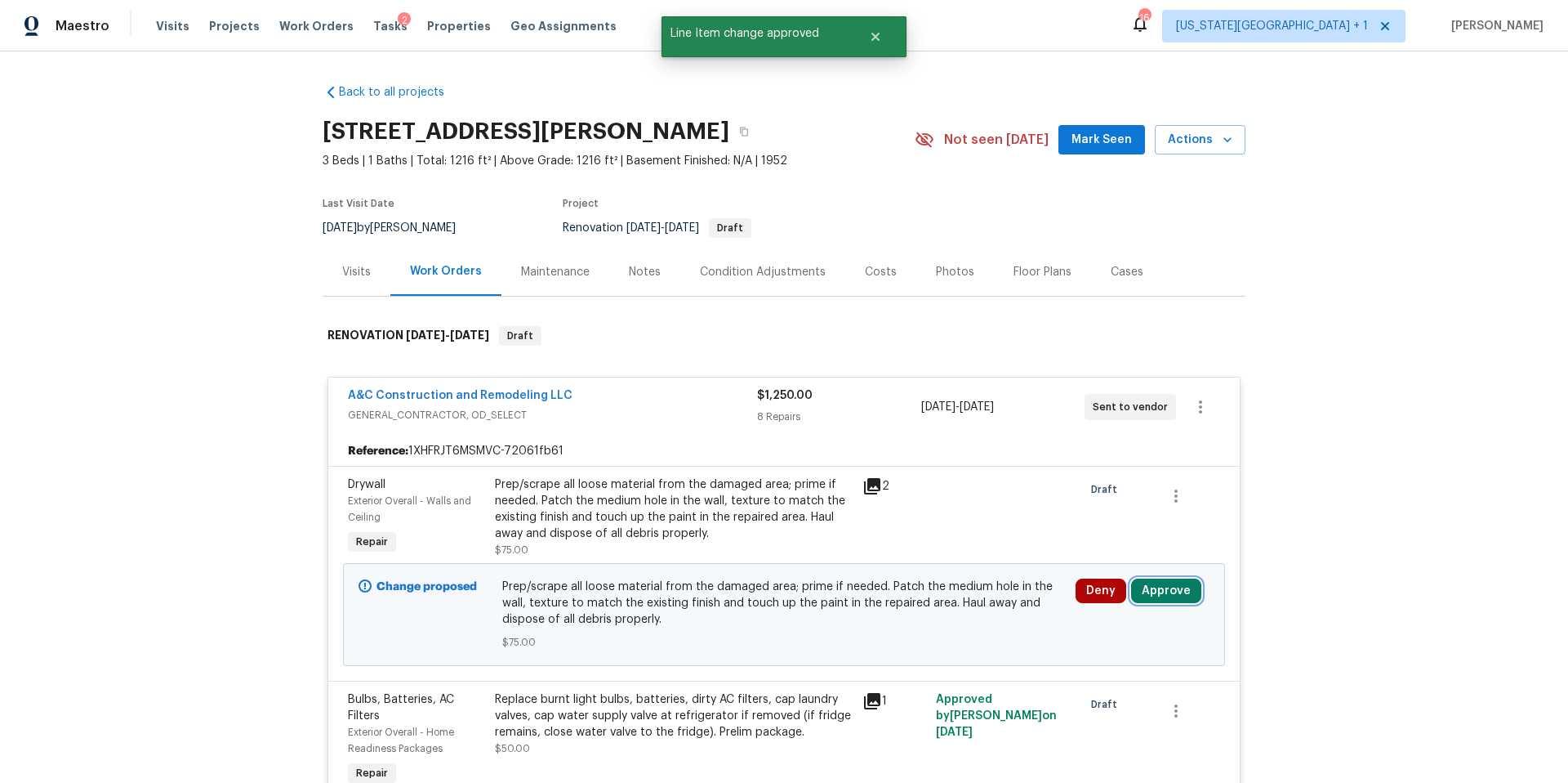
click at [1173, 592] on button "Approve" at bounding box center [1166, 591] width 70 height 25
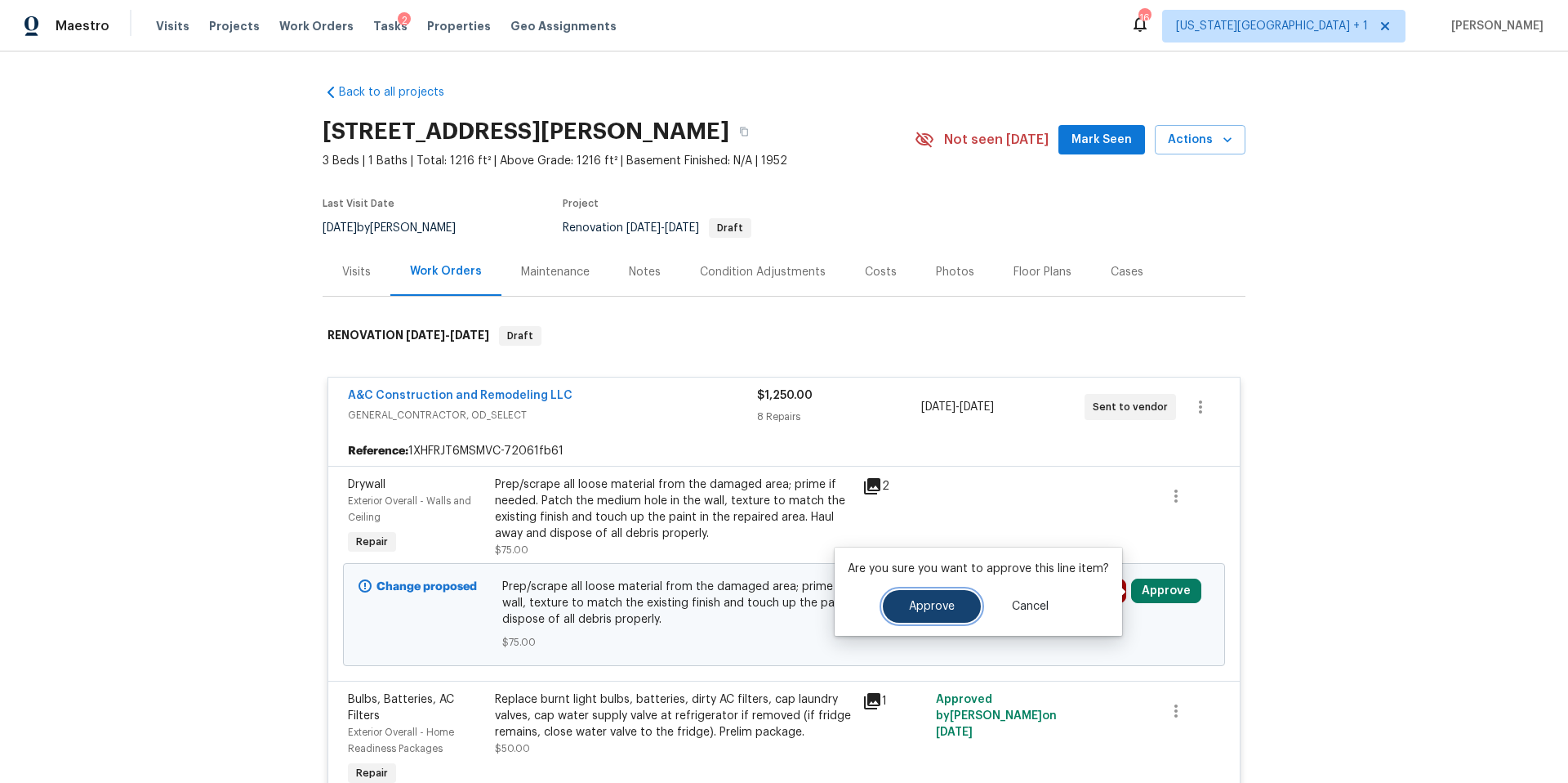
click at [943, 604] on span "Approve" at bounding box center [932, 607] width 46 height 12
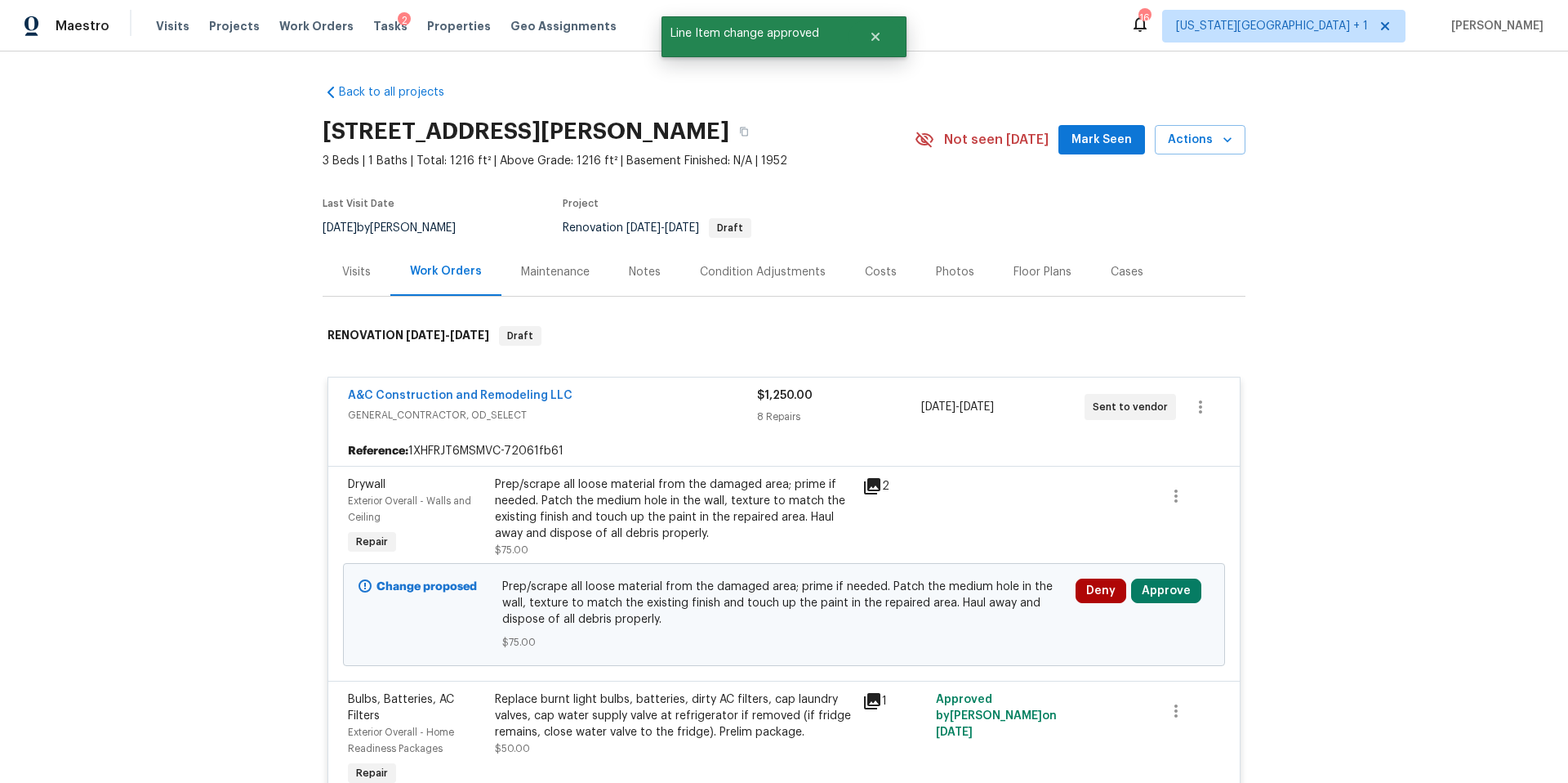
click at [1173, 621] on div "Deny Approve" at bounding box center [1142, 615] width 144 height 82
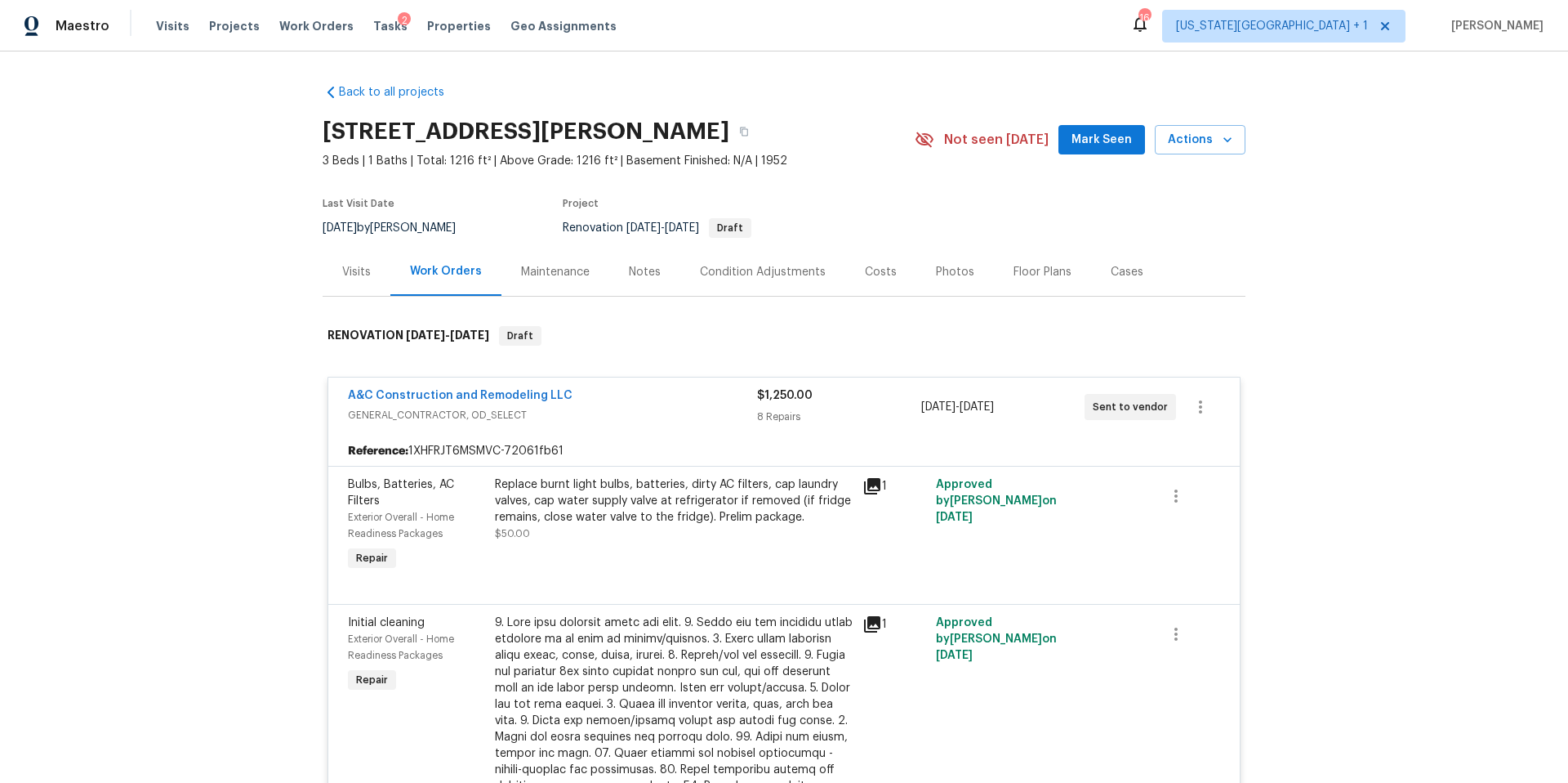
click at [634, 501] on div "Replace burnt light bulbs, batteries, dirty AC filters, cap laundry valves, cap…" at bounding box center [673, 500] width 358 height 49
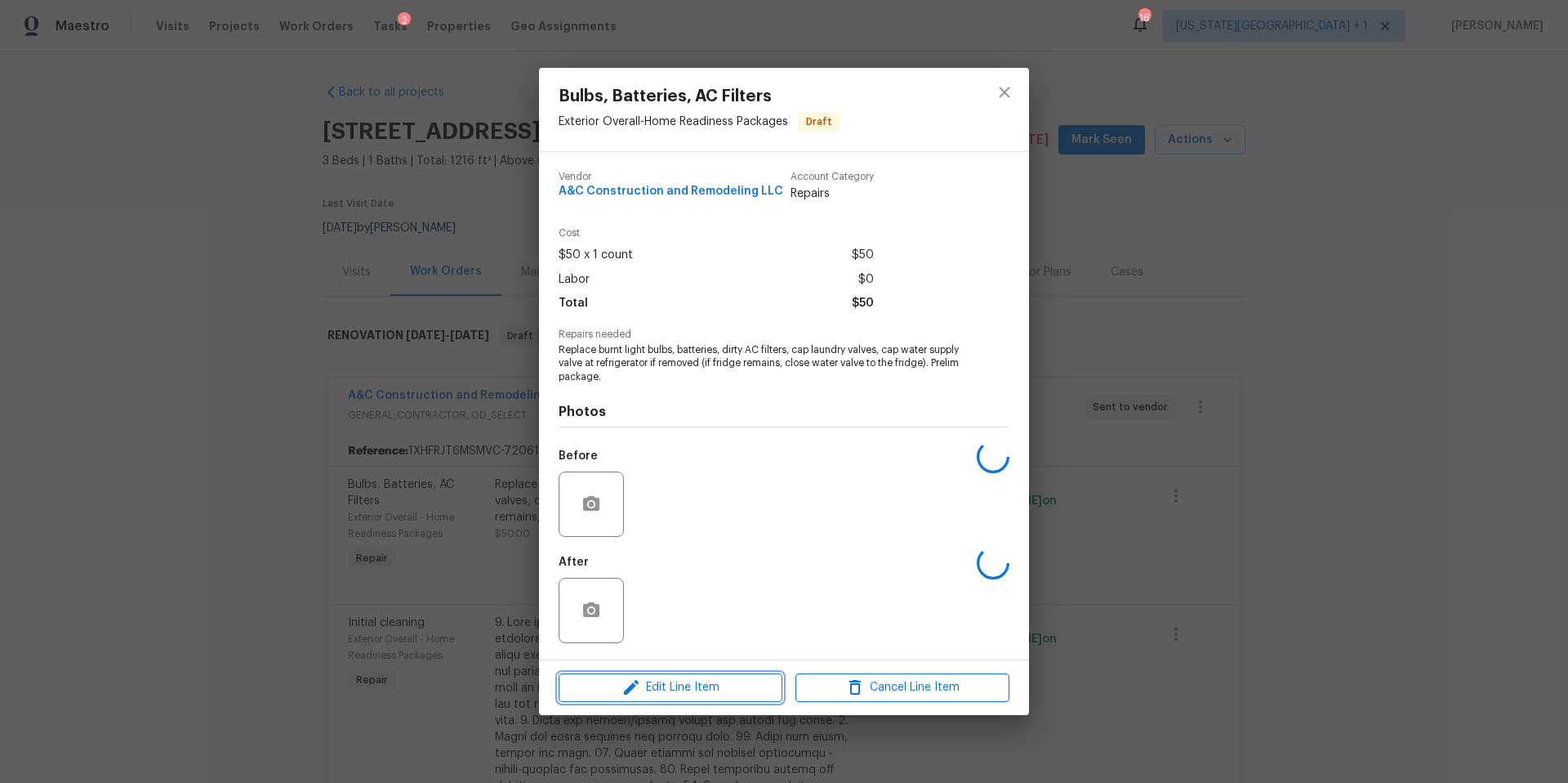
click at [638, 692] on icon "button" at bounding box center [631, 686] width 20 height 20
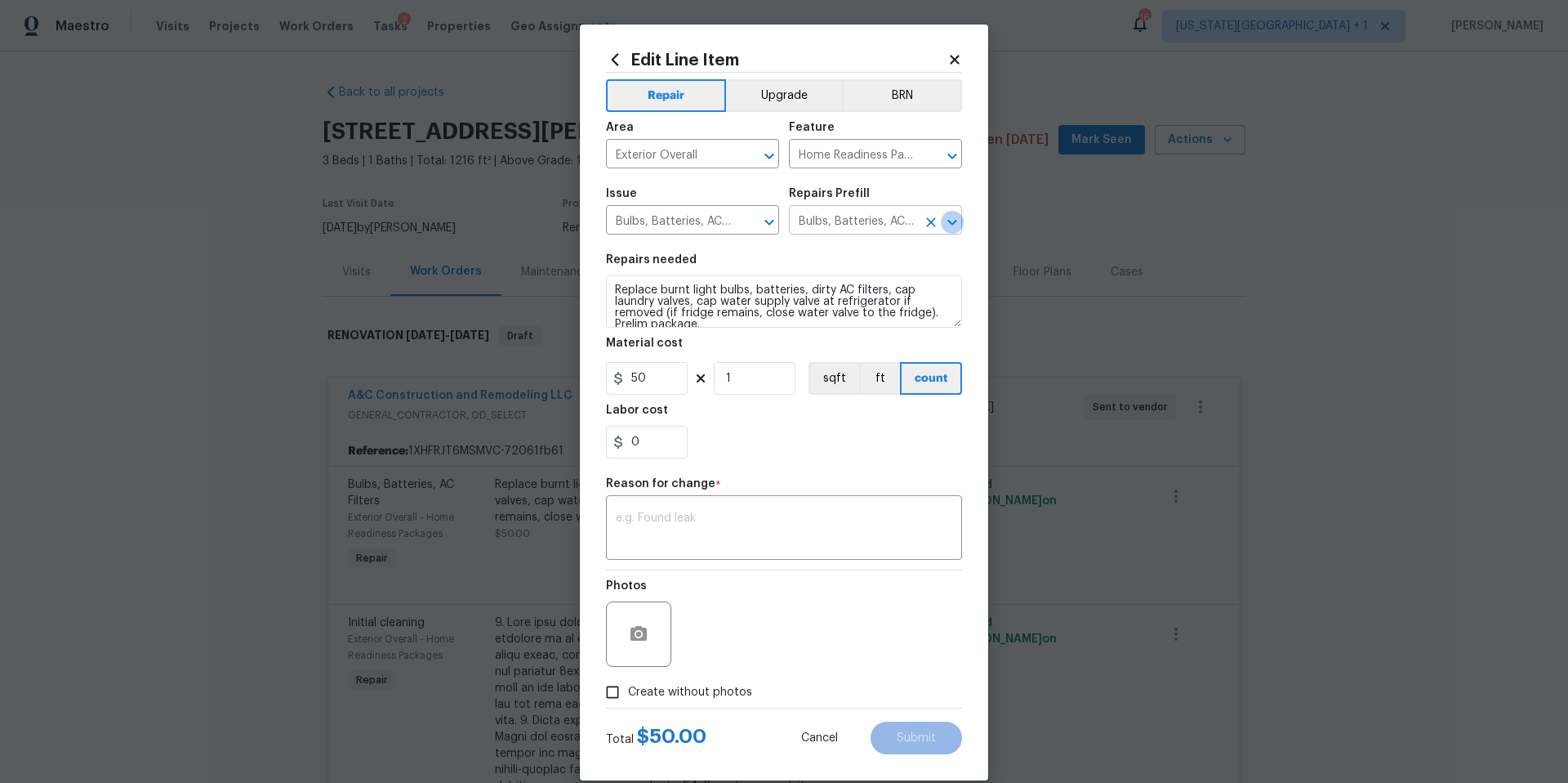
click at [947, 220] on icon "Open" at bounding box center [952, 222] width 20 height 20
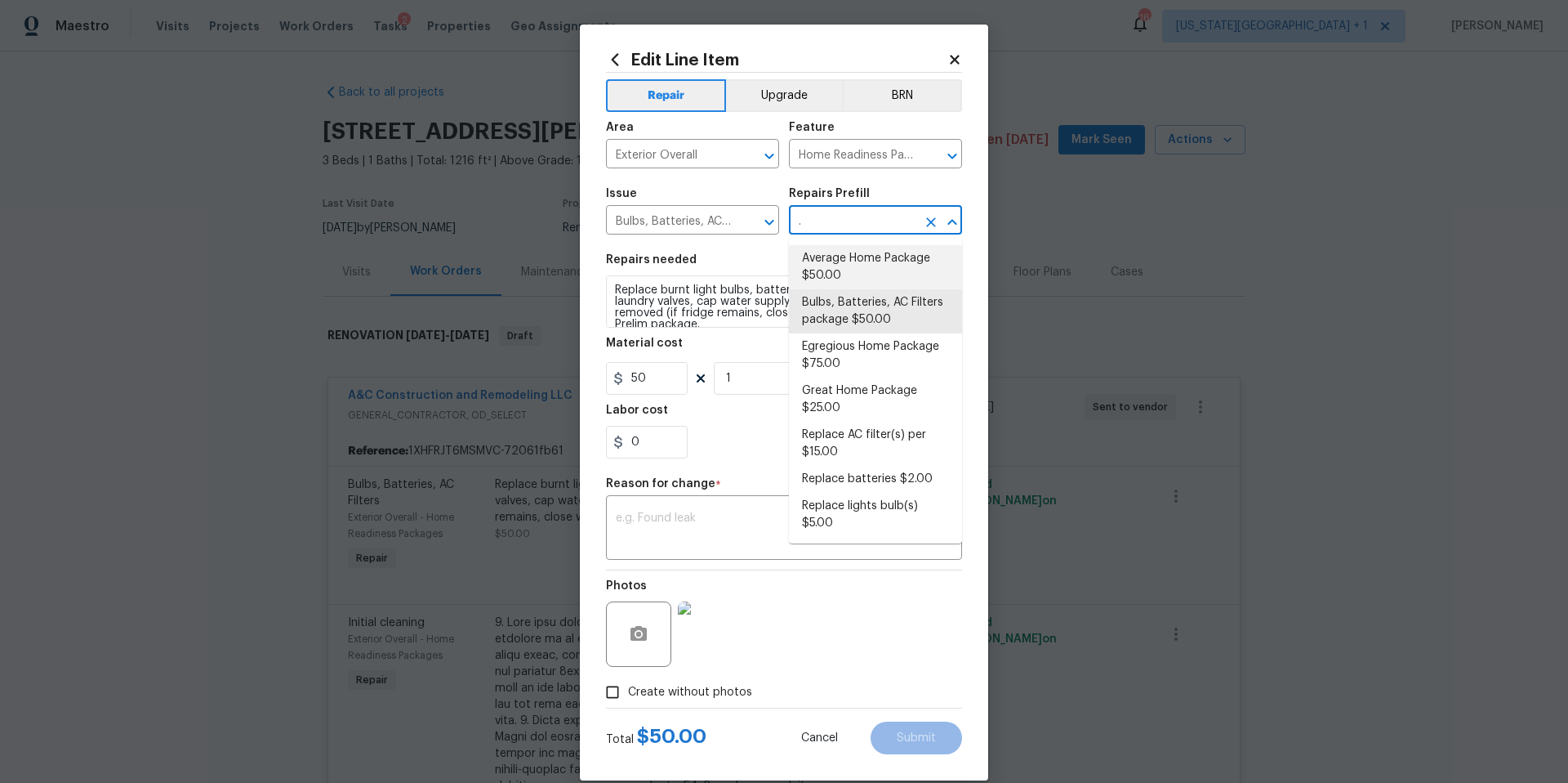
click at [864, 274] on li "Average Home Package $50.00" at bounding box center [875, 268] width 173 height 44
type input "Bulbs, Batteries, AC Filters package $50.00"
type textarea "1. Replace all missing and/or damaged door stops and strike plates. 2. Remove a…"
type input "Average Home Package $50.00"
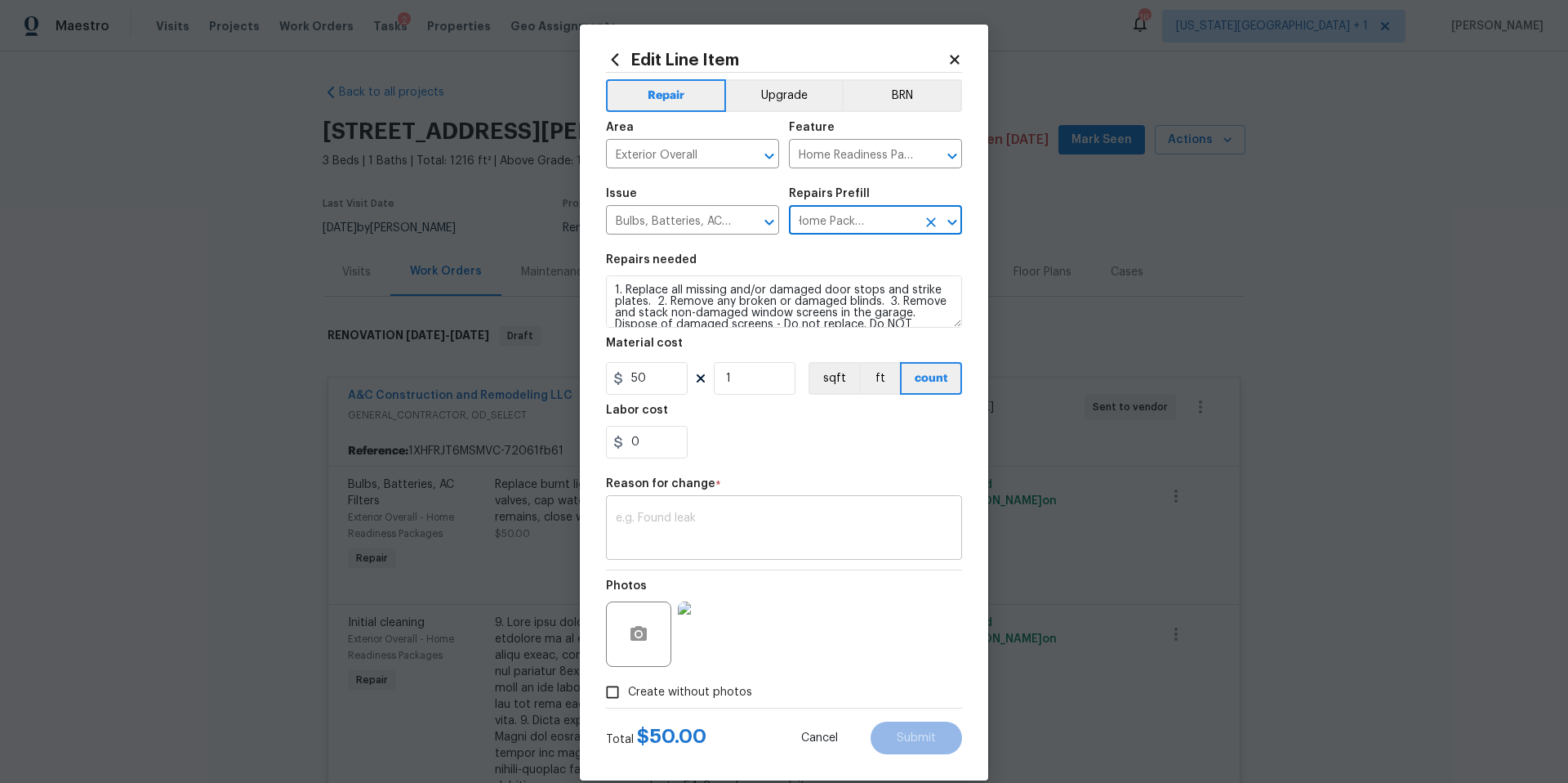
scroll to position [0, 0]
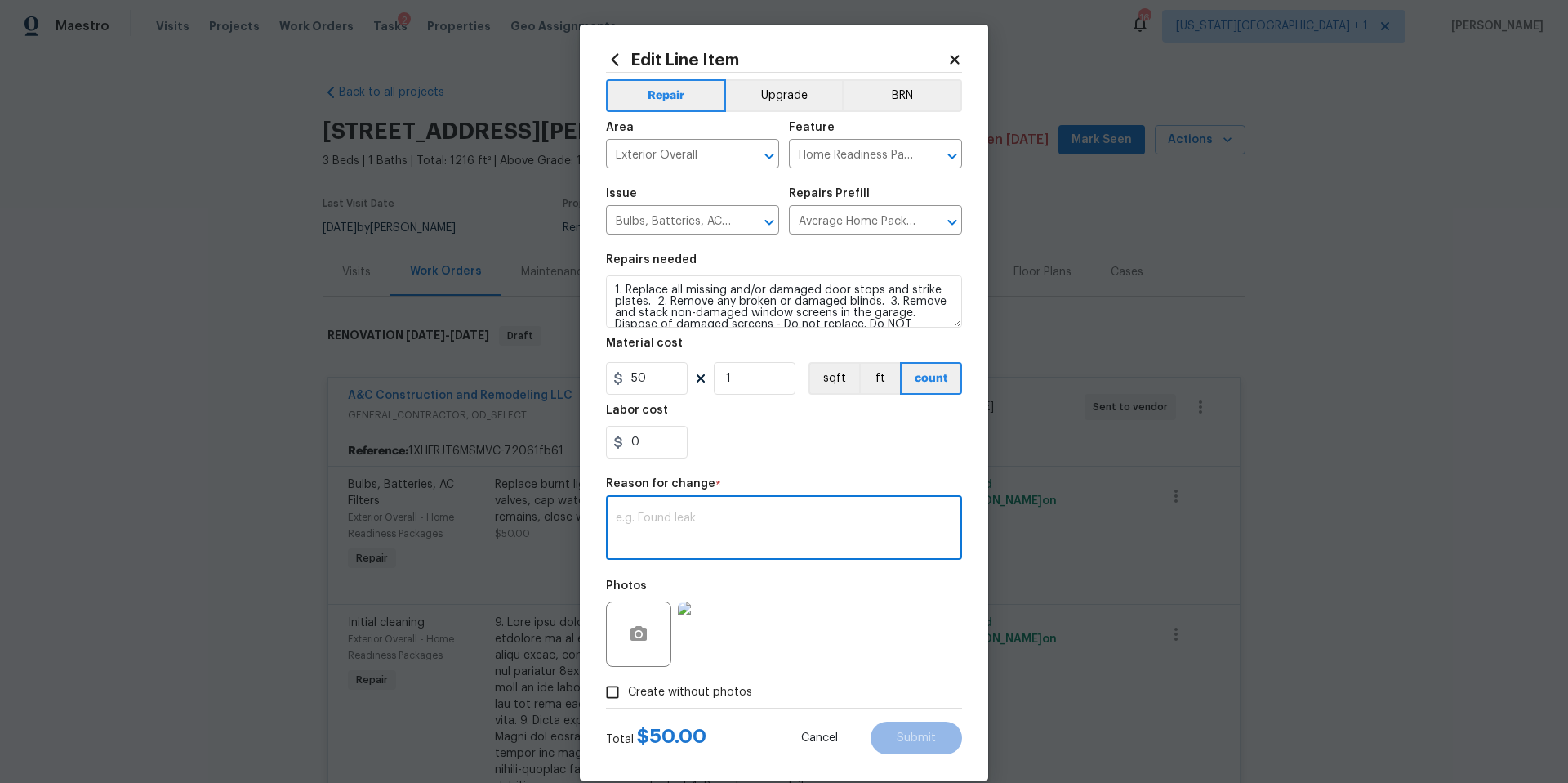
click at [766, 521] on textarea at bounding box center [784, 529] width 337 height 34
type textarea "add description"
click at [901, 732] on button "Submit" at bounding box center [916, 738] width 91 height 32
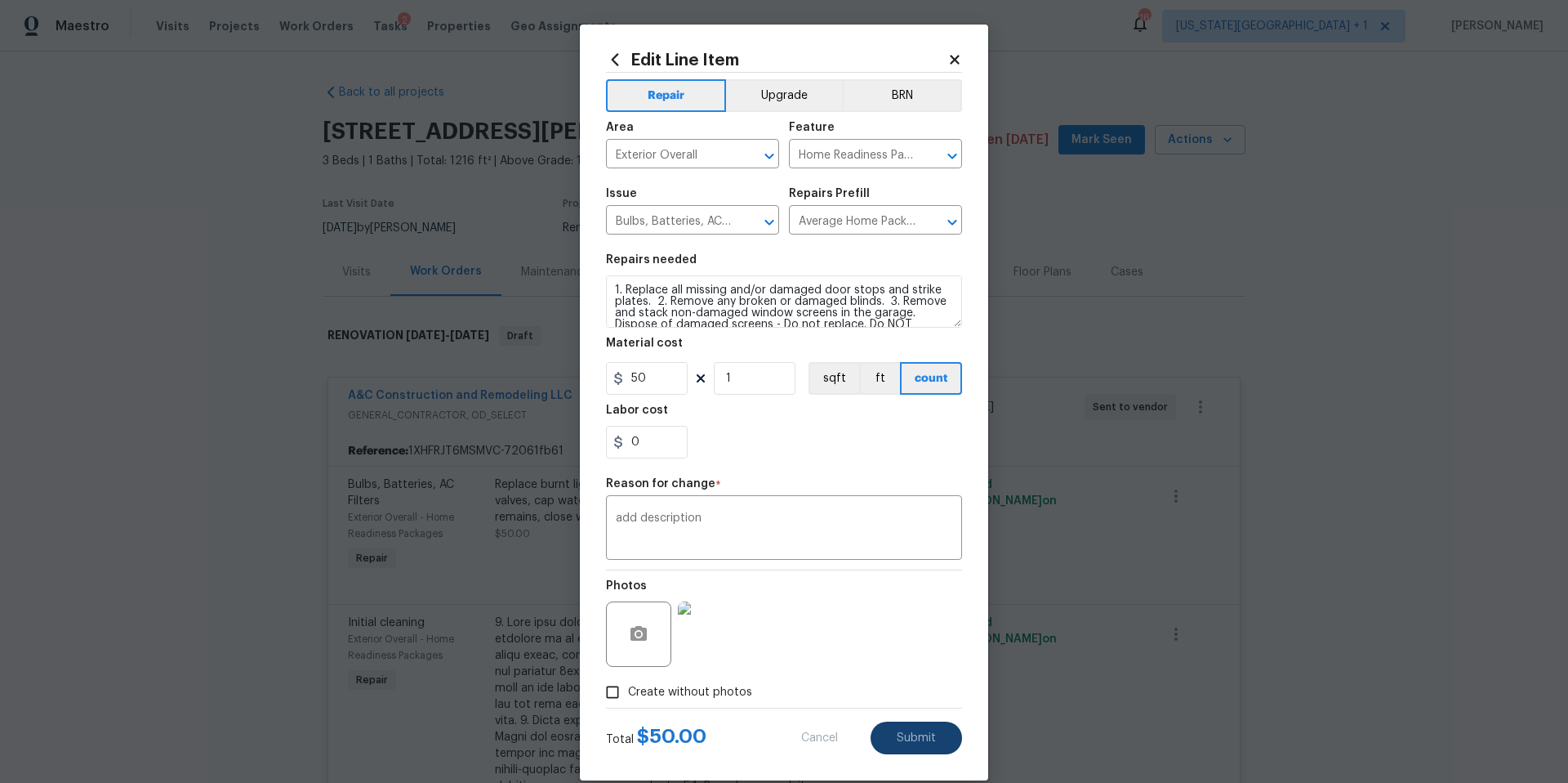
type textarea "Replace burnt light bulbs, batteries, dirty AC filters, cap laundry valves, cap…"
type input "Bulbs, Batteries, AC Filters package $50.00"
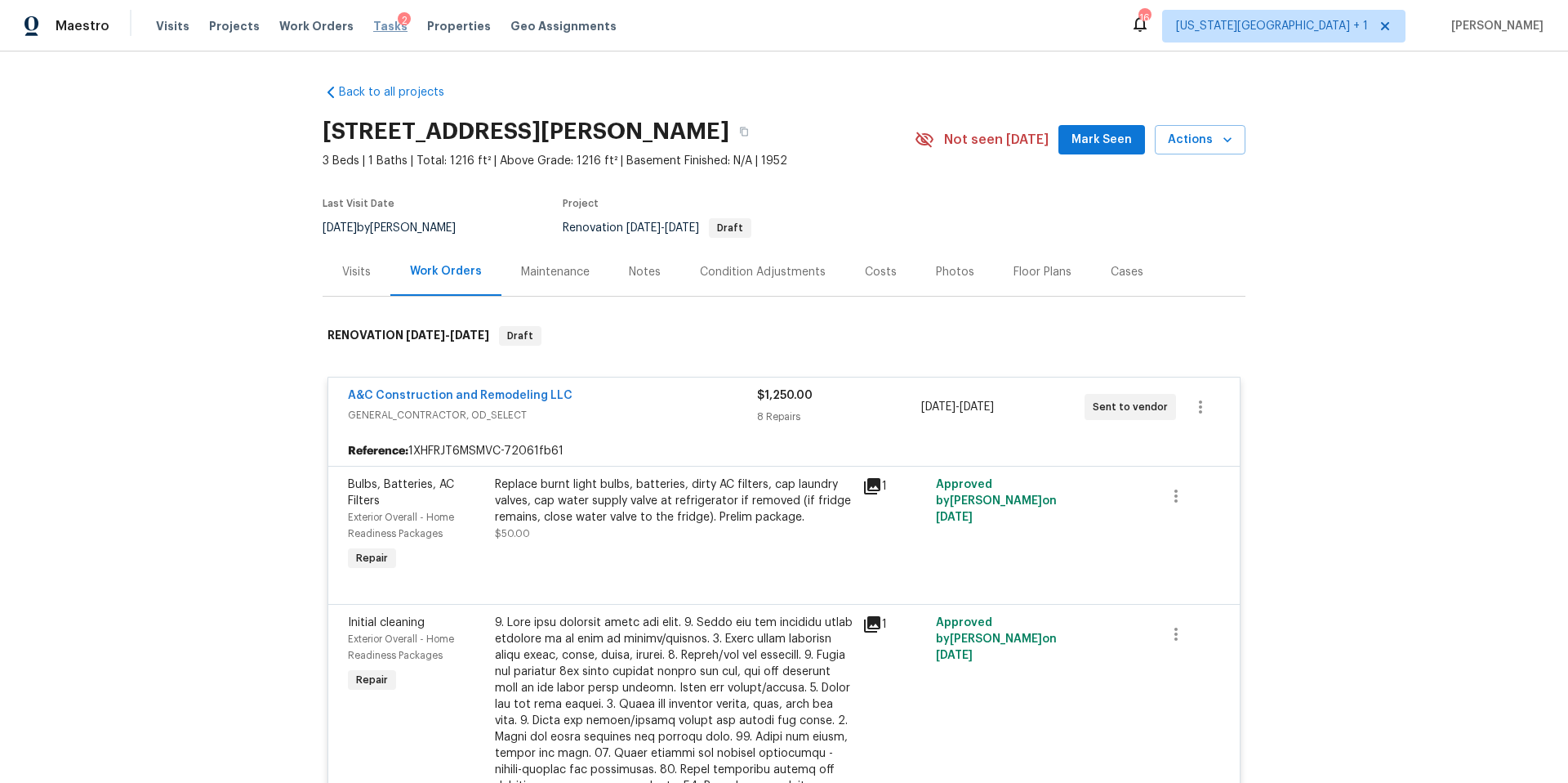
click at [375, 24] on span "Tasks" at bounding box center [391, 26] width 34 height 11
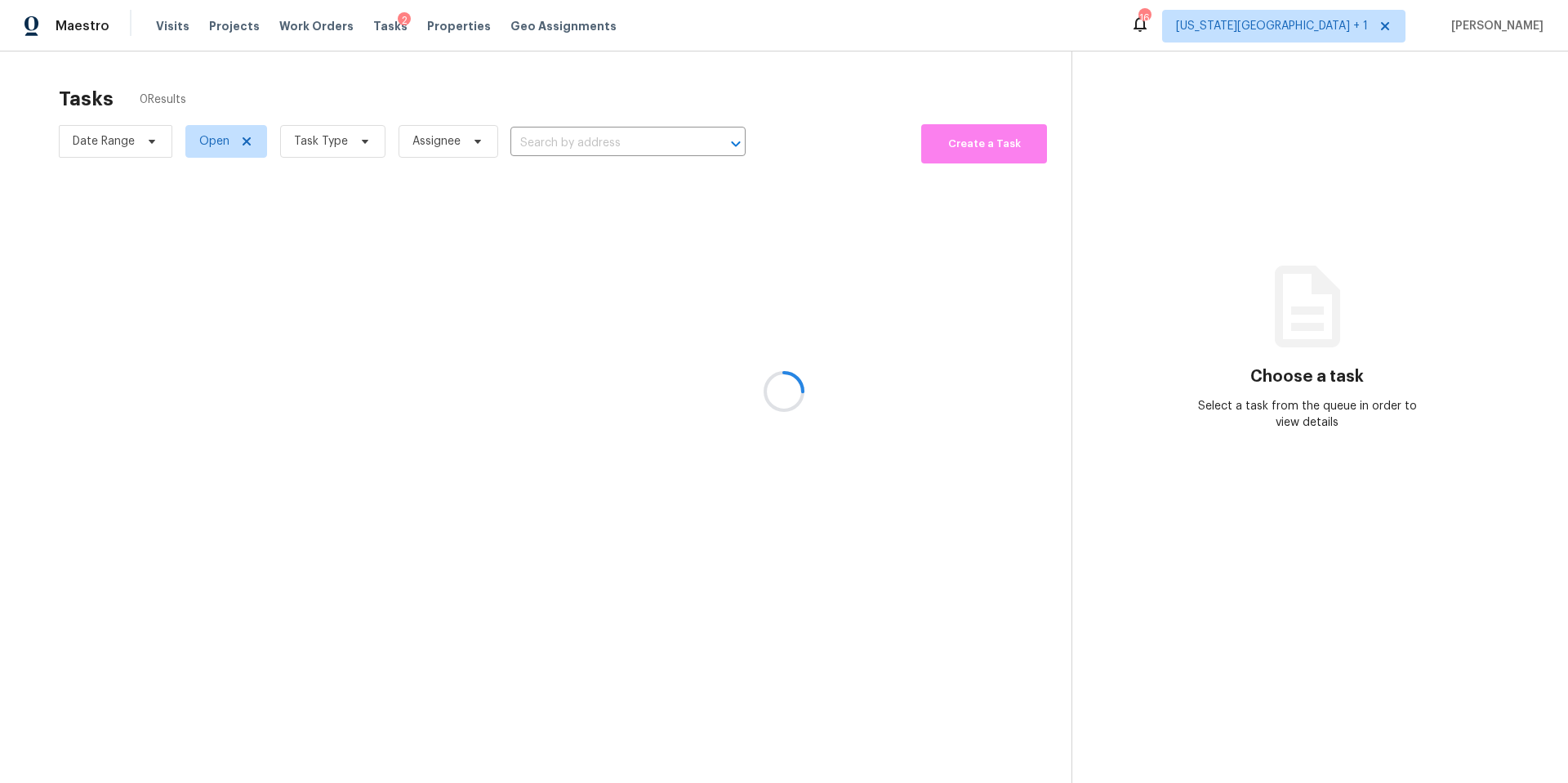
click at [325, 133] on div at bounding box center [784, 392] width 1568 height 783
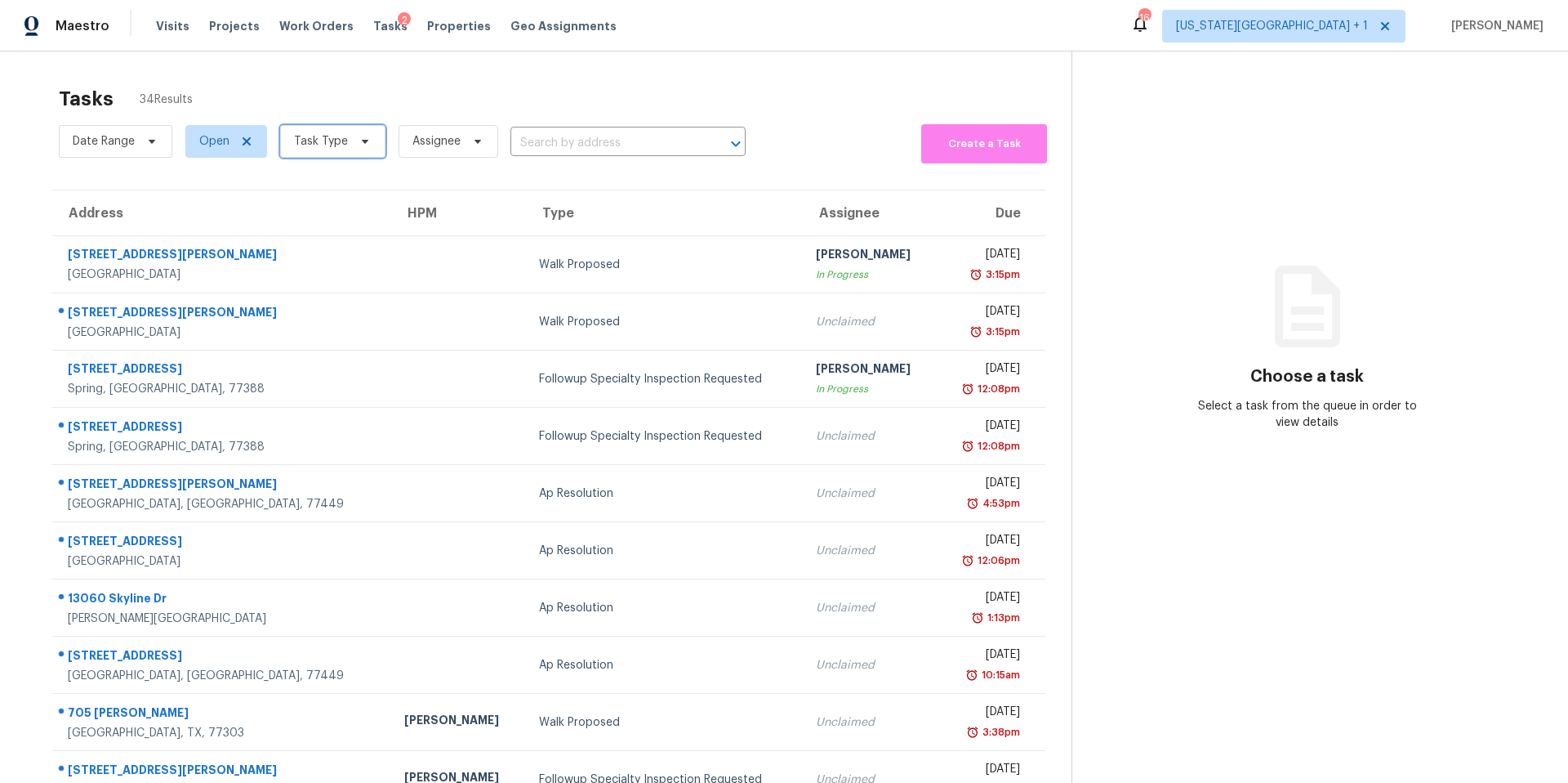
click at [325, 148] on span "Task Type" at bounding box center [320, 141] width 54 height 16
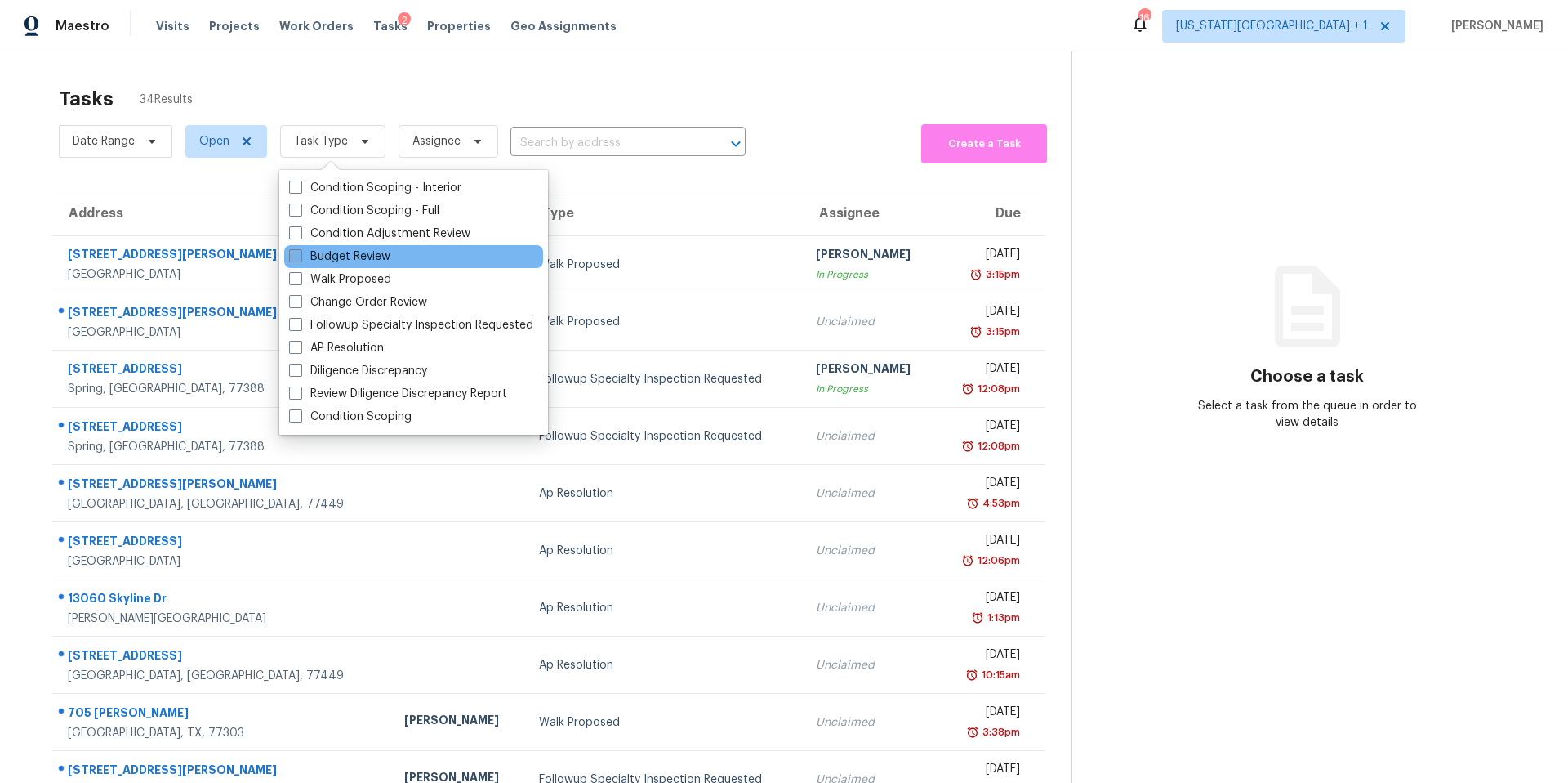
click at [307, 256] on label "Budget Review" at bounding box center [339, 256] width 102 height 16
click at [300, 256] on input "Budget Review" at bounding box center [294, 254] width 10 height 10
checkbox input "true"
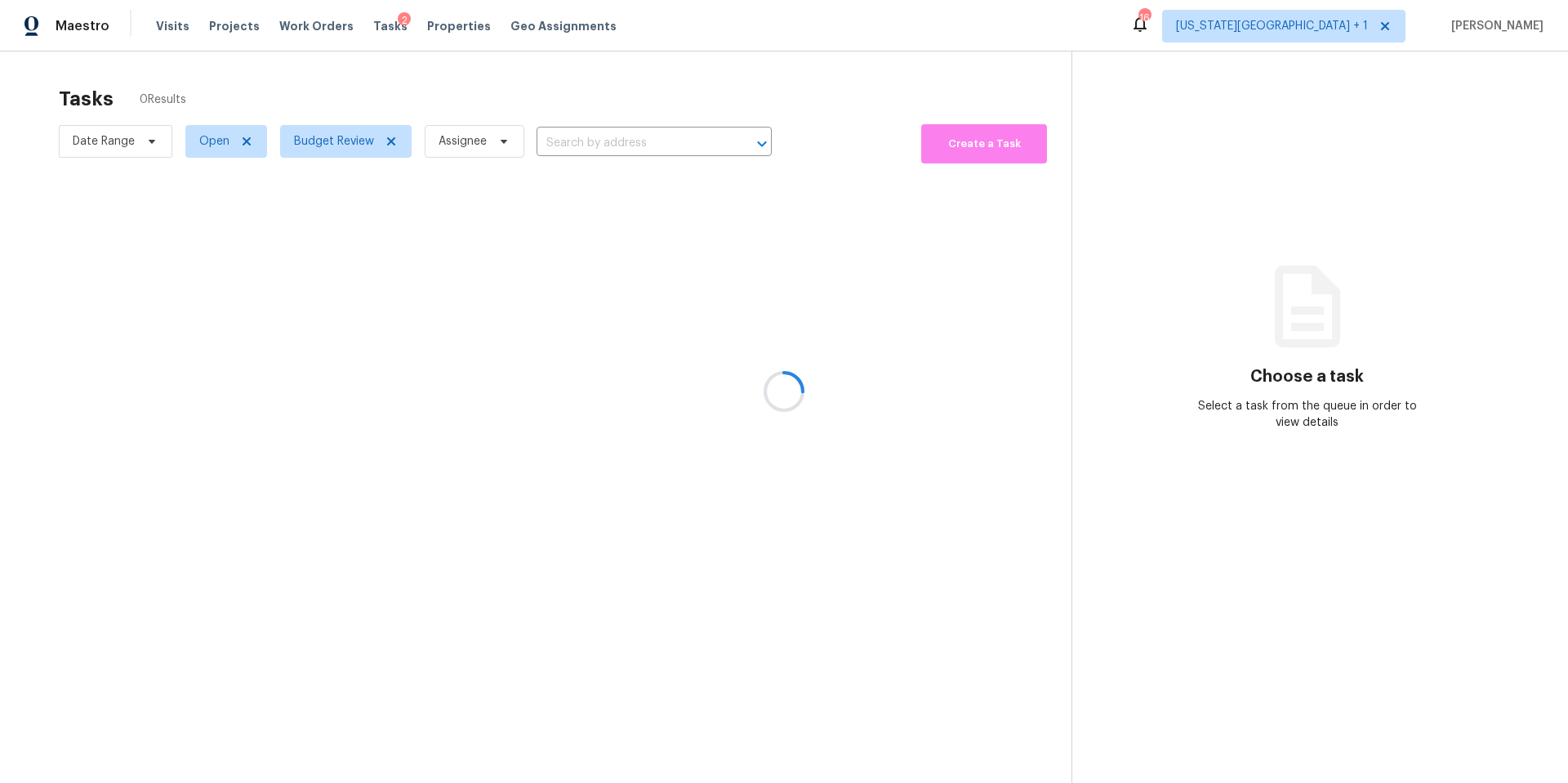
click at [385, 74] on div at bounding box center [784, 392] width 1568 height 783
click at [337, 150] on div at bounding box center [784, 392] width 1568 height 783
click at [338, 149] on div at bounding box center [784, 392] width 1568 height 783
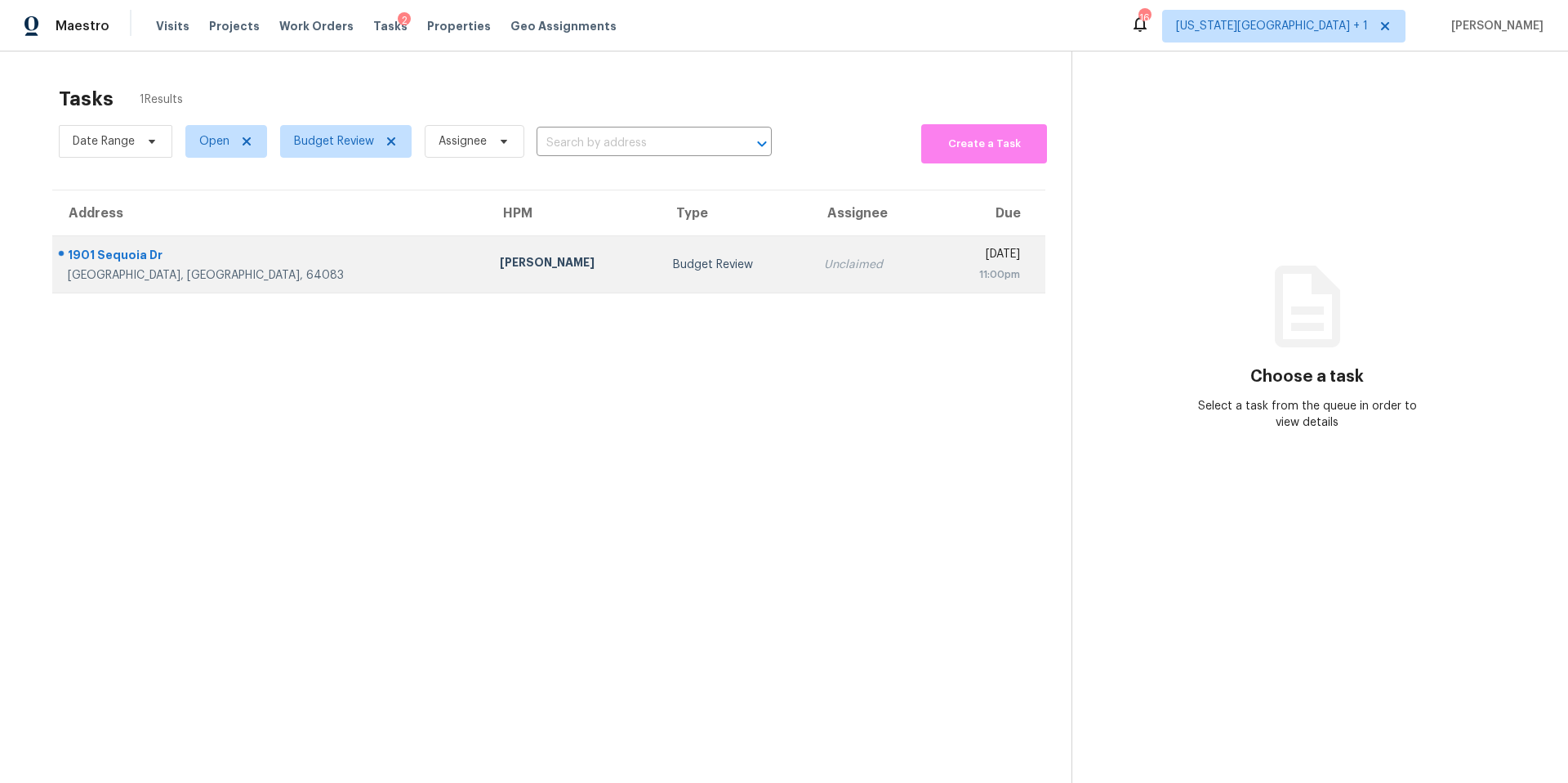
click at [487, 275] on td "Joshua Beatty" at bounding box center [573, 264] width 173 height 57
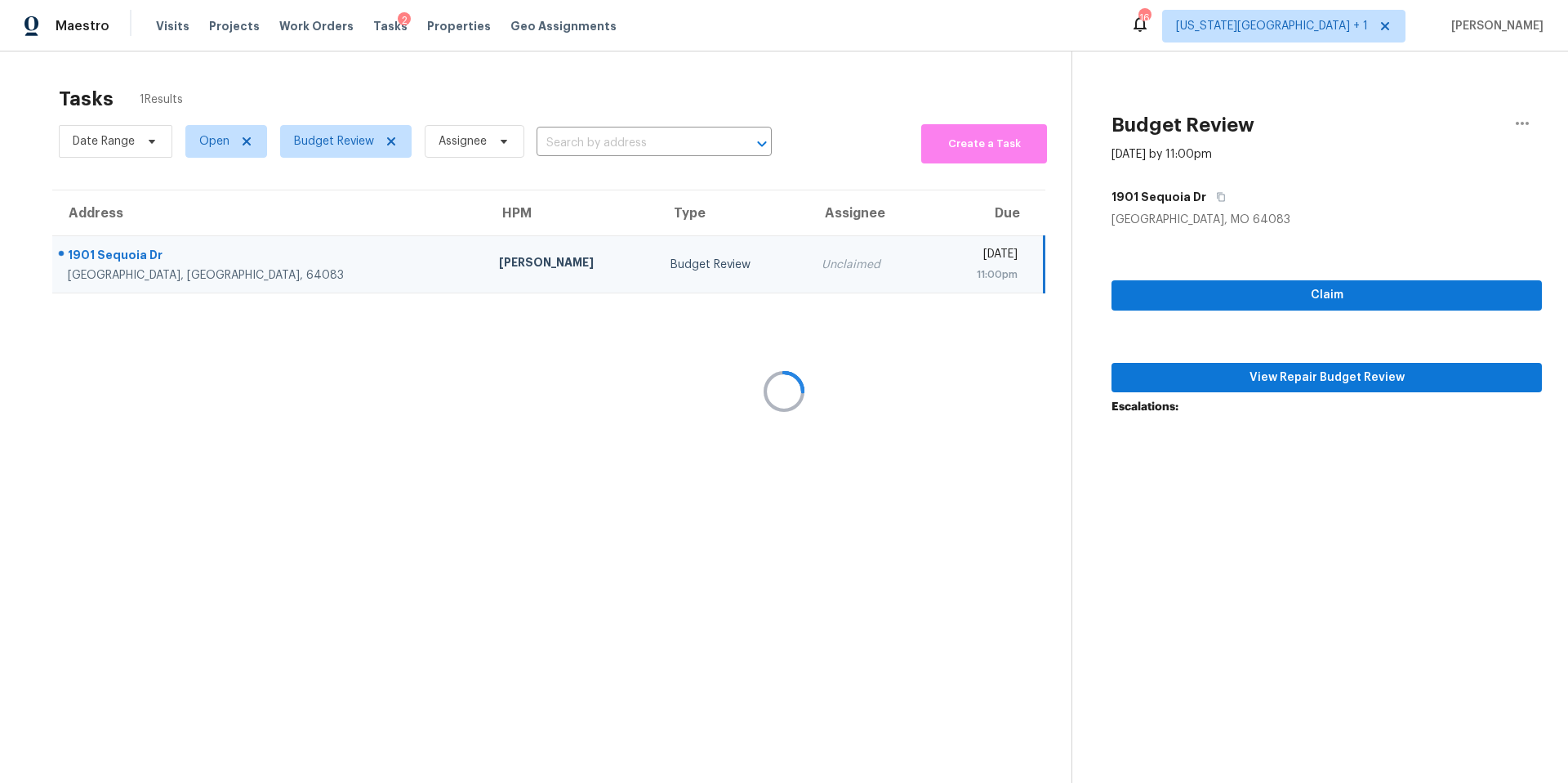
click at [313, 141] on div at bounding box center [784, 392] width 1568 height 783
click at [319, 144] on div at bounding box center [784, 392] width 1568 height 783
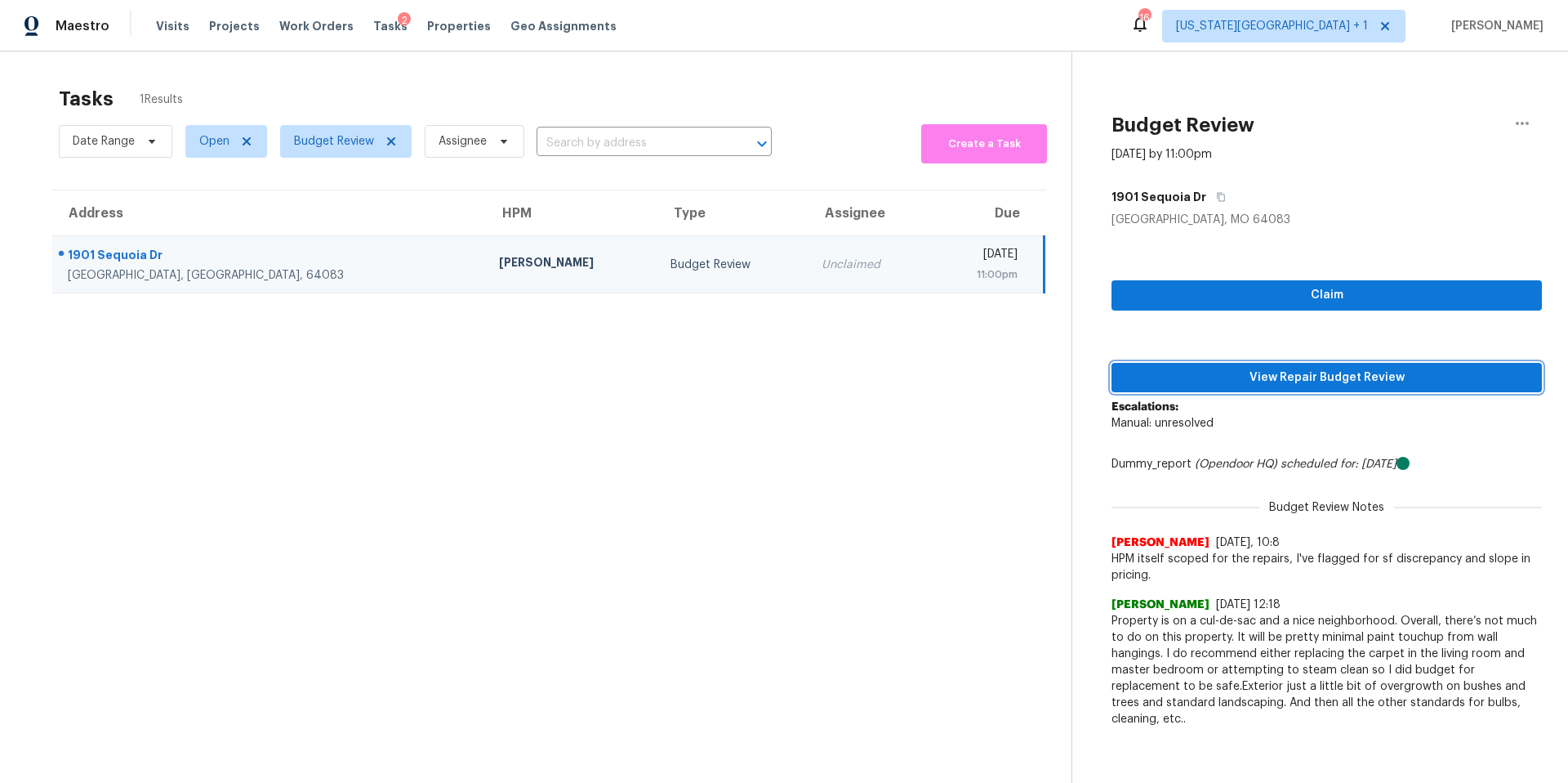
click at [1299, 384] on span "View Repair Budget Review" at bounding box center [1326, 378] width 404 height 21
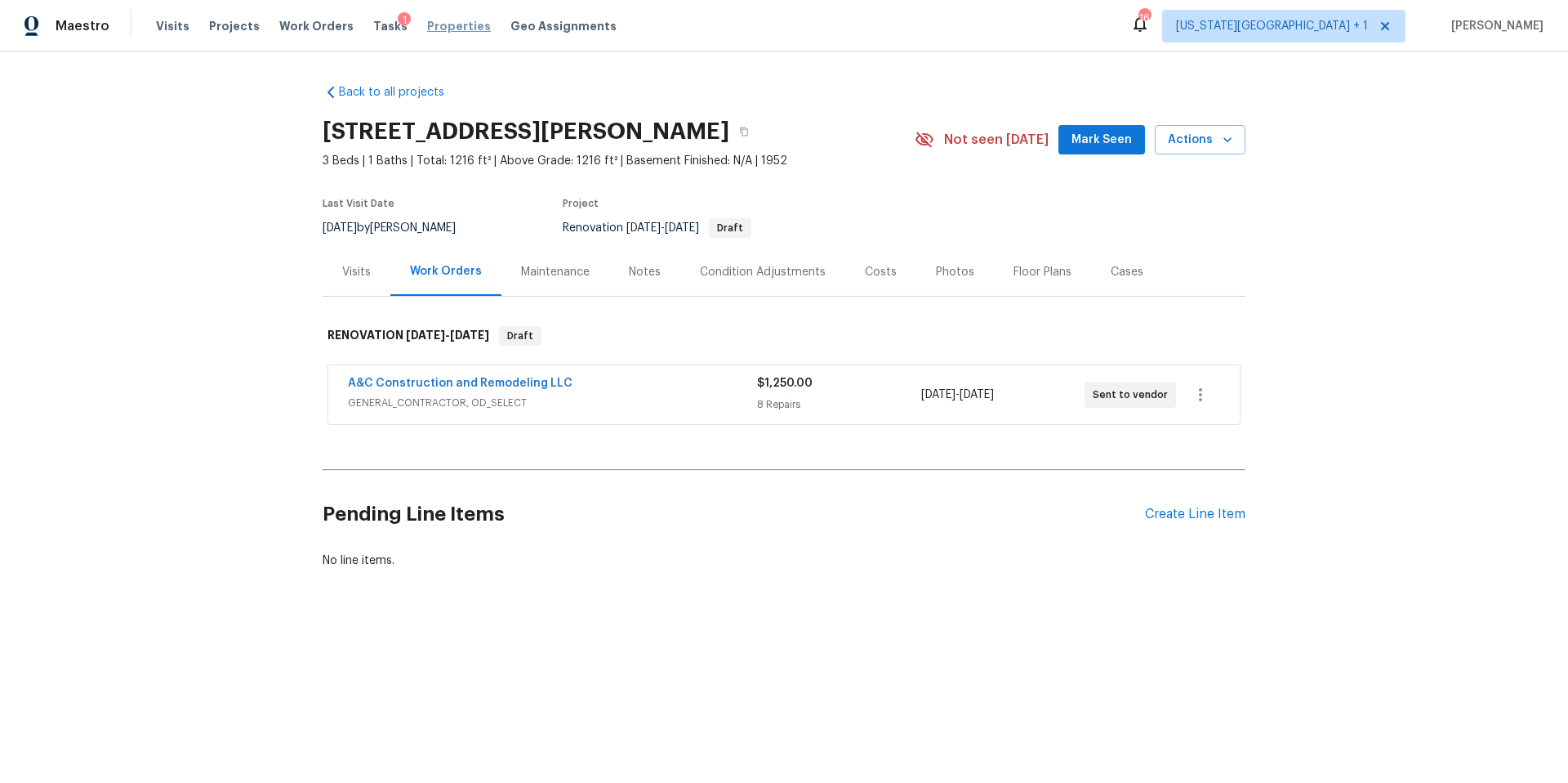
click at [427, 23] on span "Properties" at bounding box center [459, 26] width 64 height 16
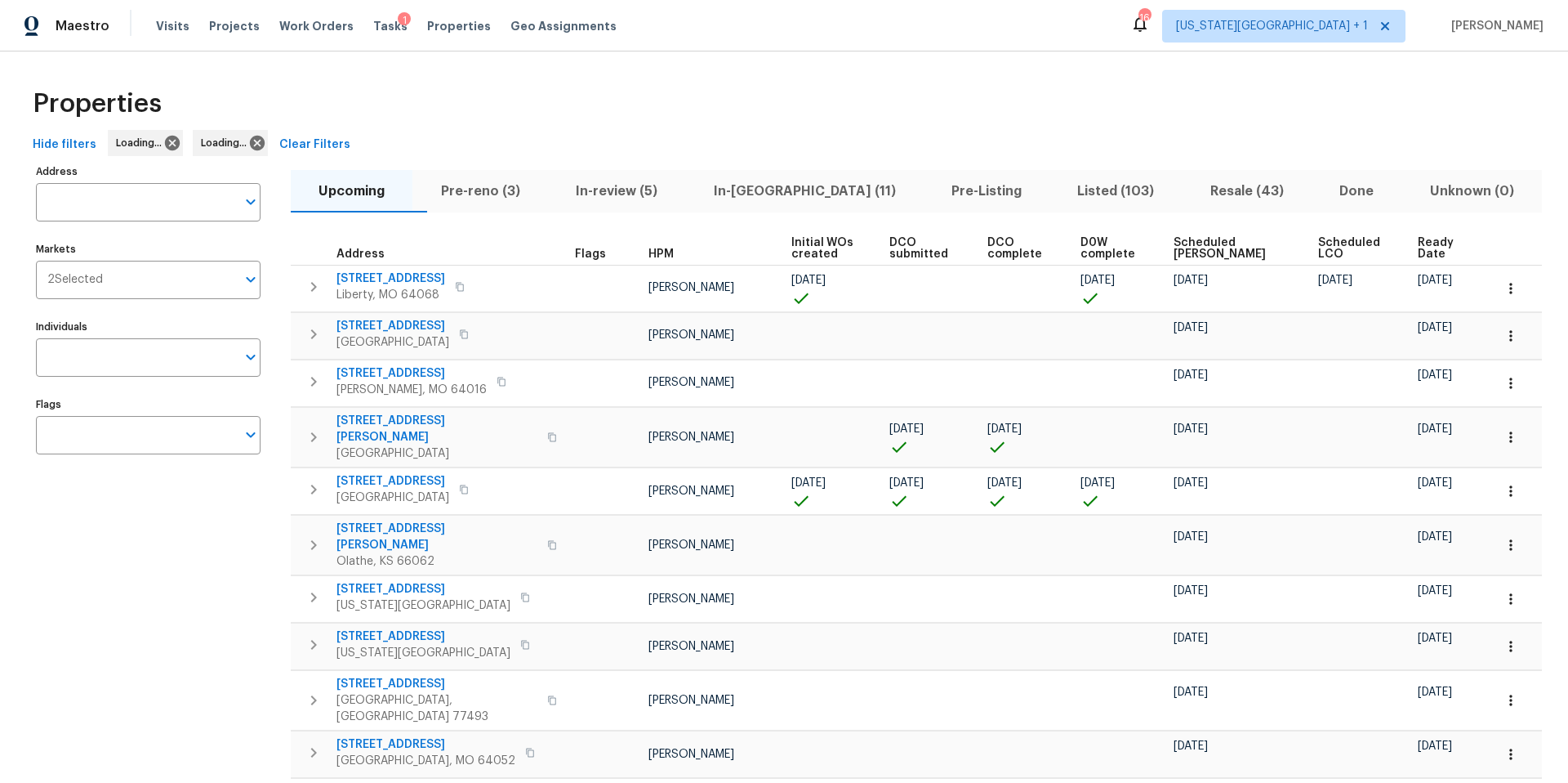
click at [485, 195] on span "Pre-reno (3)" at bounding box center [479, 191] width 115 height 23
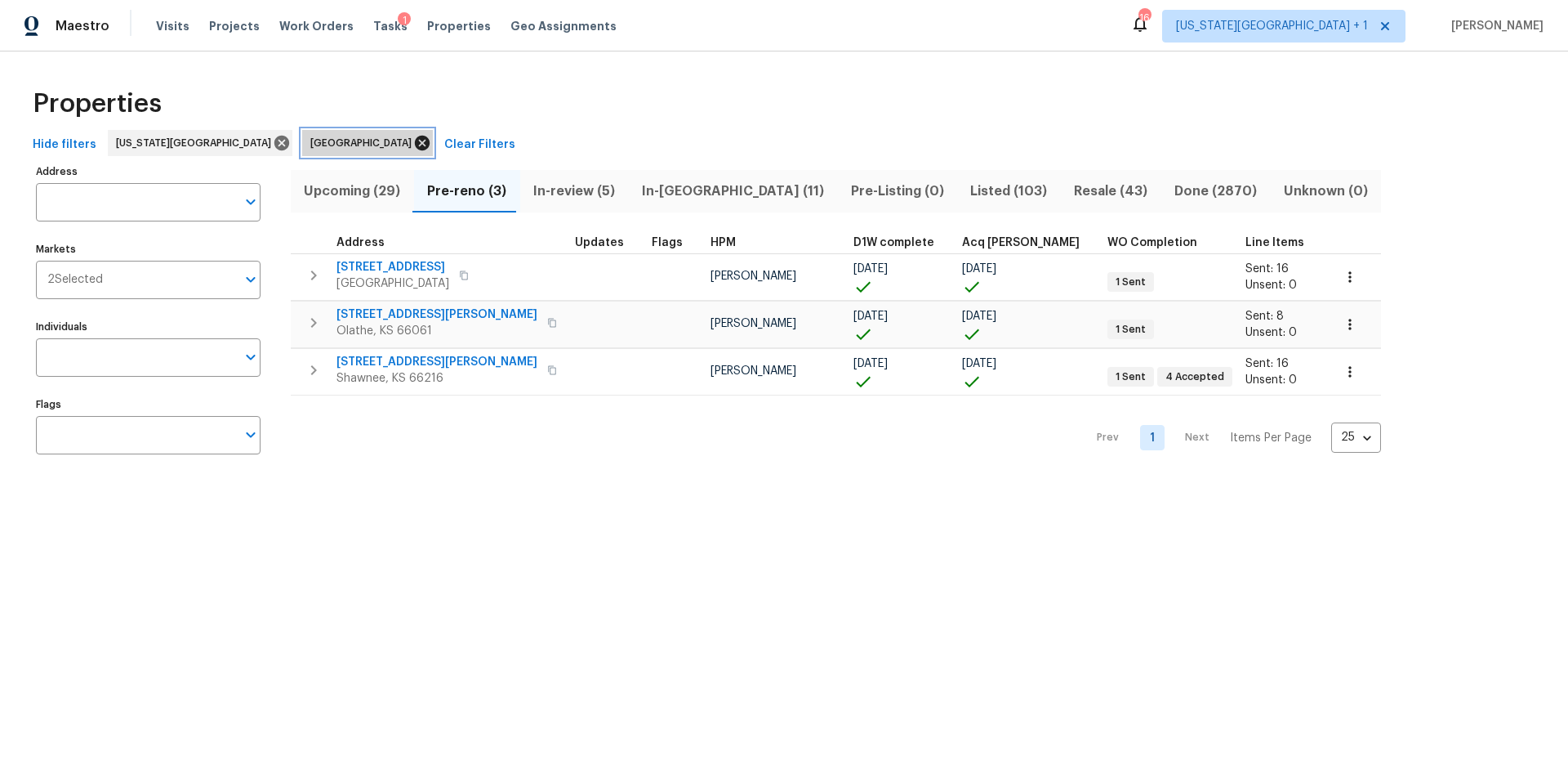
click at [415, 139] on icon at bounding box center [422, 143] width 15 height 15
click at [415, 148] on icon at bounding box center [422, 143] width 15 height 15
click at [361, 318] on span "612 N Logan St" at bounding box center [437, 314] width 201 height 16
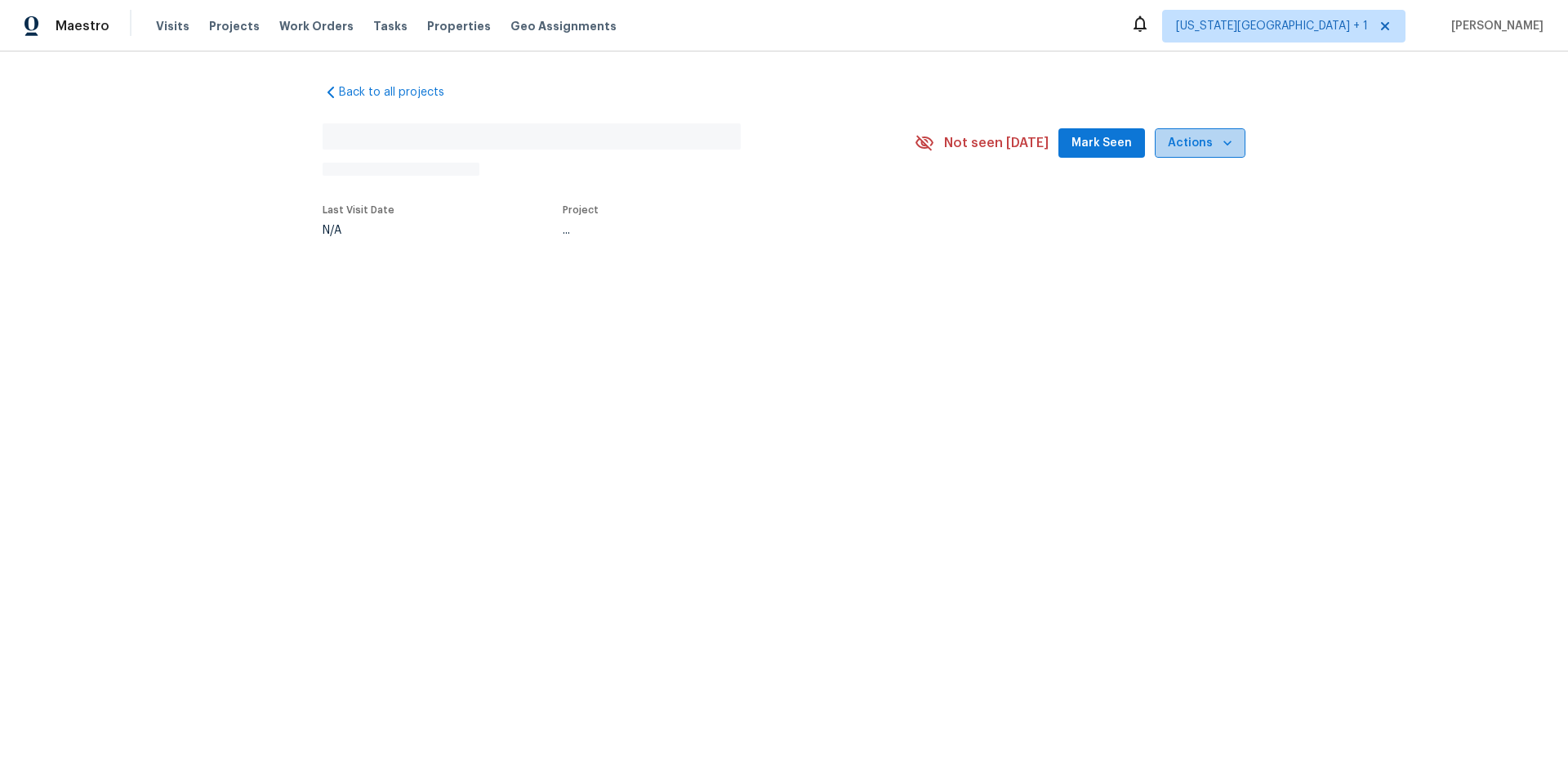
click at [1214, 150] on span "Actions" at bounding box center [1201, 144] width 65 height 21
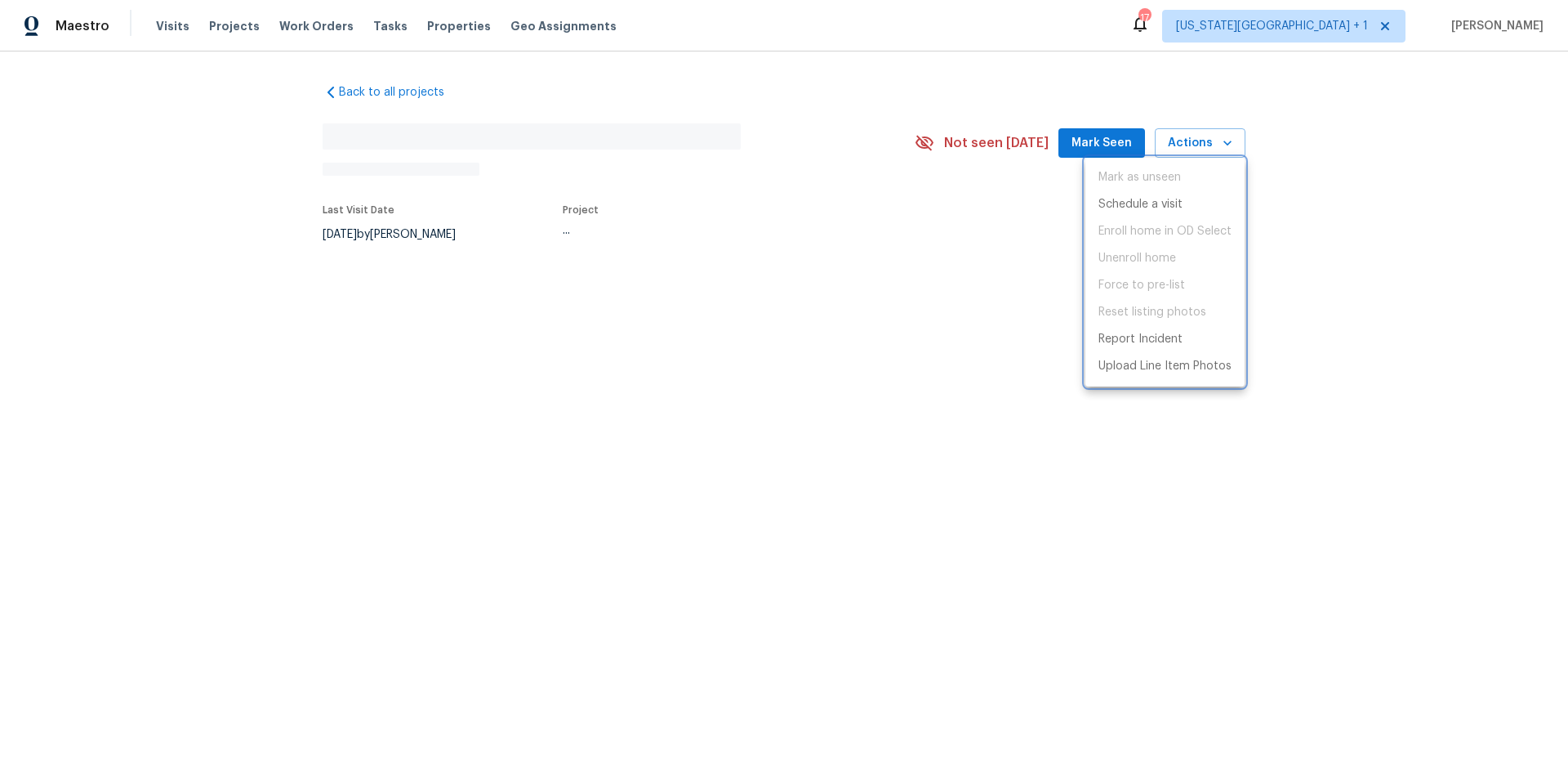
click at [770, 93] on div at bounding box center [784, 392] width 1568 height 783
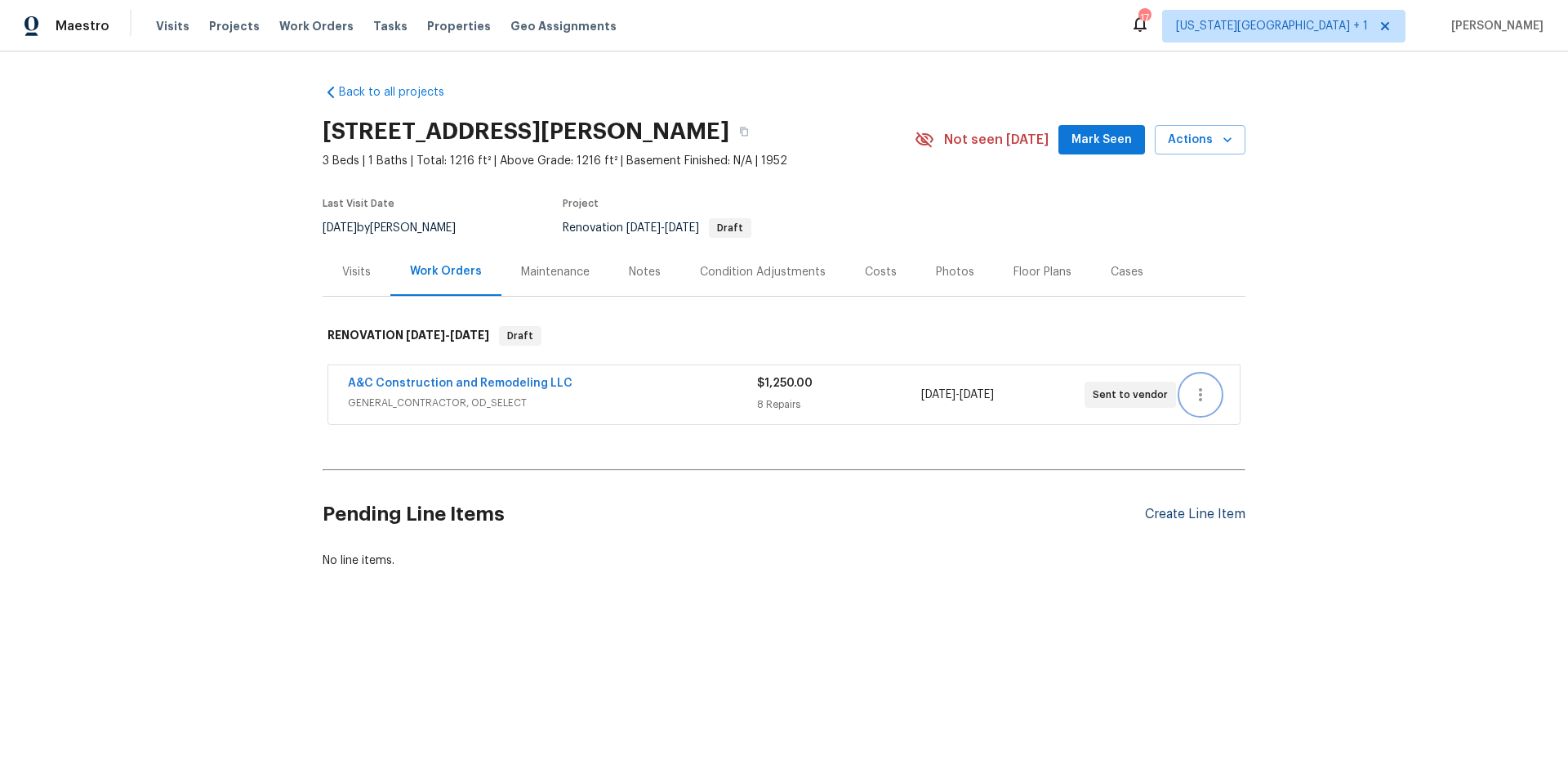
click at [1201, 385] on icon "button" at bounding box center [1201, 394] width 20 height 20
click at [1125, 320] on div at bounding box center [784, 392] width 1568 height 783
click at [1187, 526] on div "Pending Line Items Create Line Item" at bounding box center [784, 514] width 923 height 76
click at [1187, 516] on div "Create Line Item" at bounding box center [1195, 515] width 101 height 15
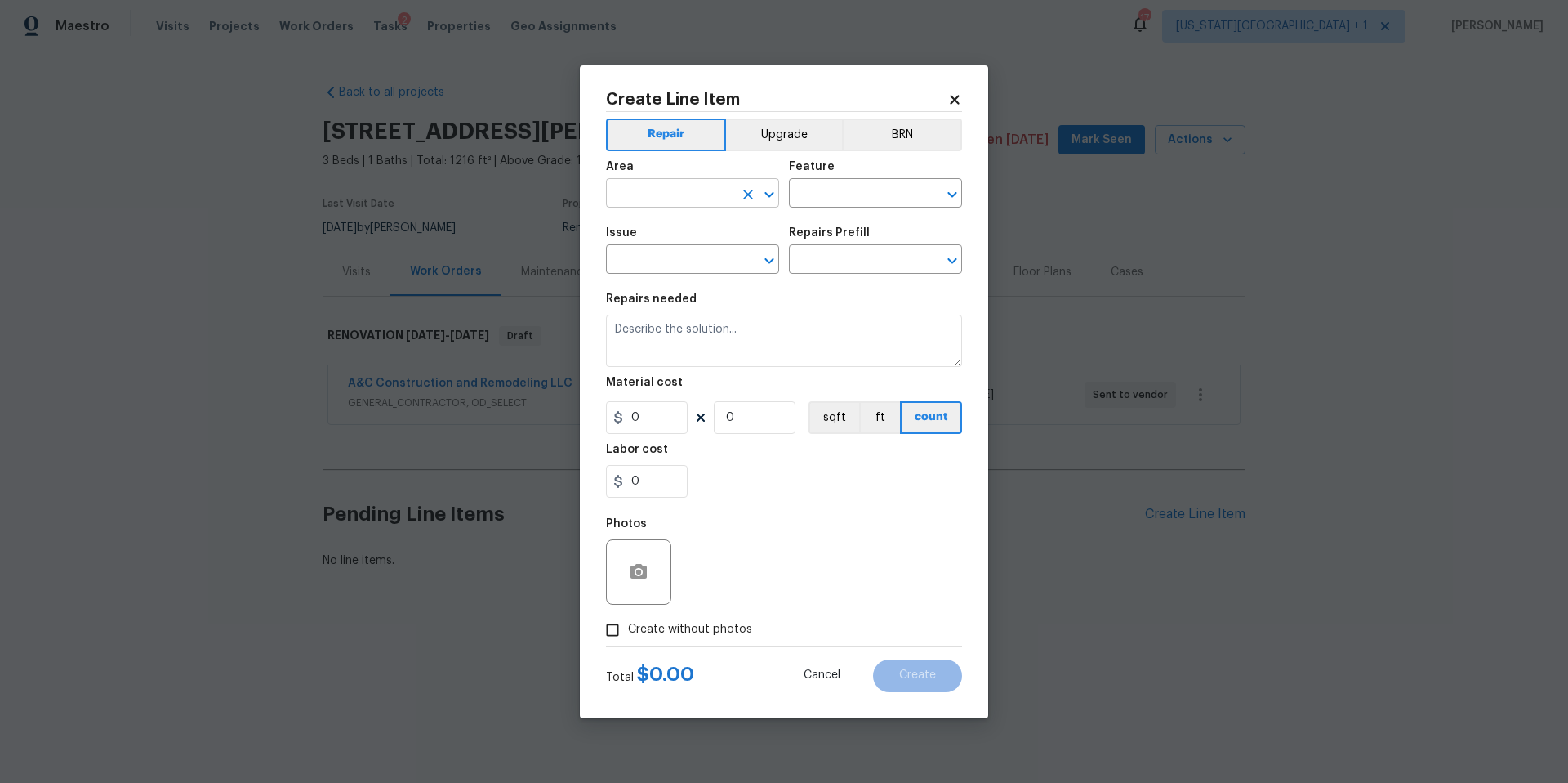
click at [674, 195] on input "text" at bounding box center [669, 195] width 127 height 26
type input "fo"
type input "u"
type input "fou"
type input "nd"
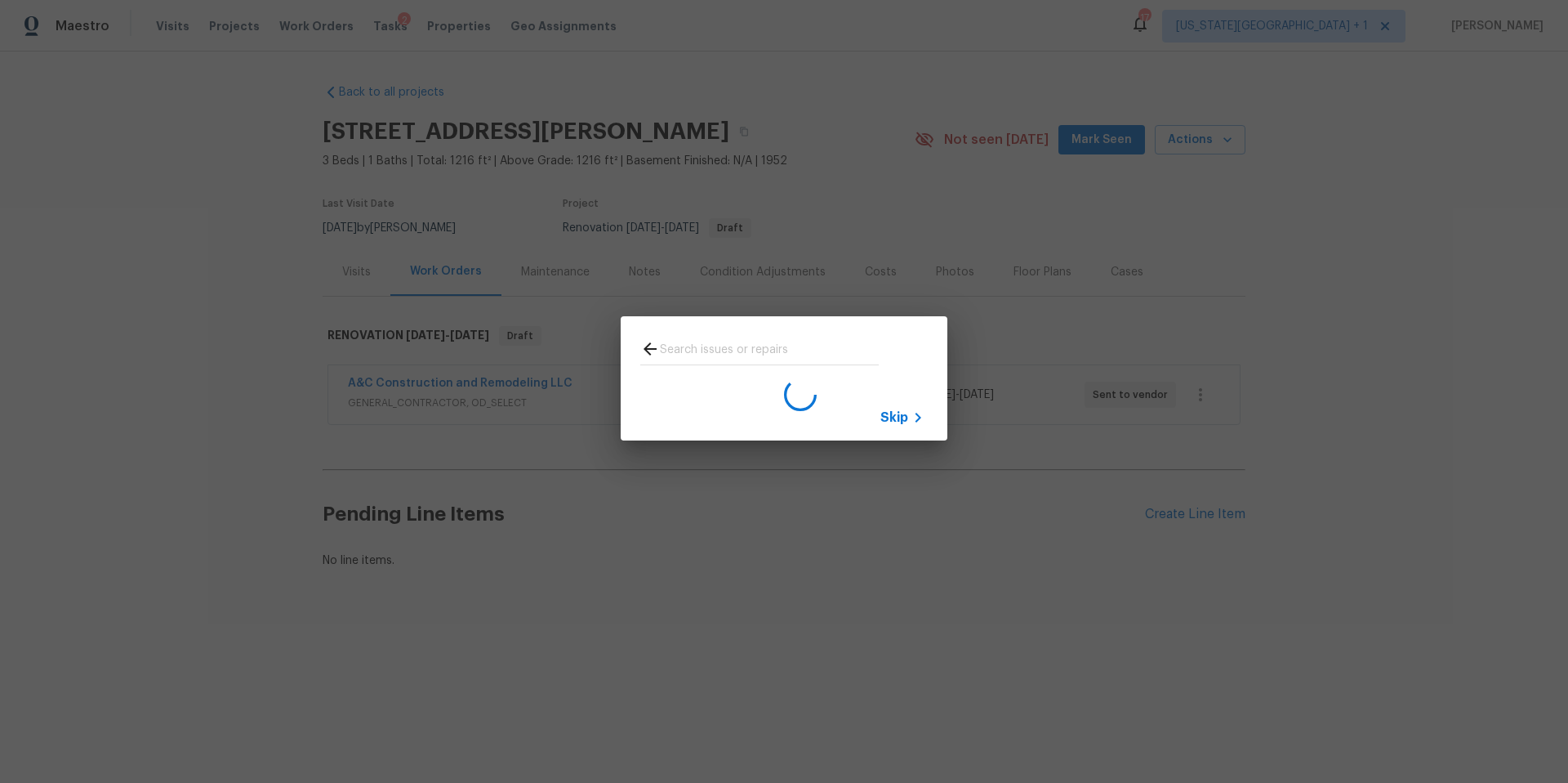
click at [894, 413] on span "Skip" at bounding box center [895, 417] width 28 height 16
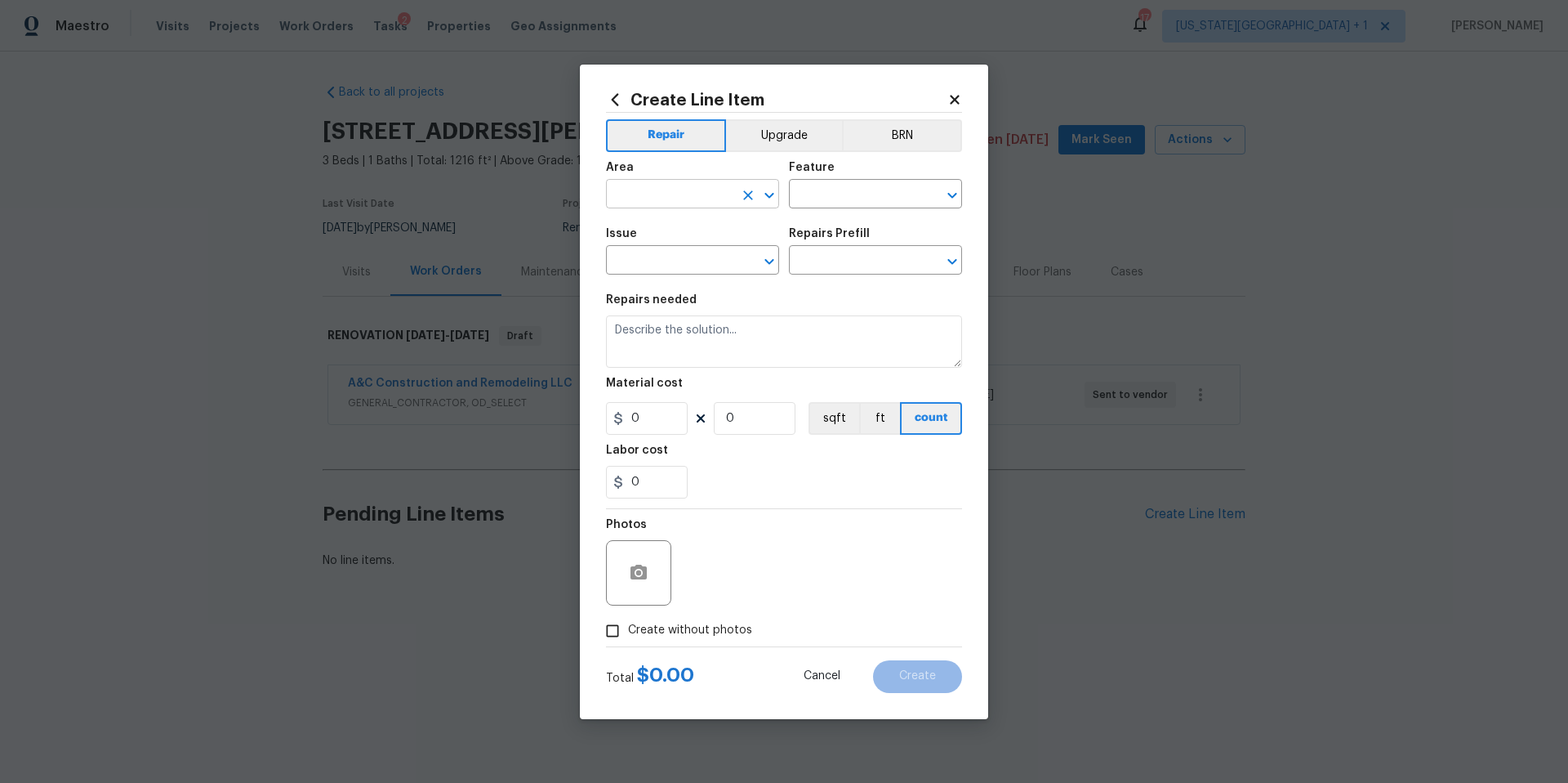
click at [655, 199] on input "text" at bounding box center [669, 196] width 127 height 26
type input "foun"
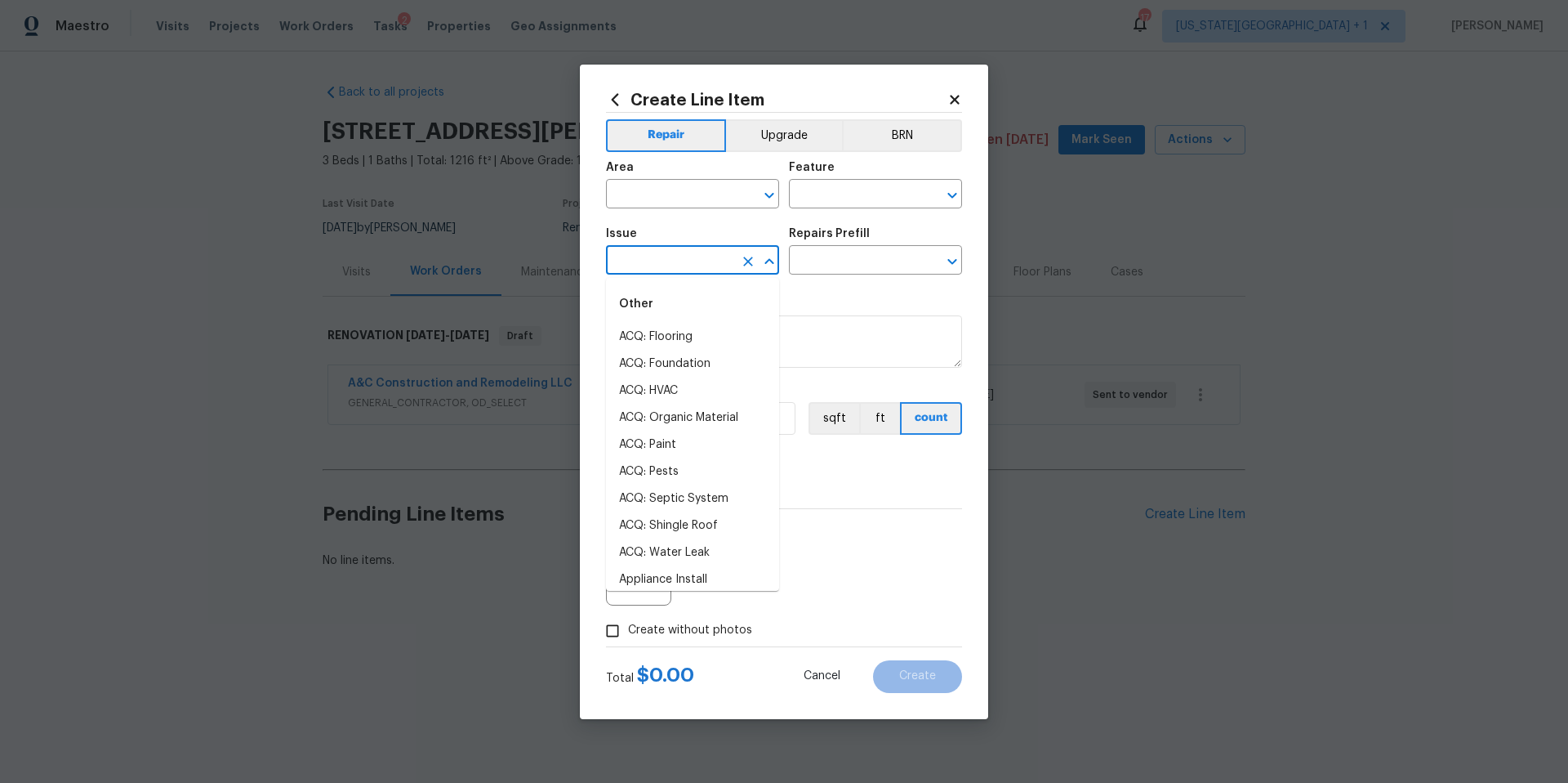
click at [689, 269] on input "text" at bounding box center [669, 262] width 127 height 26
click at [650, 372] on li "ACQ: Paint" at bounding box center [692, 368] width 173 height 27
type input "ACQ: Paint"
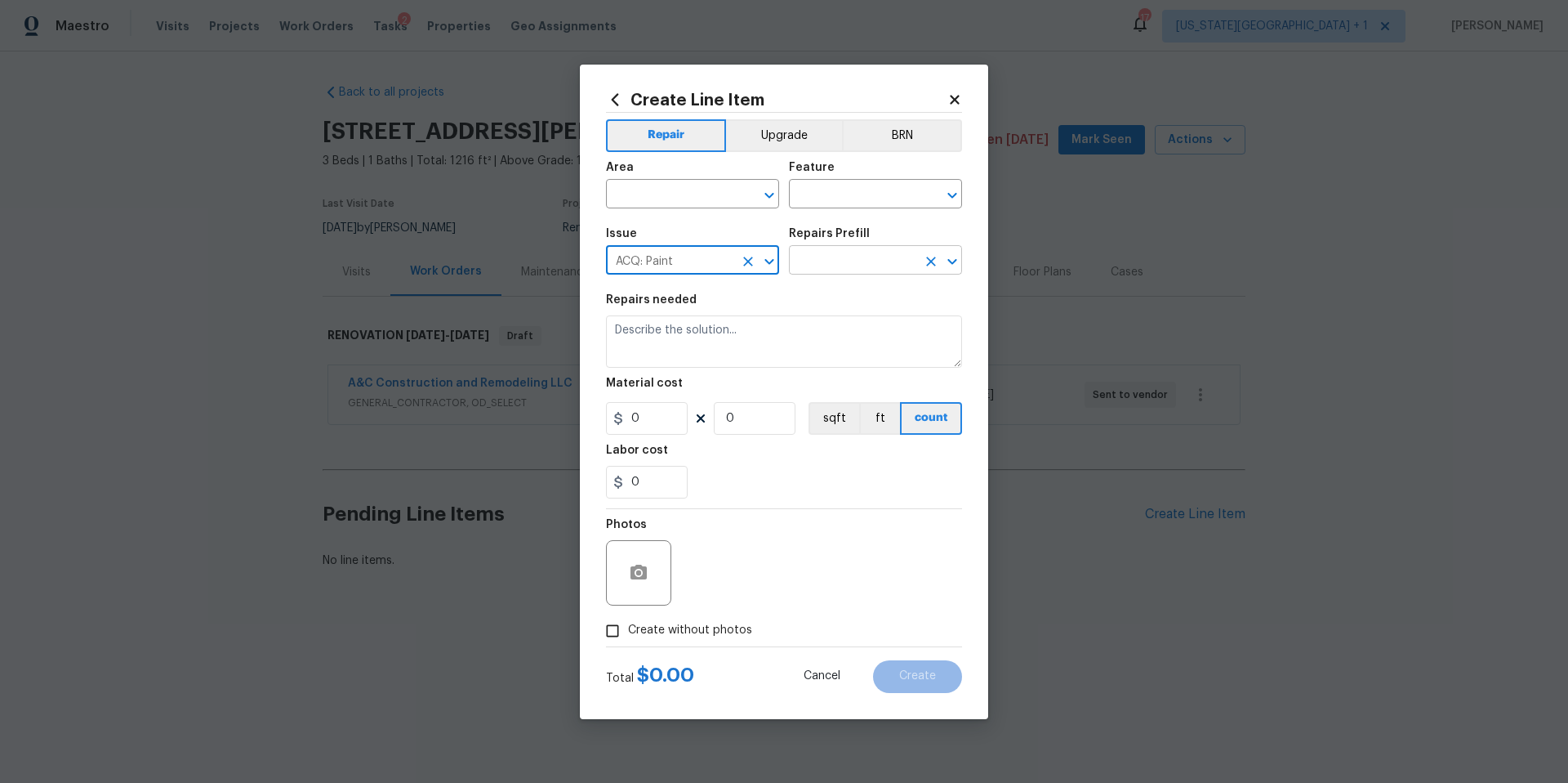
click at [837, 250] on input "text" at bounding box center [852, 262] width 127 height 26
